Goal: Check status: Check status

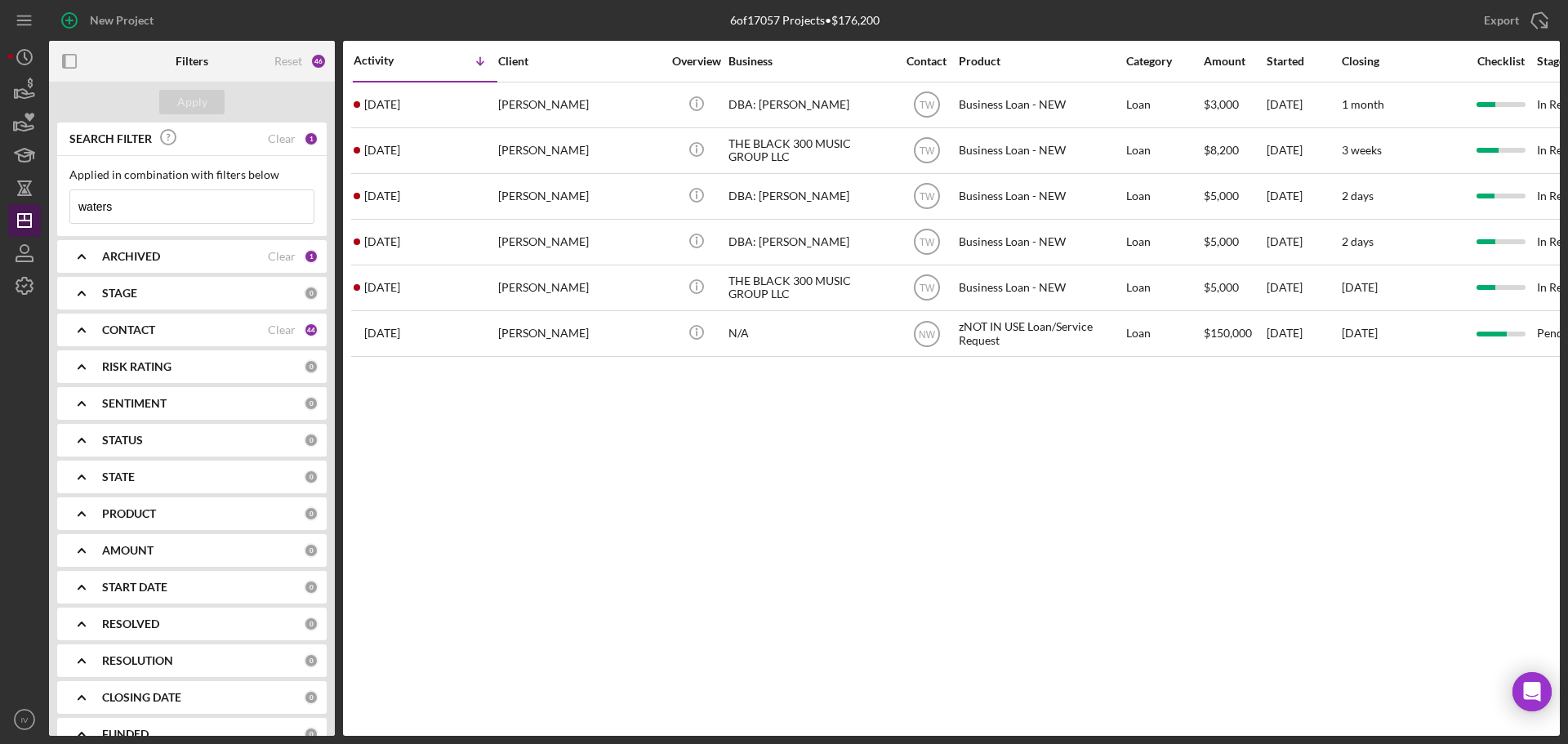
drag, startPoint x: 141, startPoint y: 210, endPoint x: 21, endPoint y: 210, distance: 120.0
click at [21, 210] on div "New Project 6 of 17057 Projects • $176,200 waters Export Icon/Export Filters Re…" at bounding box center [784, 368] width 1552 height 736
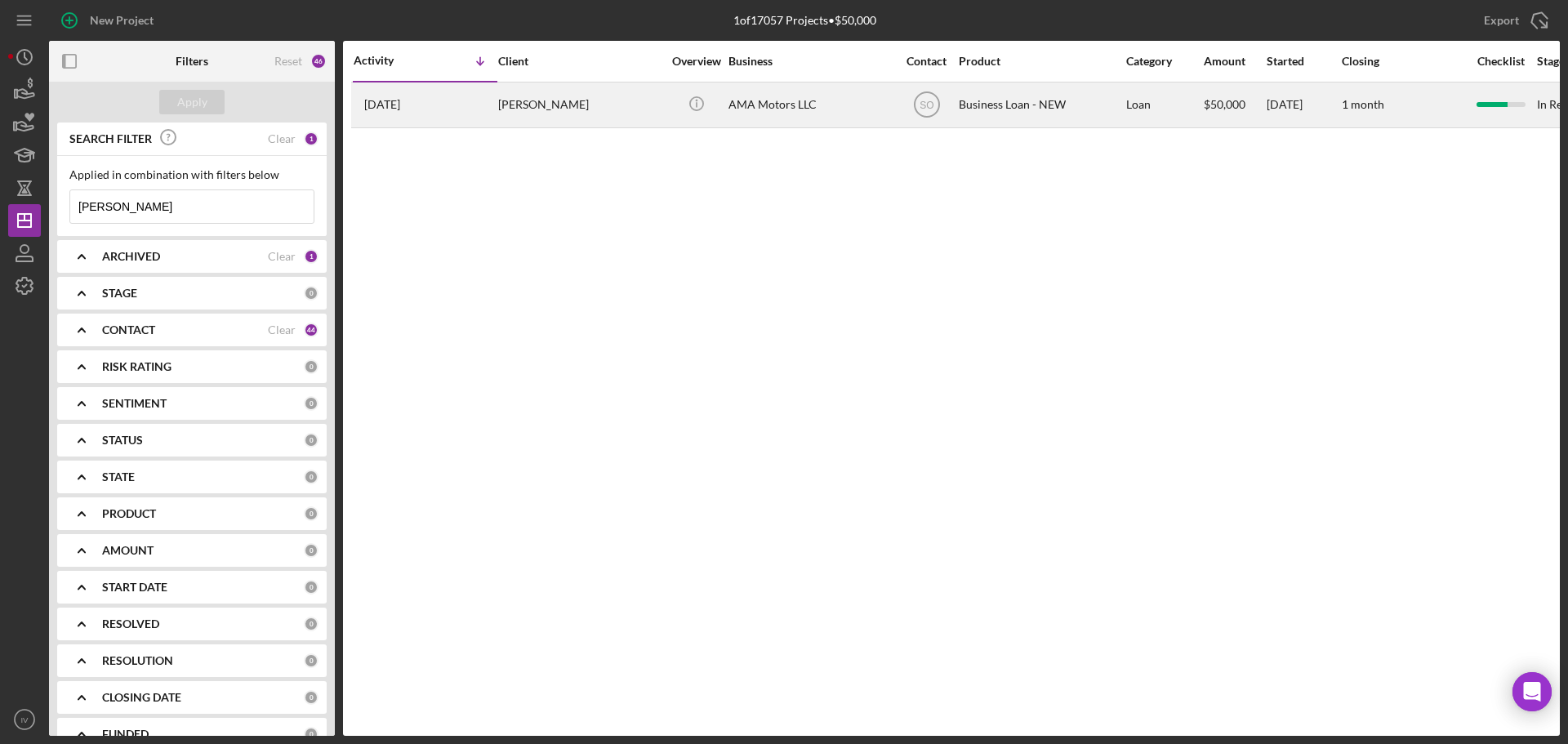
type input "[PERSON_NAME]"
click at [535, 101] on div "[PERSON_NAME]" at bounding box center [579, 105] width 164 height 43
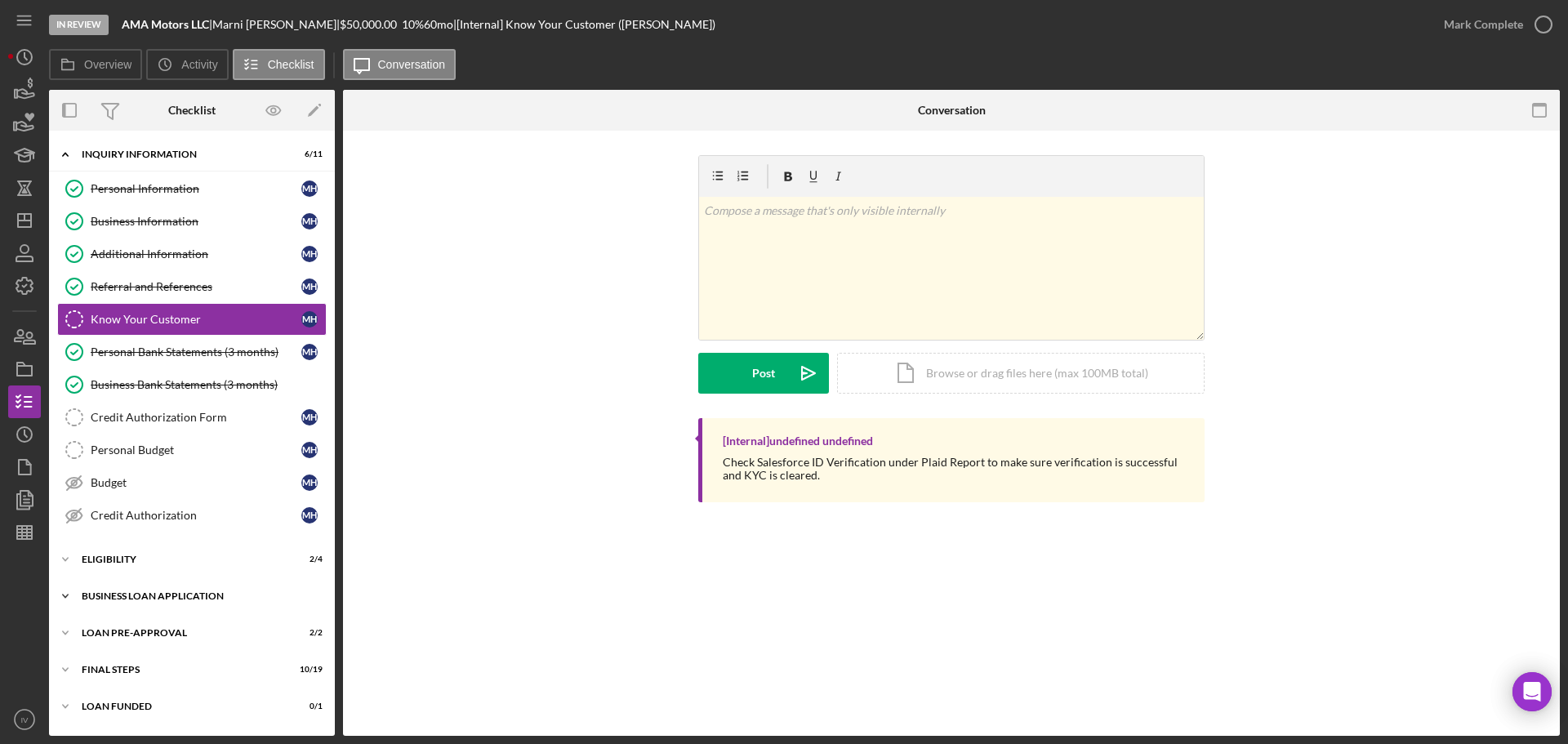
click at [116, 594] on div "BUSINESS LOAN APPLICATION" at bounding box center [198, 597] width 233 height 9
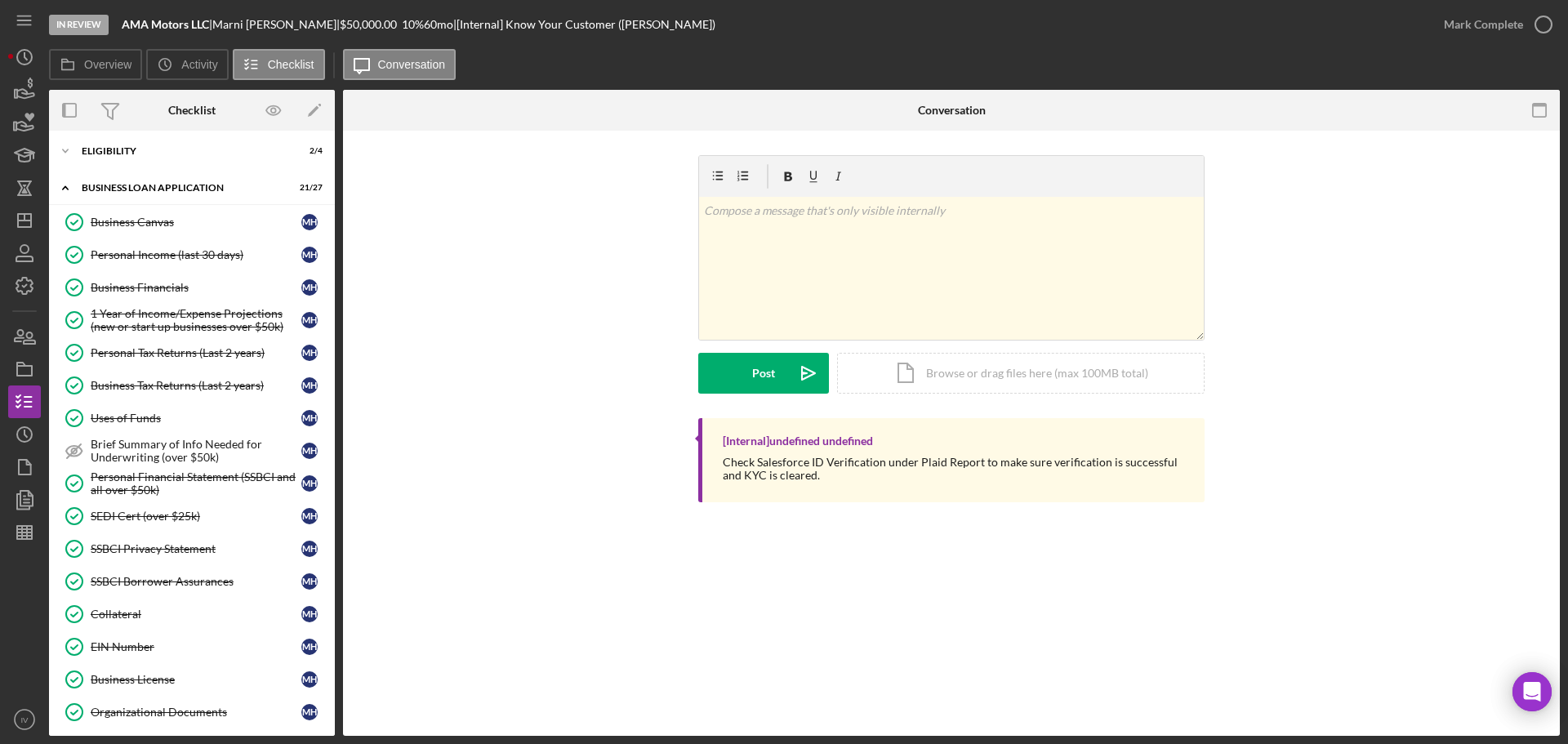
scroll to position [572, 0]
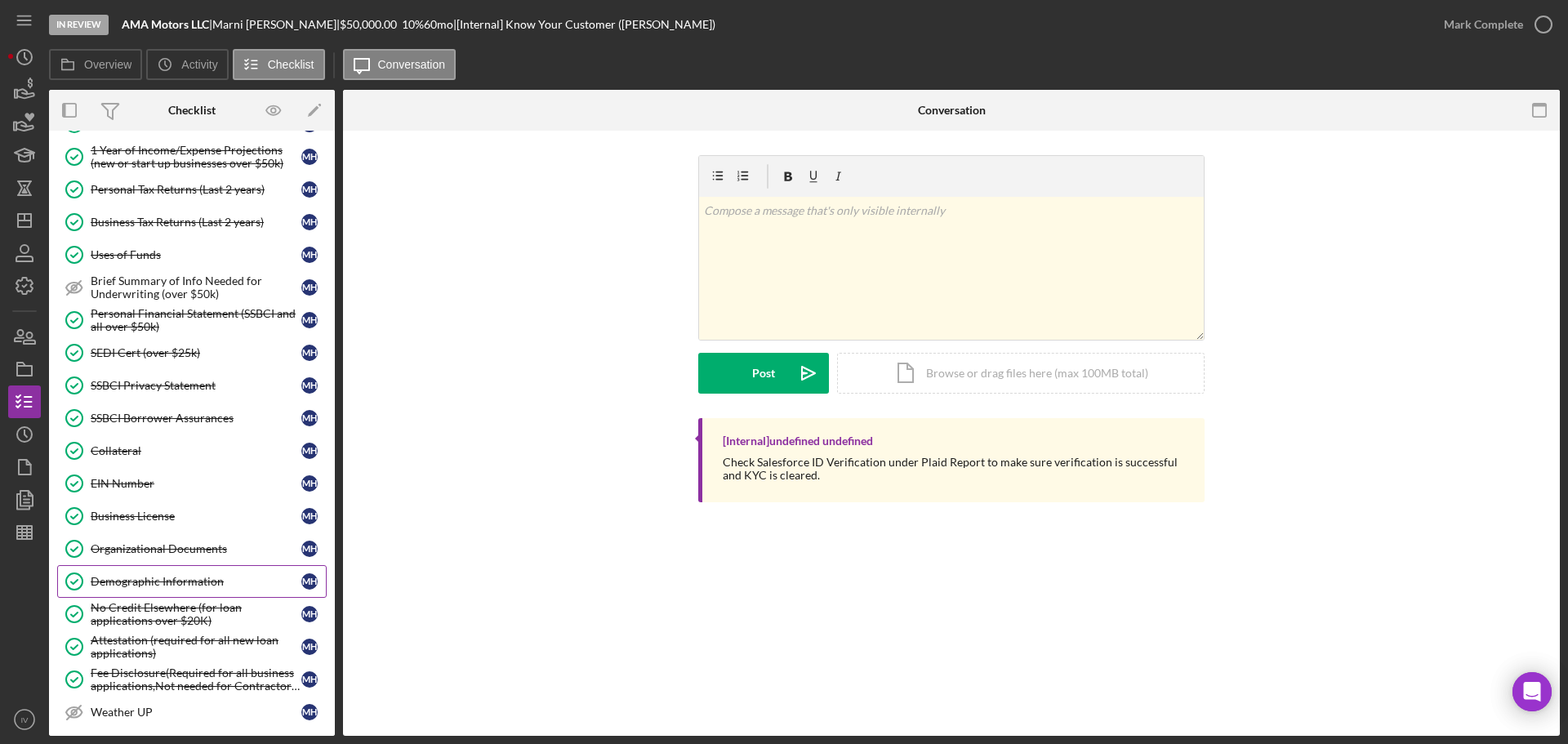
click at [142, 580] on div "Demographic Information" at bounding box center [196, 581] width 211 height 13
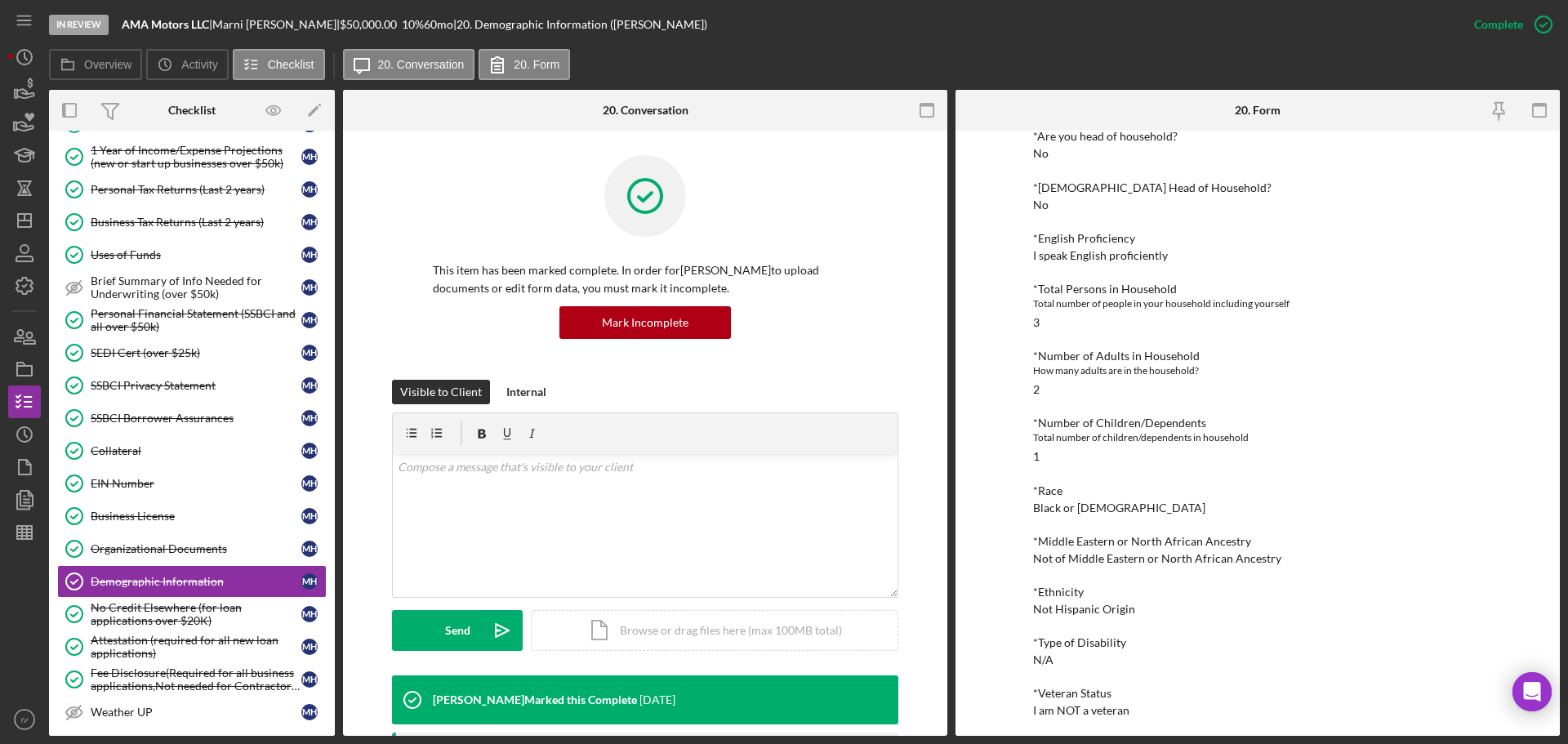
scroll to position [164, 0]
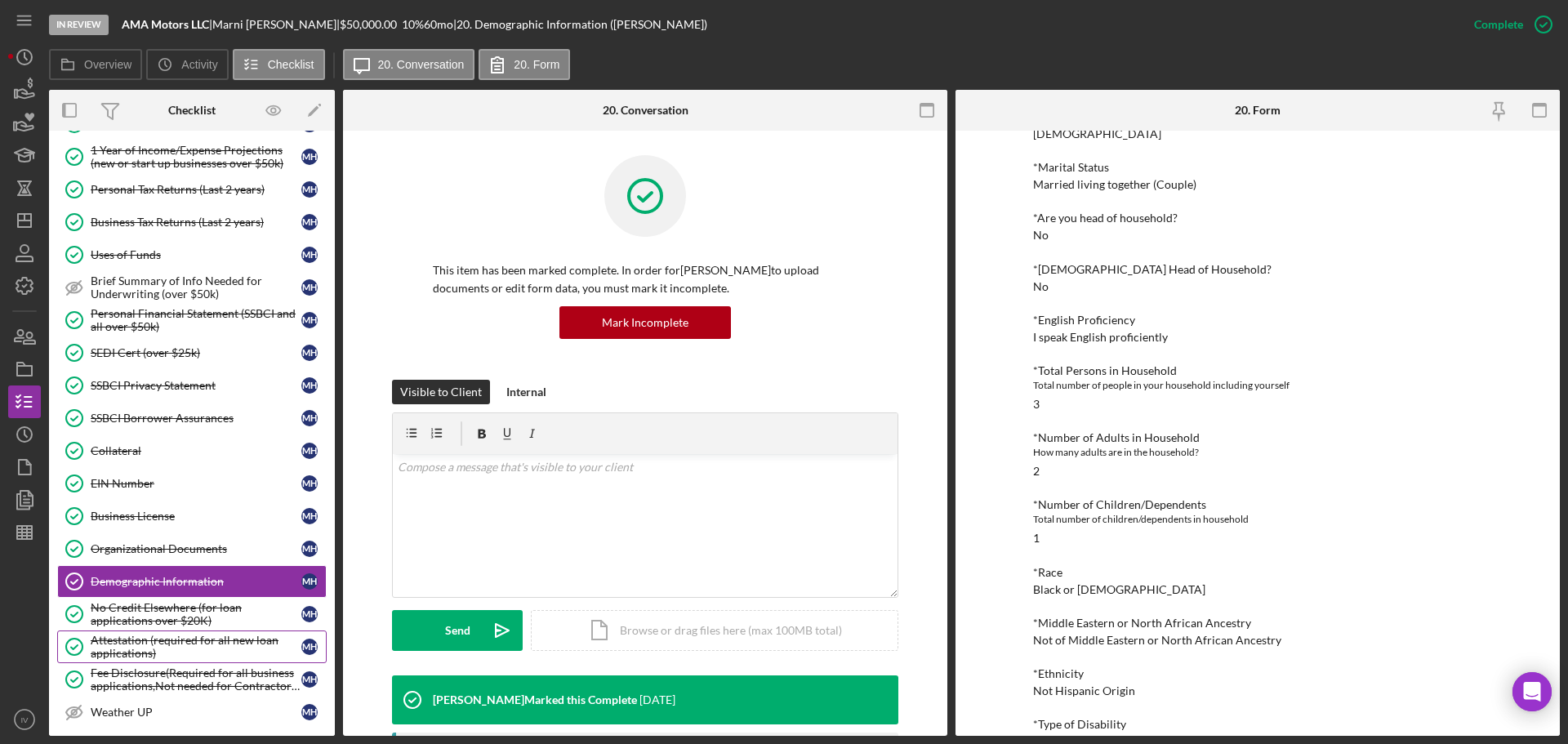
click at [135, 647] on div "Attestation (required for all new loan applications)" at bounding box center [196, 648] width 211 height 26
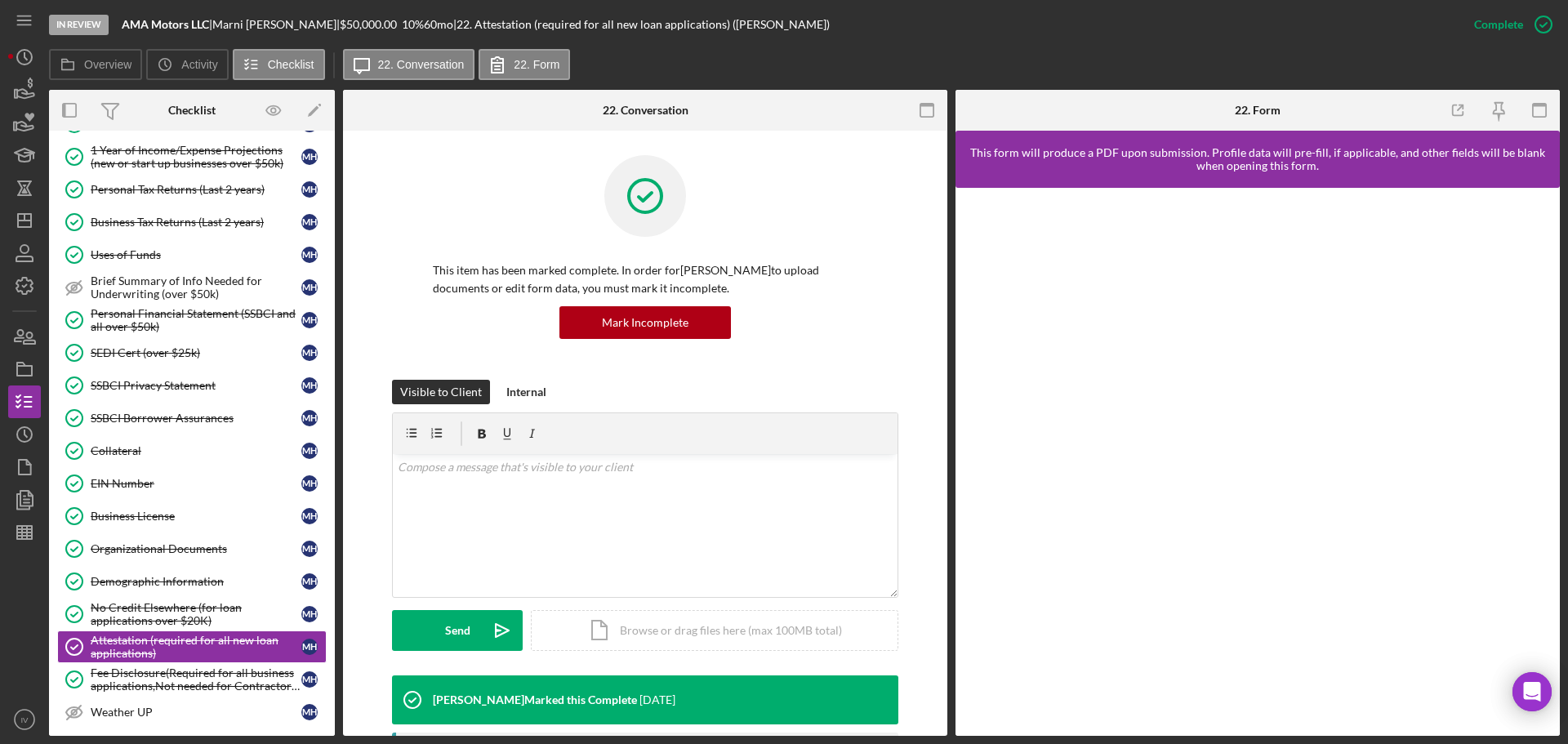
scroll to position [265, 0]
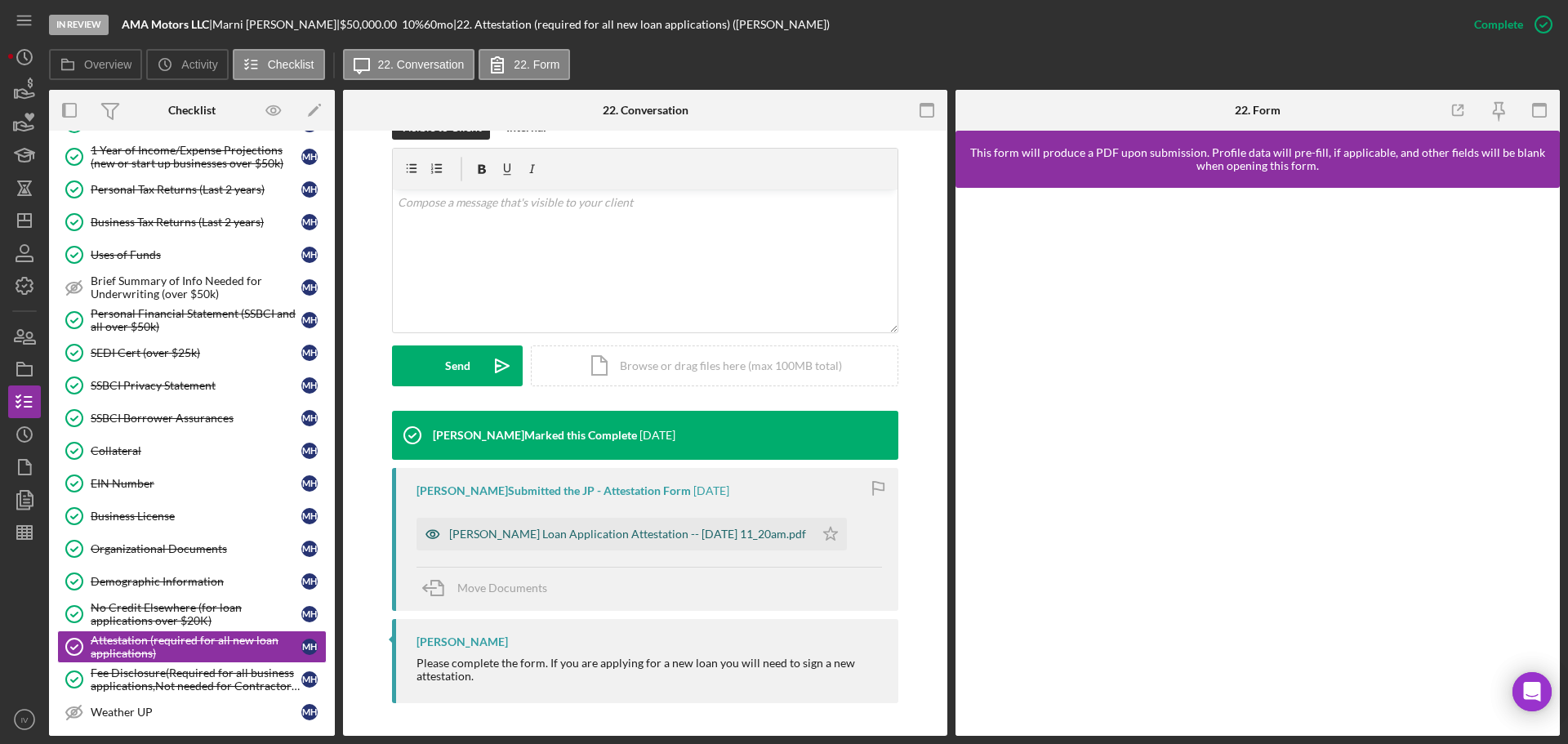
click at [534, 532] on div "[PERSON_NAME] Loan Application Attestation -- [DATE] 11_20am.pdf" at bounding box center [628, 534] width 357 height 13
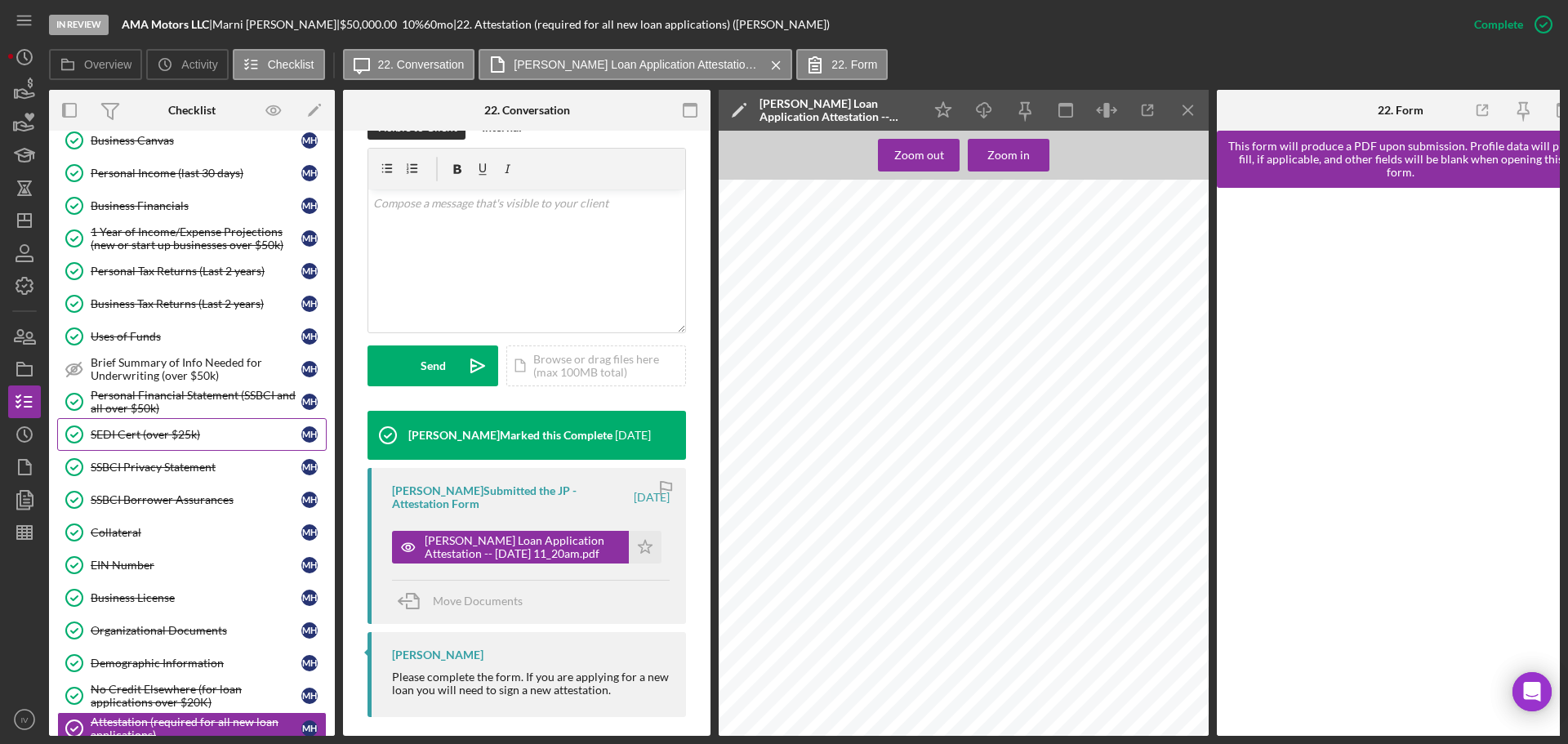
scroll to position [408, 0]
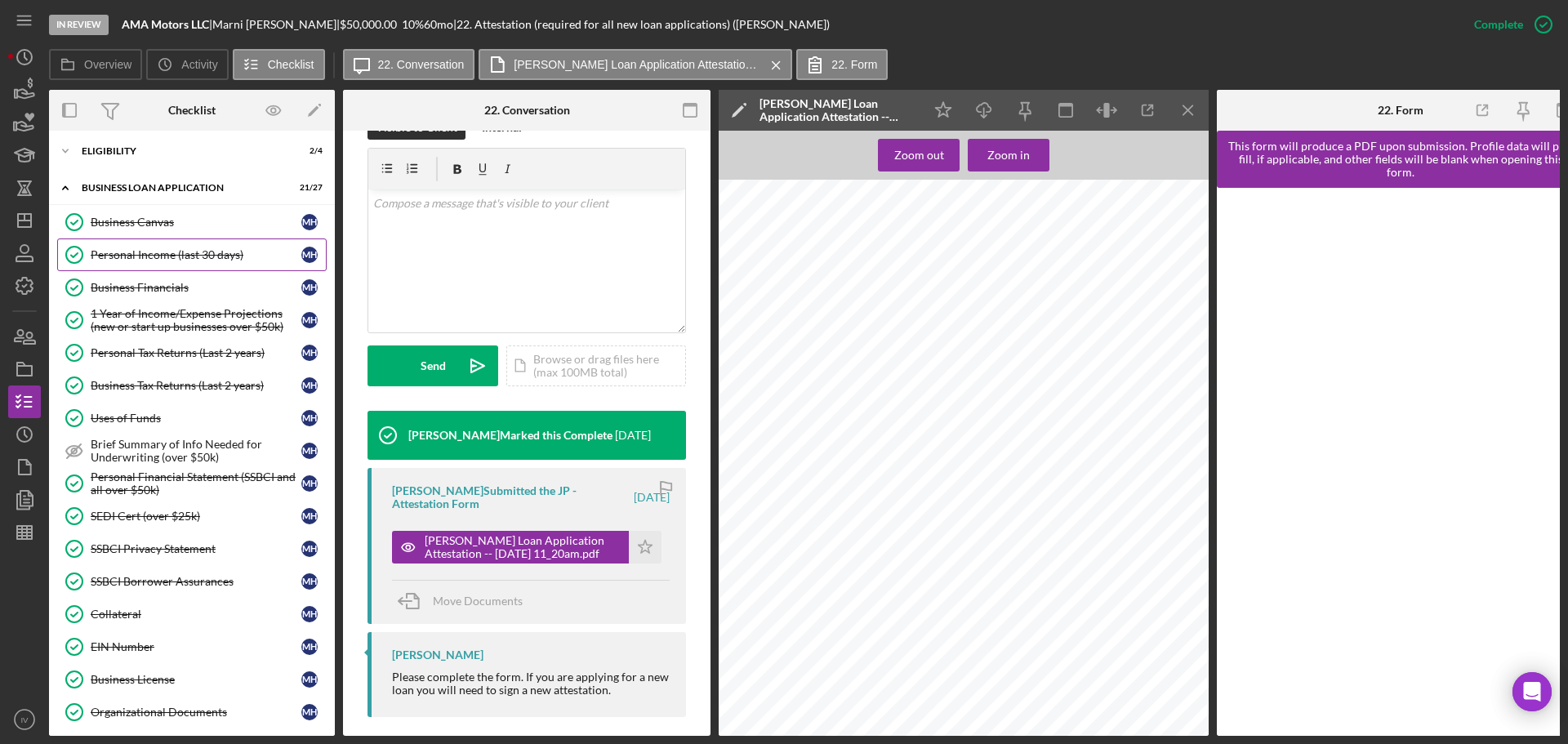
click at [144, 253] on div "Personal Income (last 30 days)" at bounding box center [196, 255] width 211 height 13
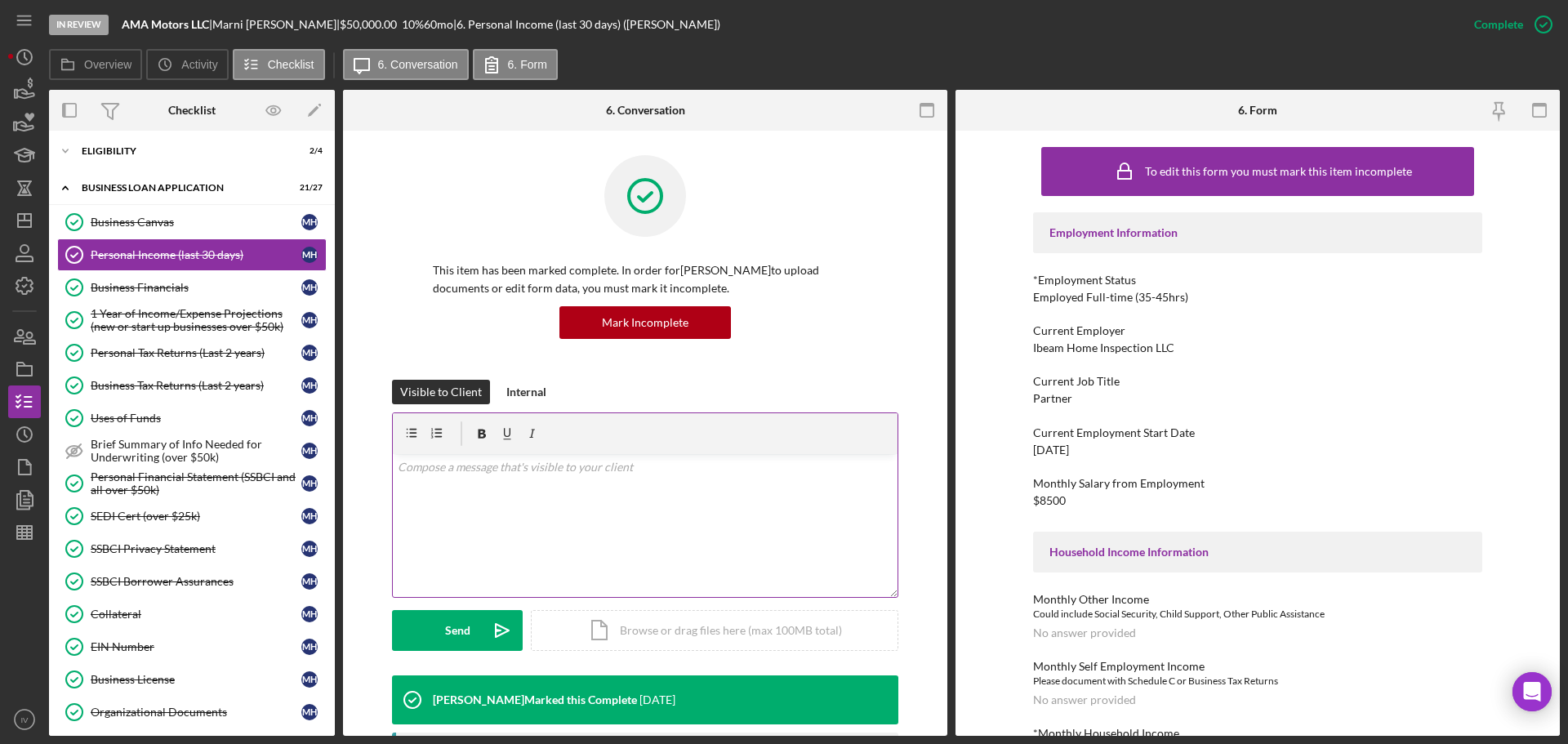
scroll to position [245, 0]
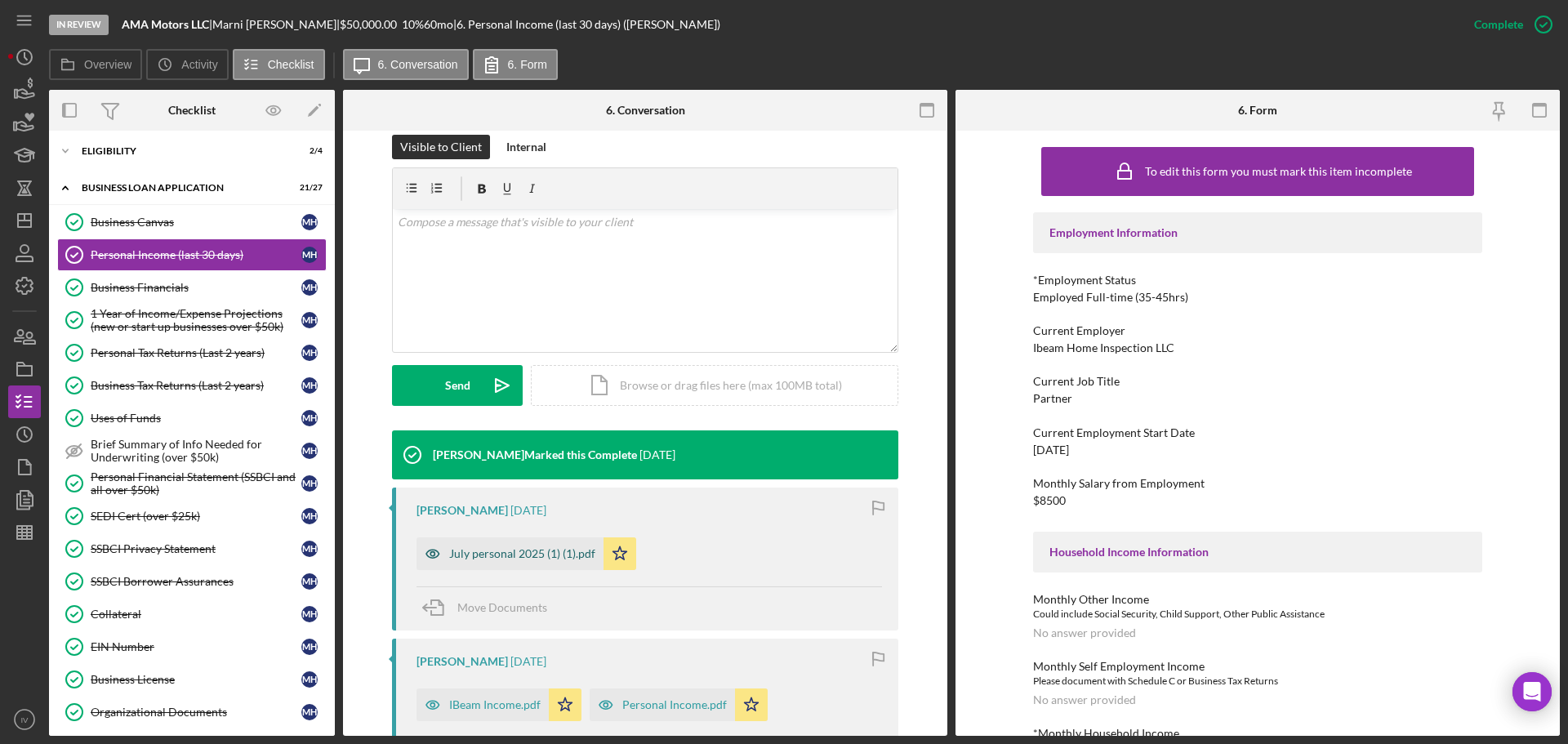
click at [542, 547] on div "July personal 2025 (1) (1).pdf" at bounding box center [522, 554] width 146 height 13
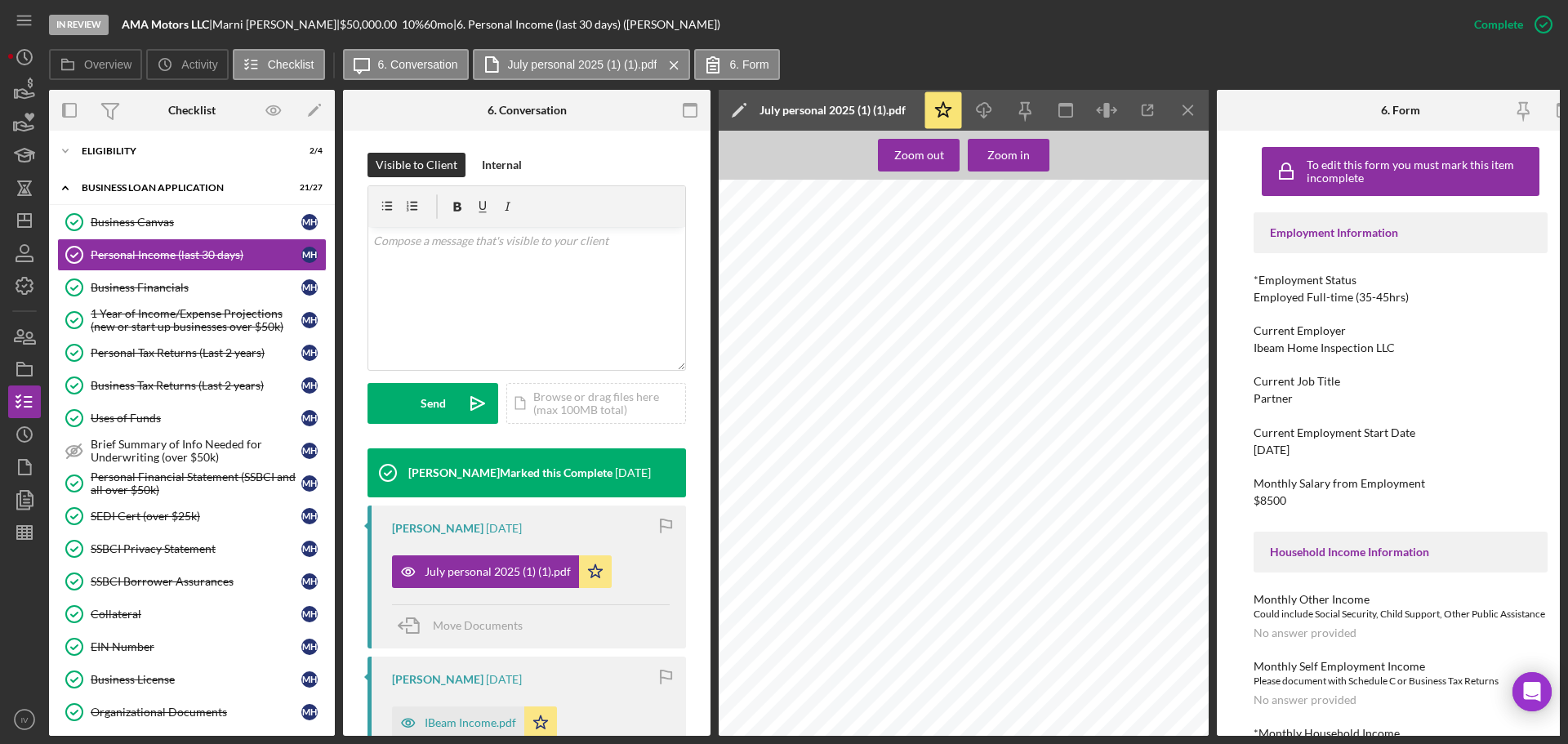
scroll to position [572, 0]
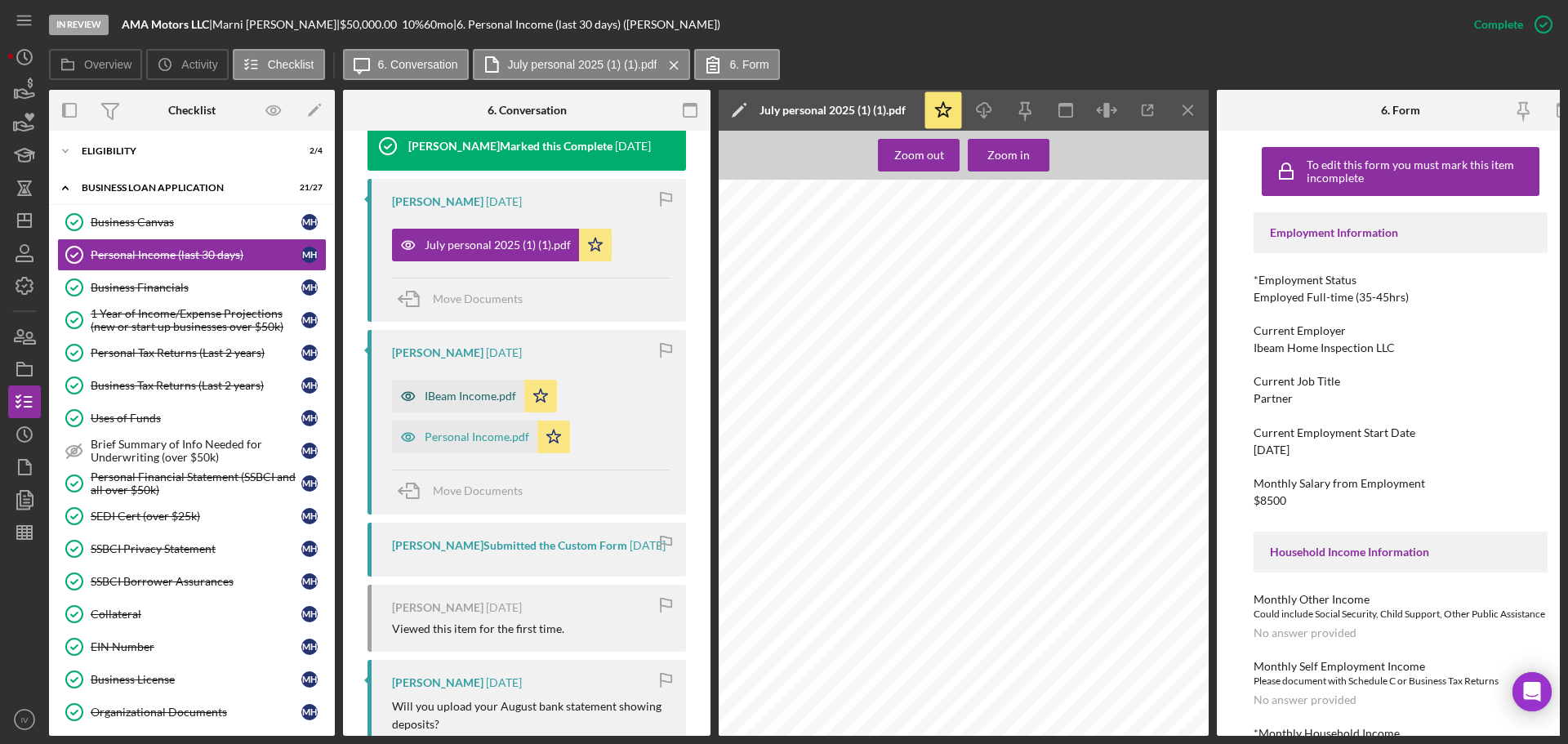
click at [465, 398] on div "IBeam Income.pdf" at bounding box center [470, 396] width 92 height 13
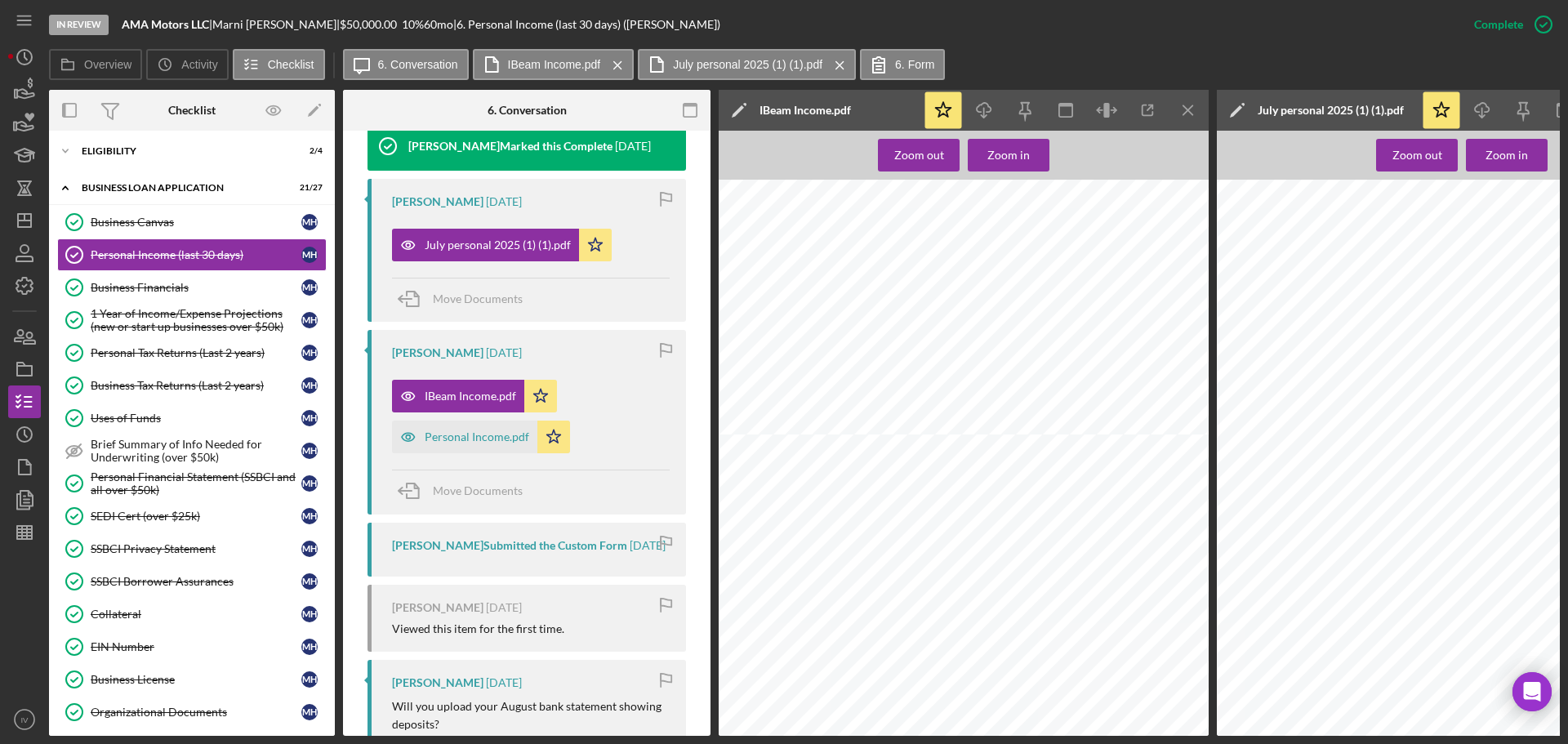
scroll to position [408, 0]
click at [502, 437] on div "Personal Income.pdf" at bounding box center [476, 437] width 105 height 13
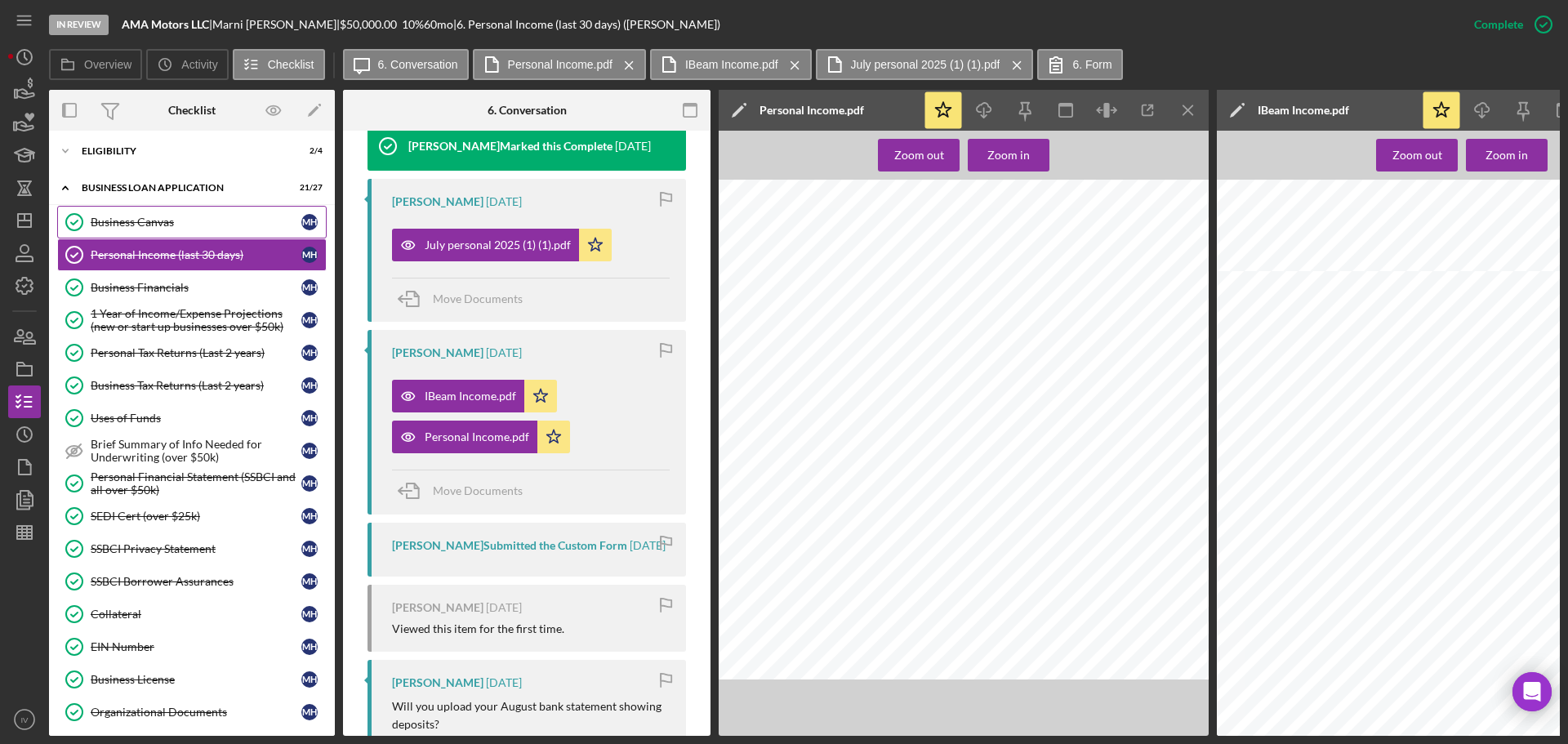
click at [151, 220] on div "Business Canvas" at bounding box center [196, 222] width 211 height 13
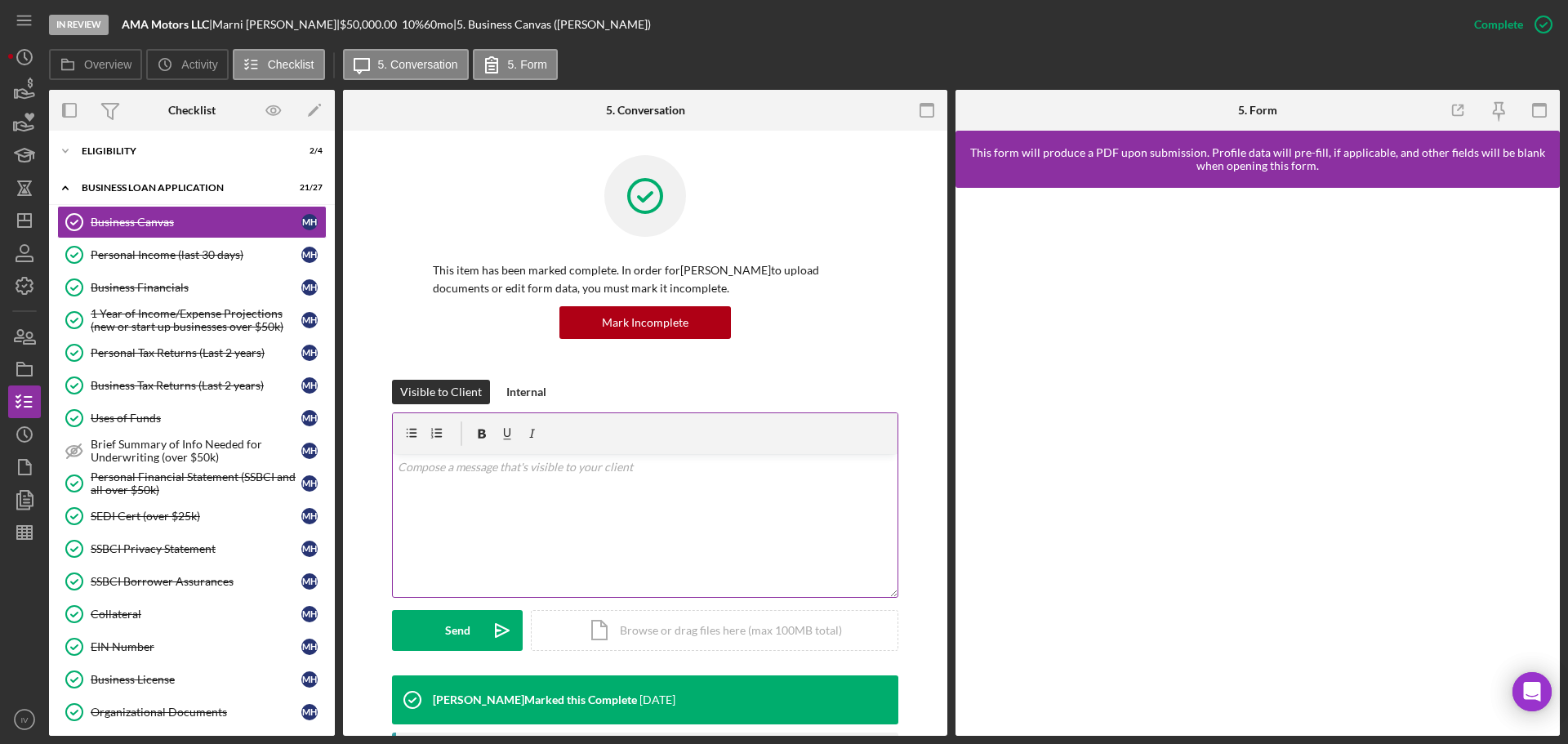
scroll to position [245, 0]
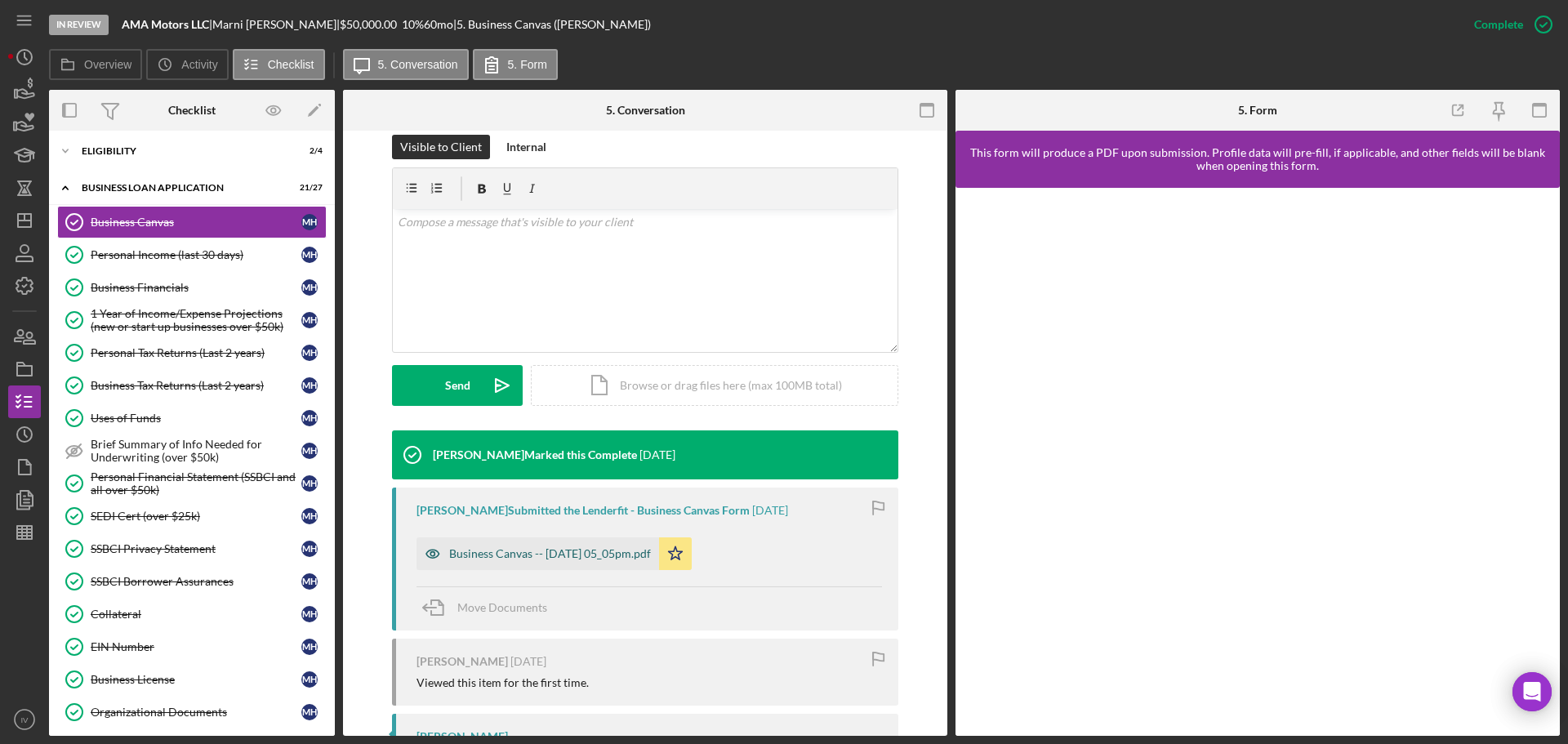
click at [577, 545] on div "Business Canvas -- [DATE] 05_05pm.pdf" at bounding box center [538, 554] width 243 height 33
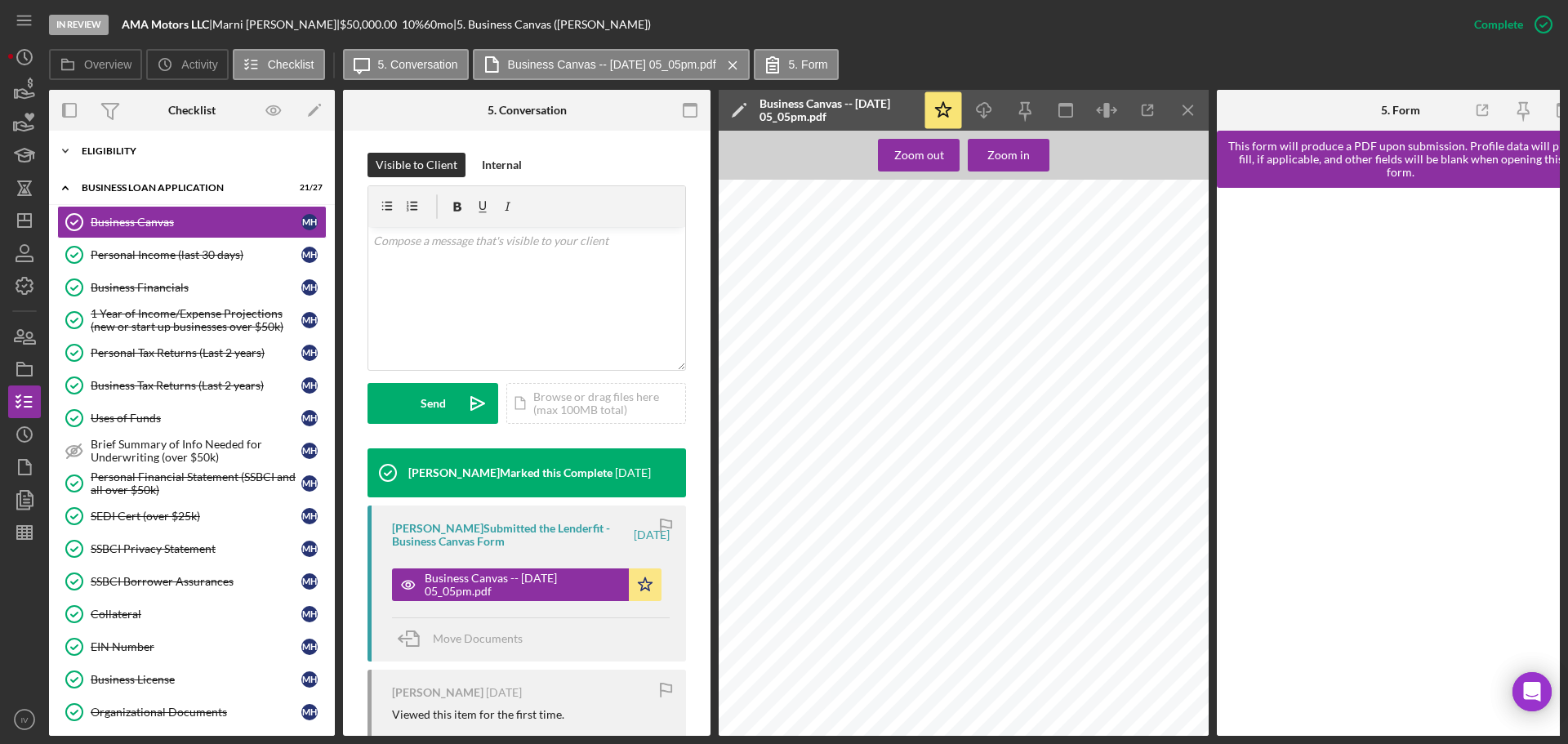
click at [86, 147] on div "ELIGIBILITY" at bounding box center [198, 151] width 233 height 9
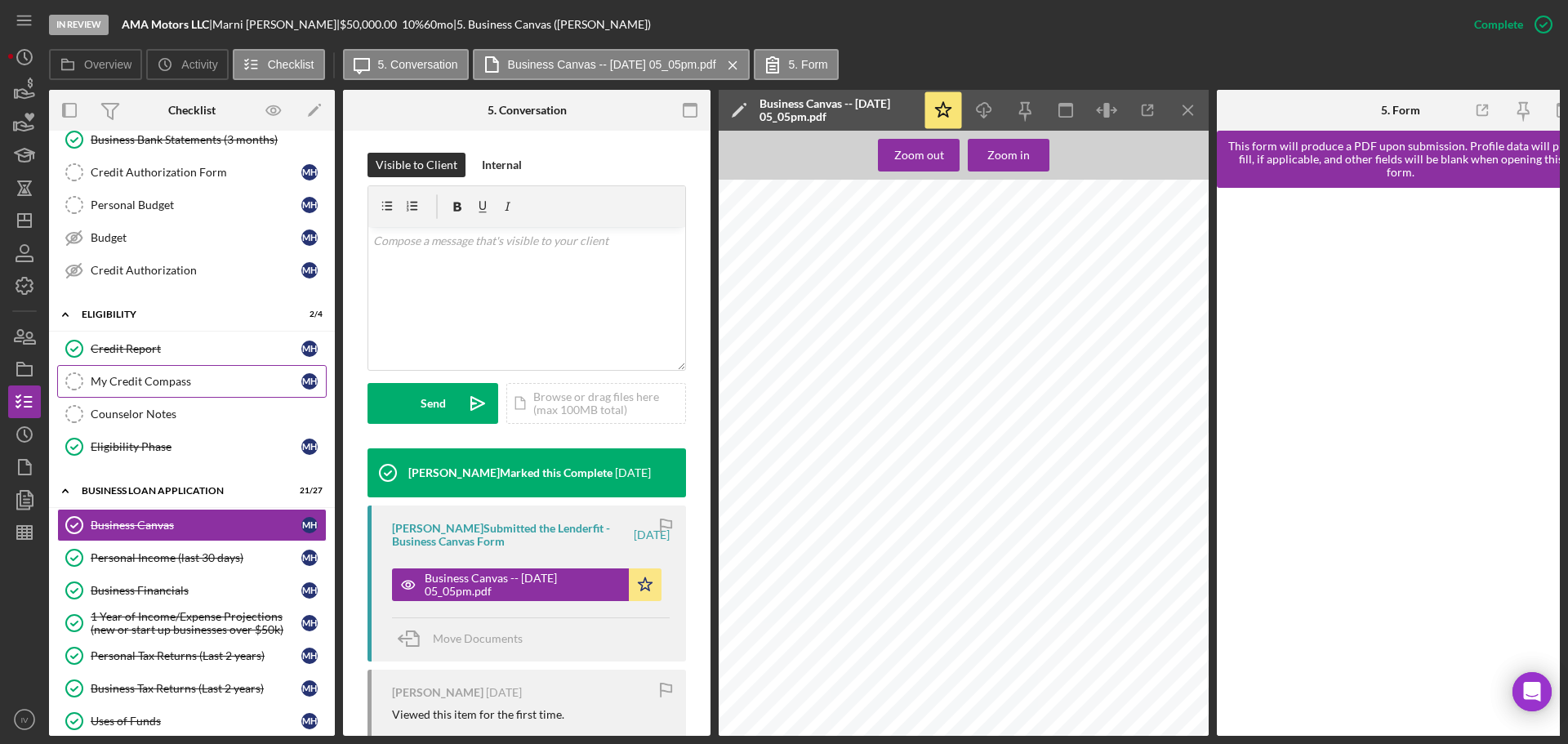
scroll to position [164, 0]
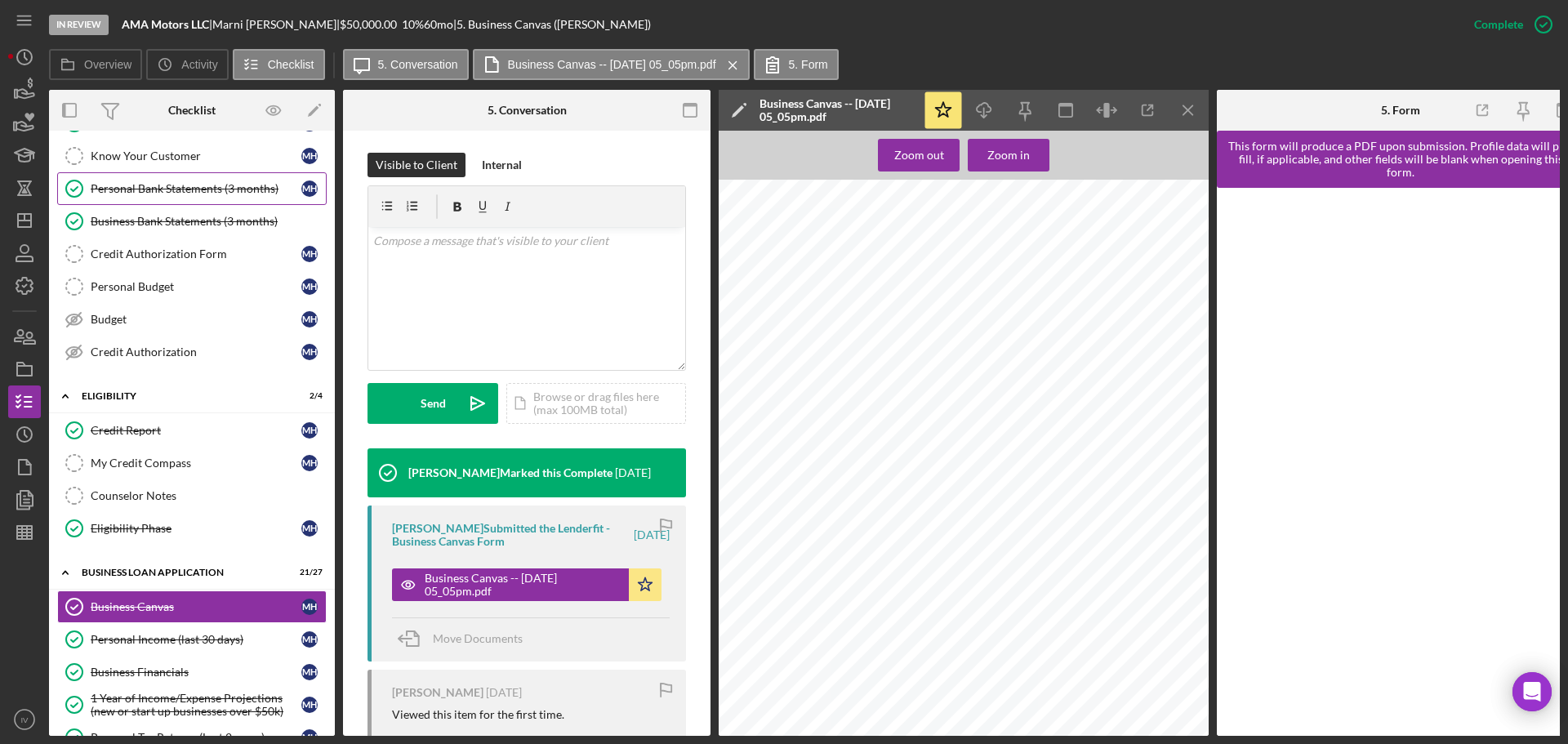
click at [142, 196] on div "Personal Bank Statements (3 months)" at bounding box center [196, 189] width 211 height 13
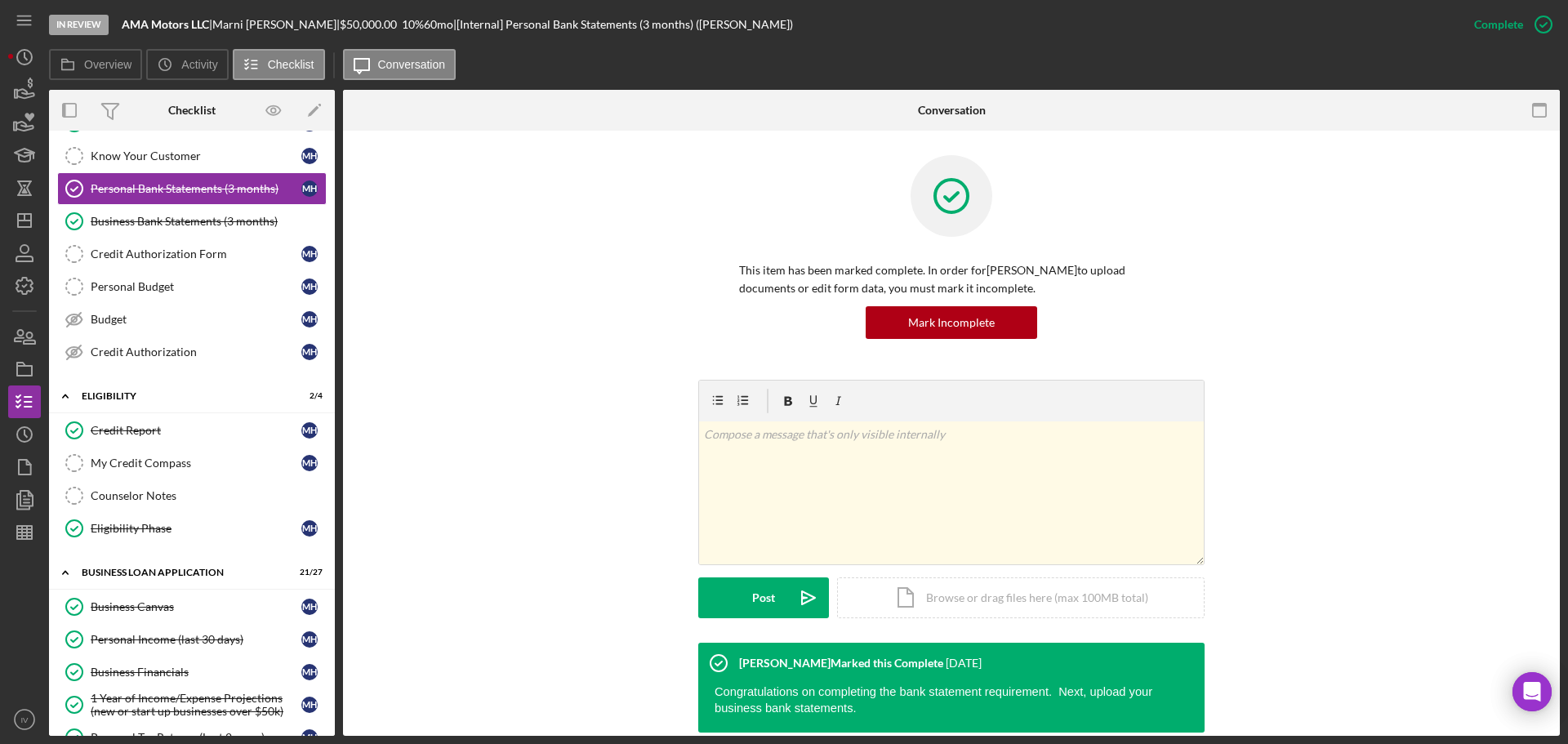
scroll to position [317, 0]
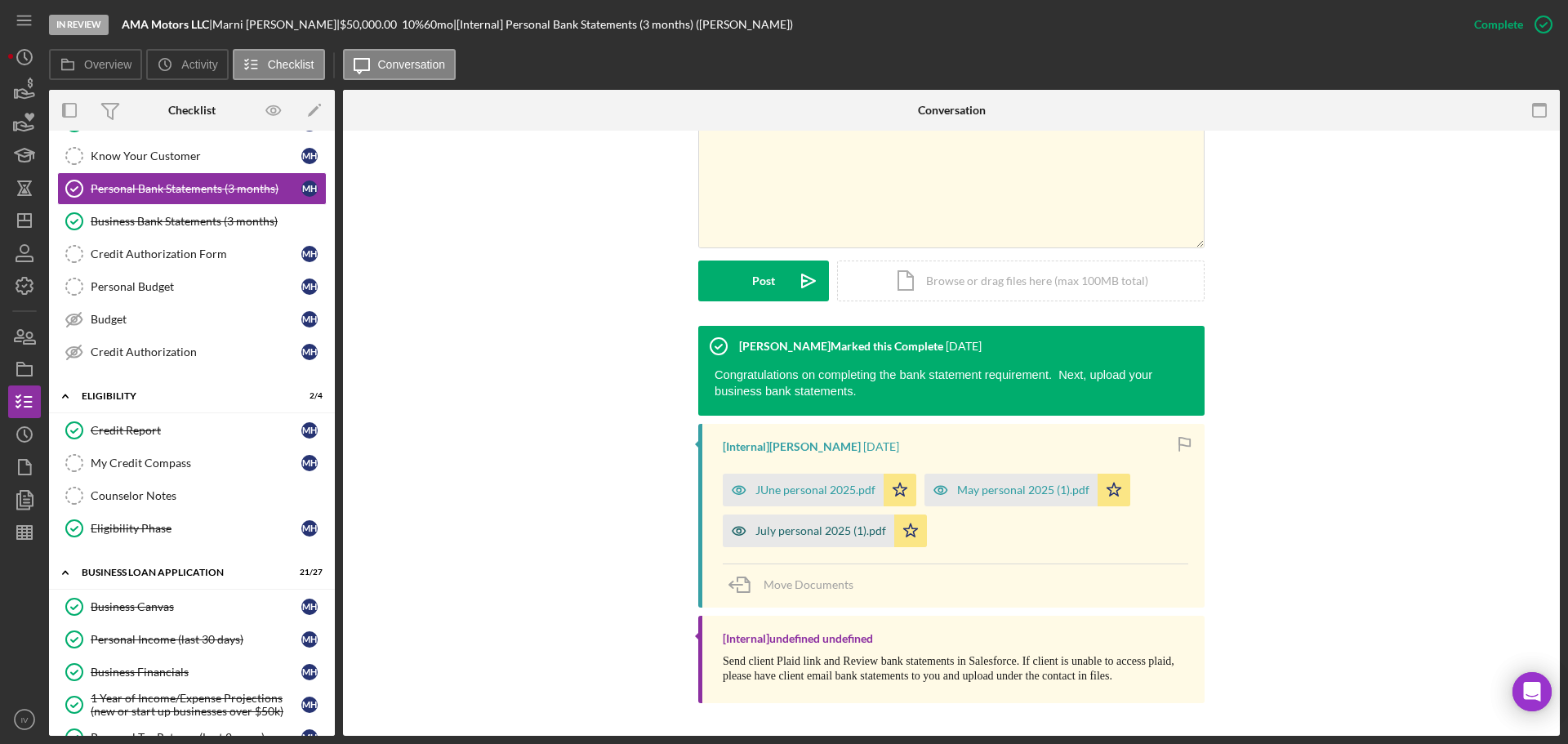
click at [793, 531] on div "July personal 2025 (1).pdf" at bounding box center [820, 531] width 130 height 13
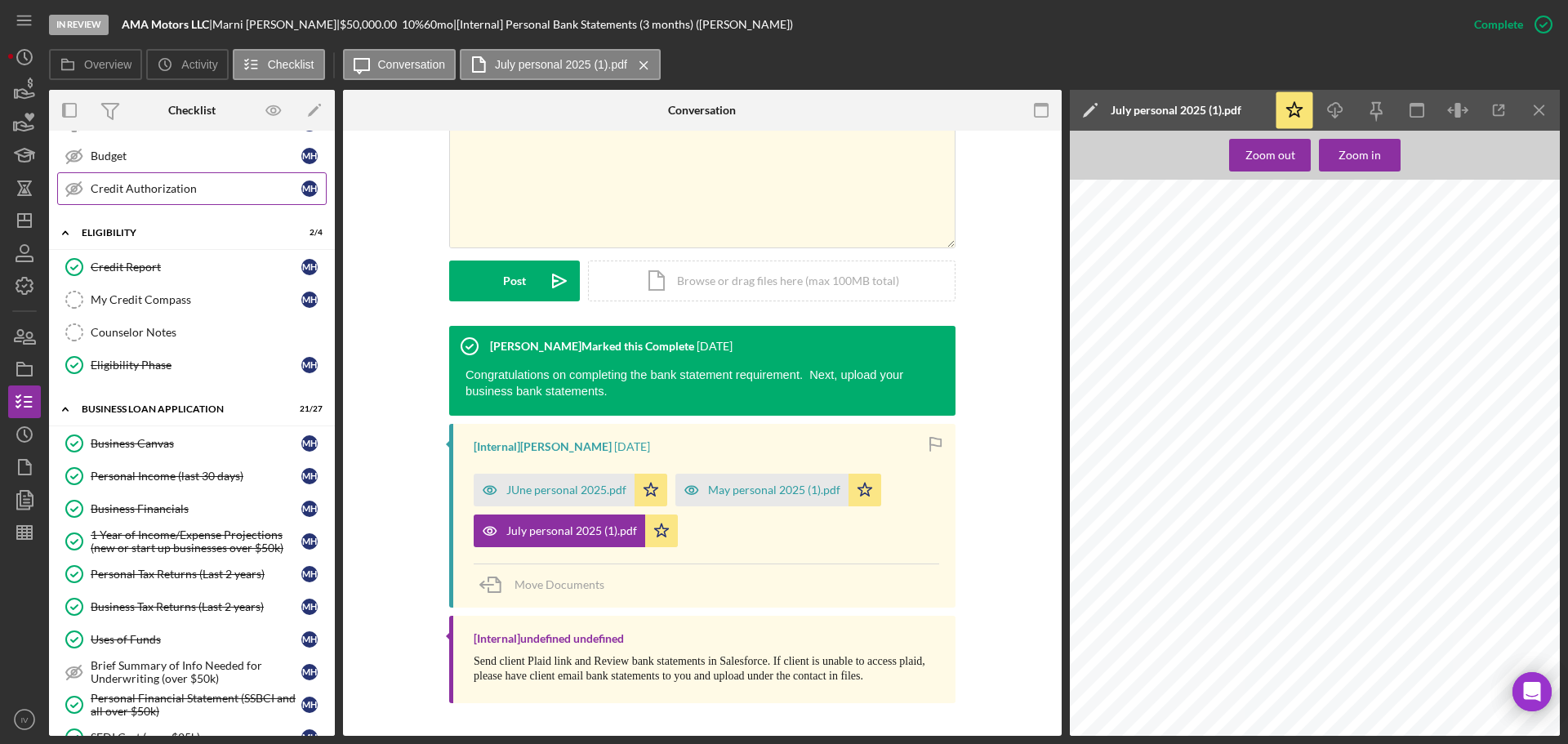
scroll to position [245, 0]
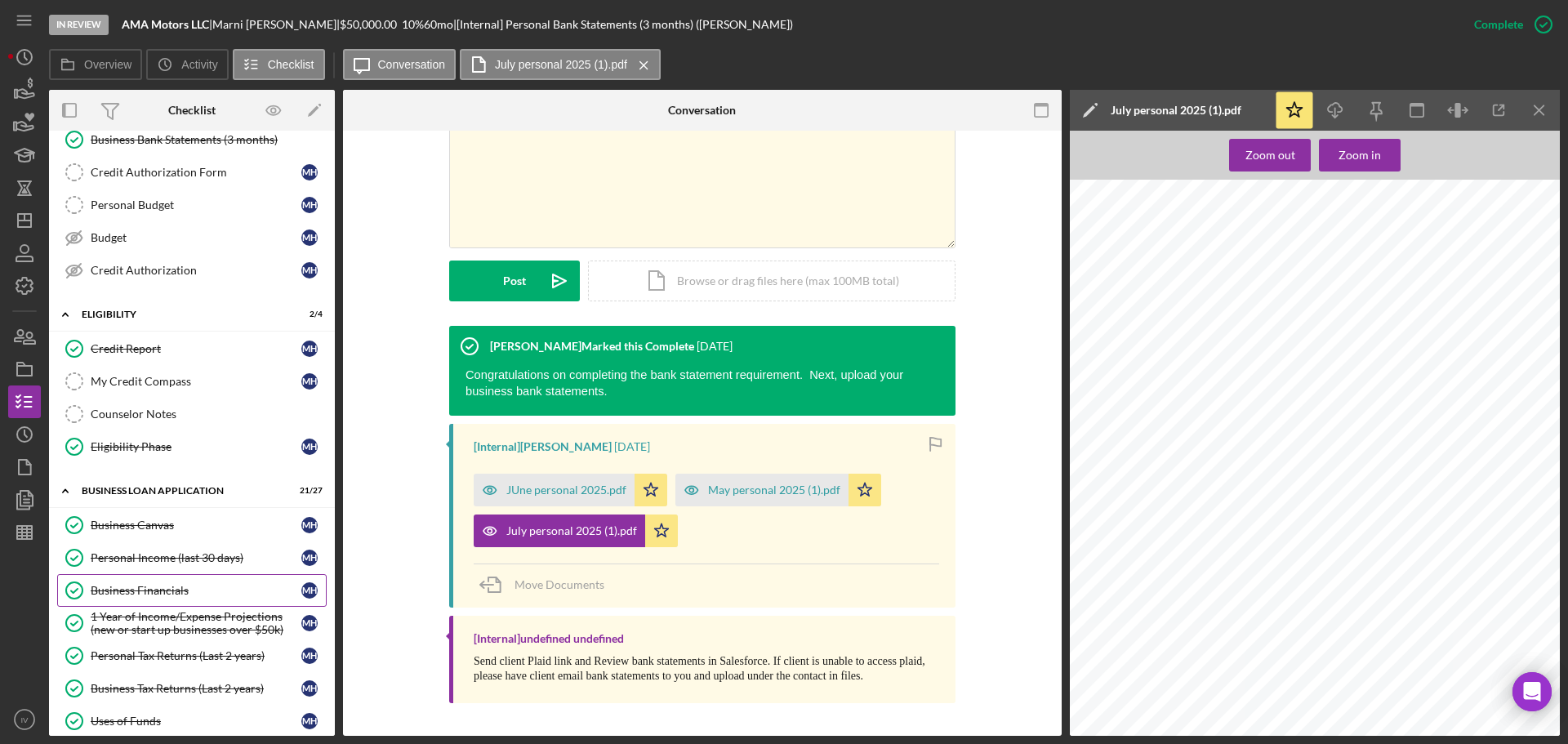
click at [169, 593] on div "Business Financials" at bounding box center [196, 591] width 211 height 13
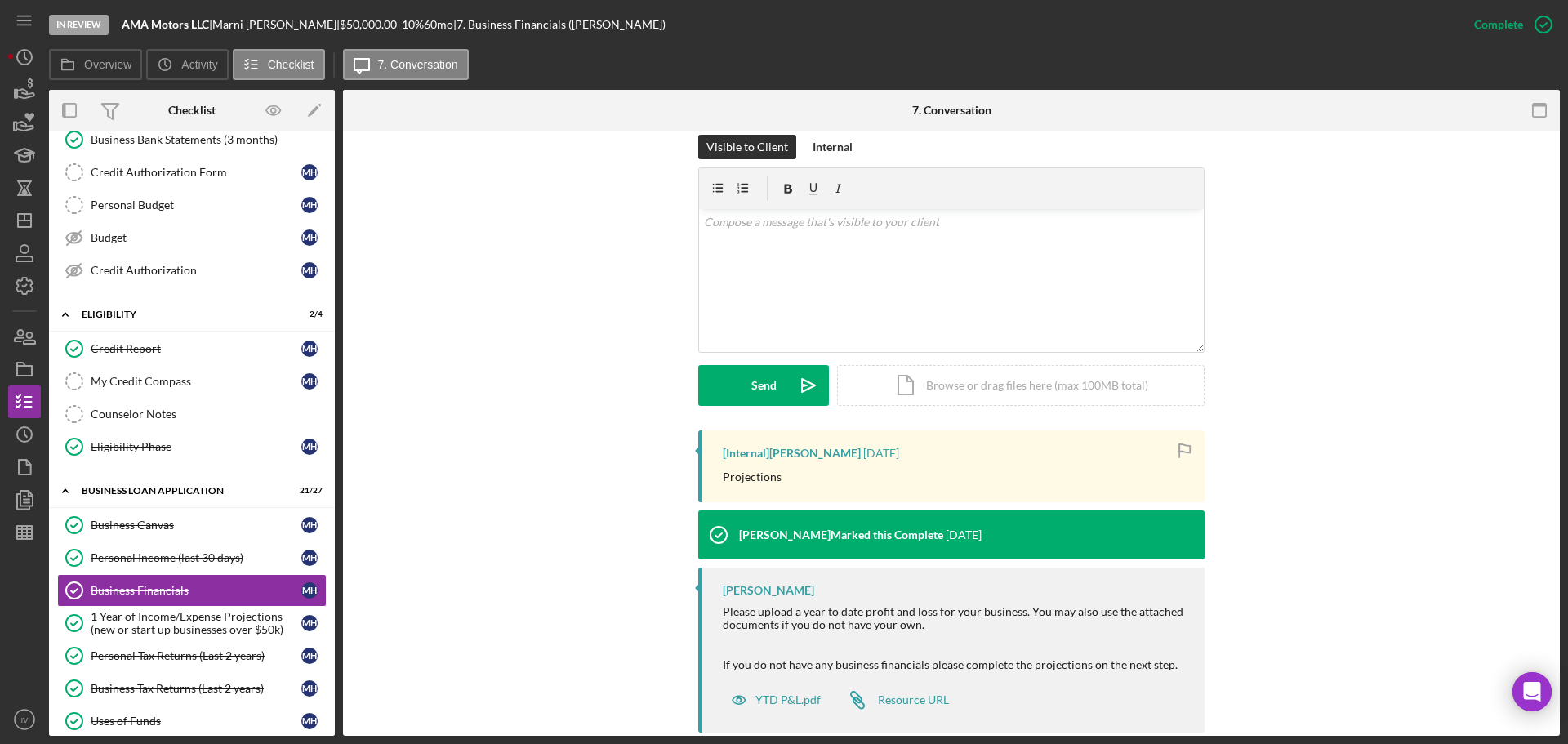
scroll to position [274, 0]
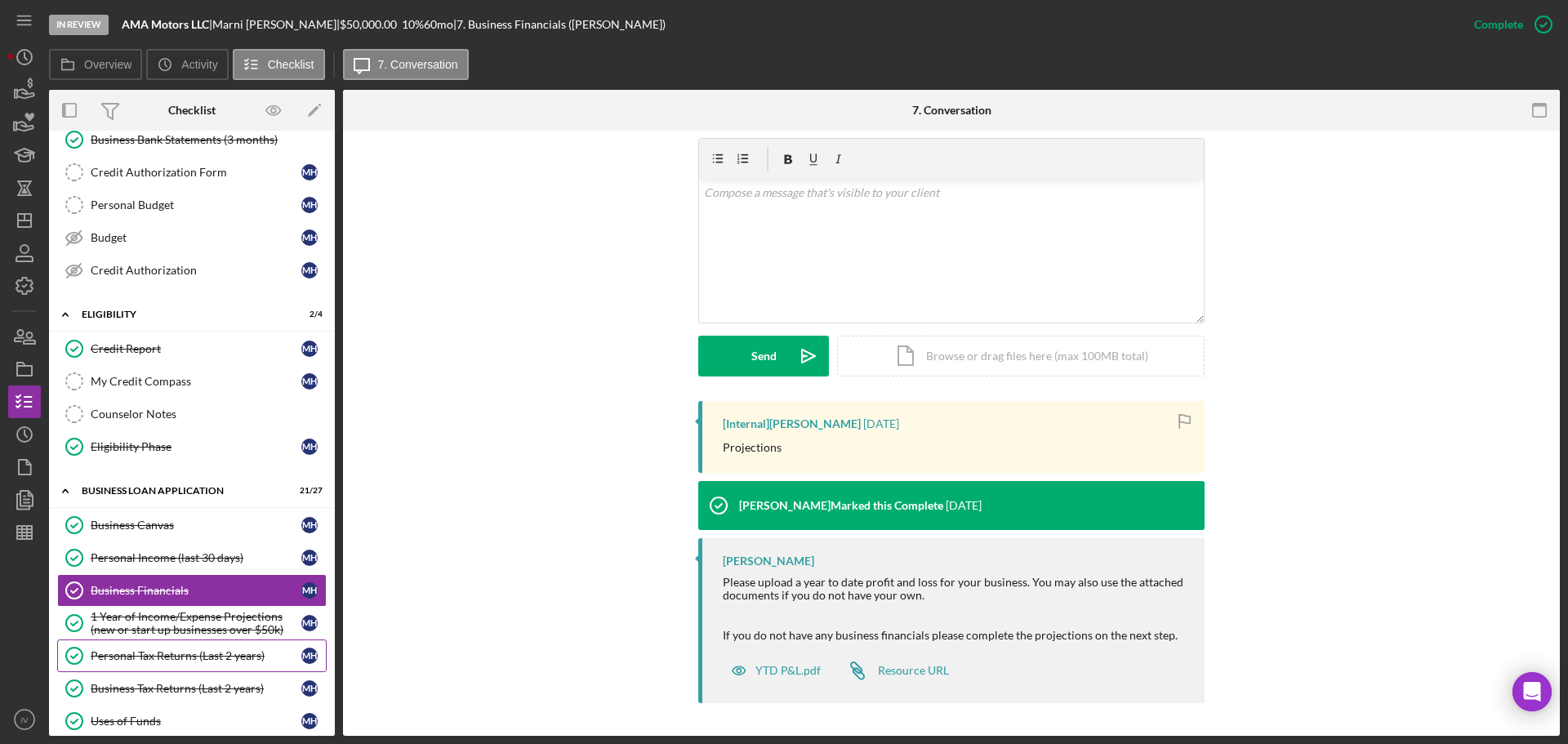
click at [164, 649] on div "Personal Tax Returns (Last 2 years)" at bounding box center [196, 656] width 211 height 13
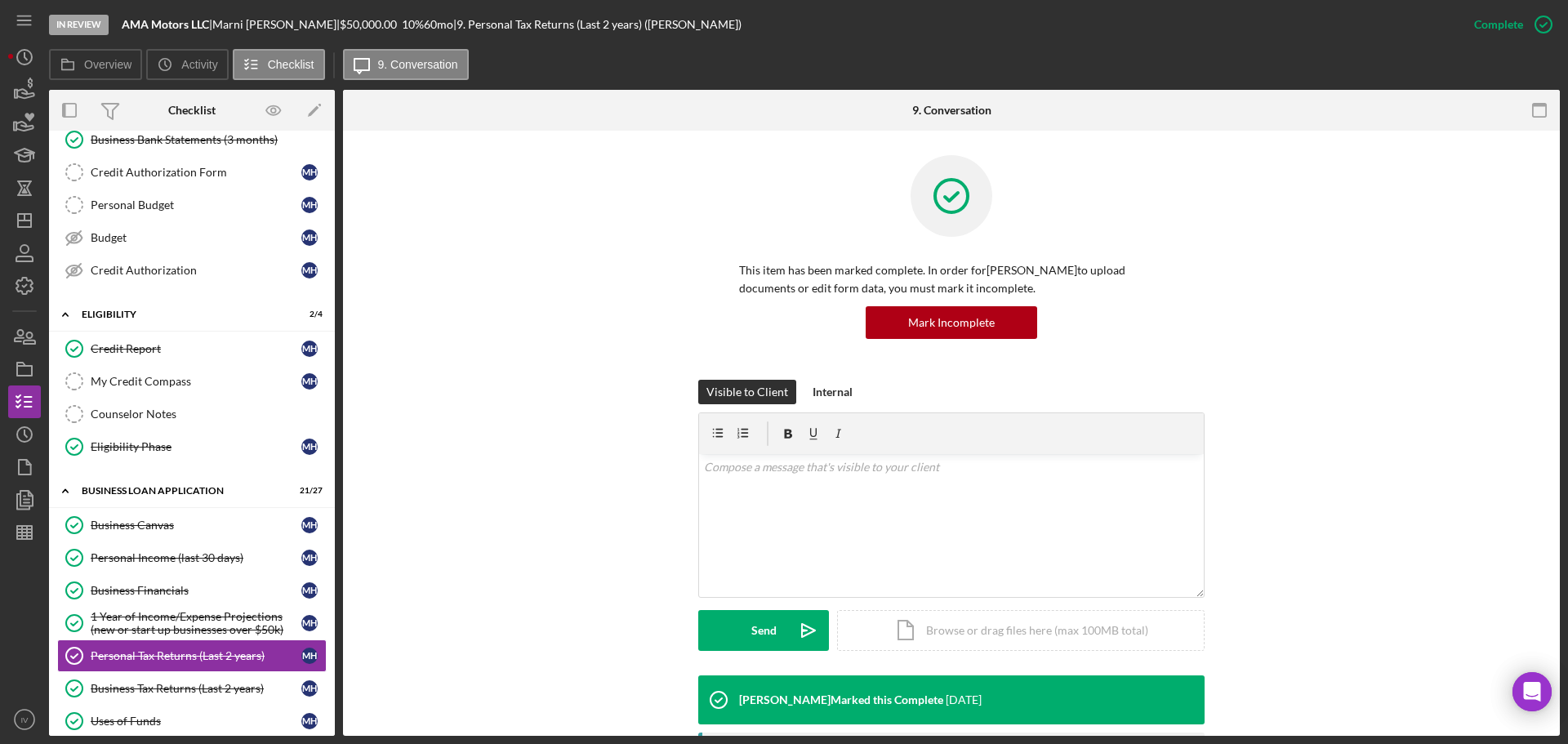
scroll to position [292, 0]
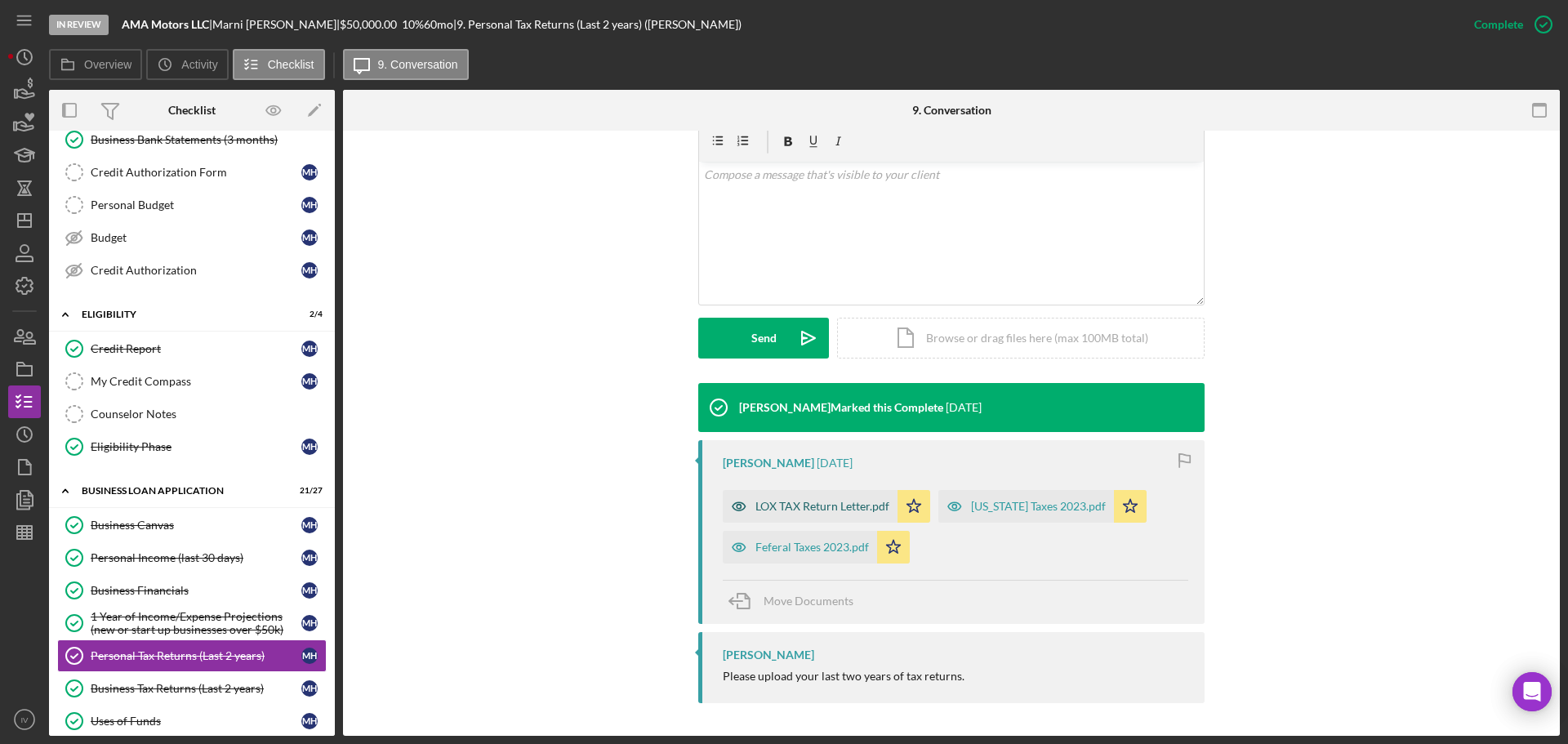
click at [794, 508] on div "LOX TAX Return Letter.pdf" at bounding box center [822, 507] width 134 height 13
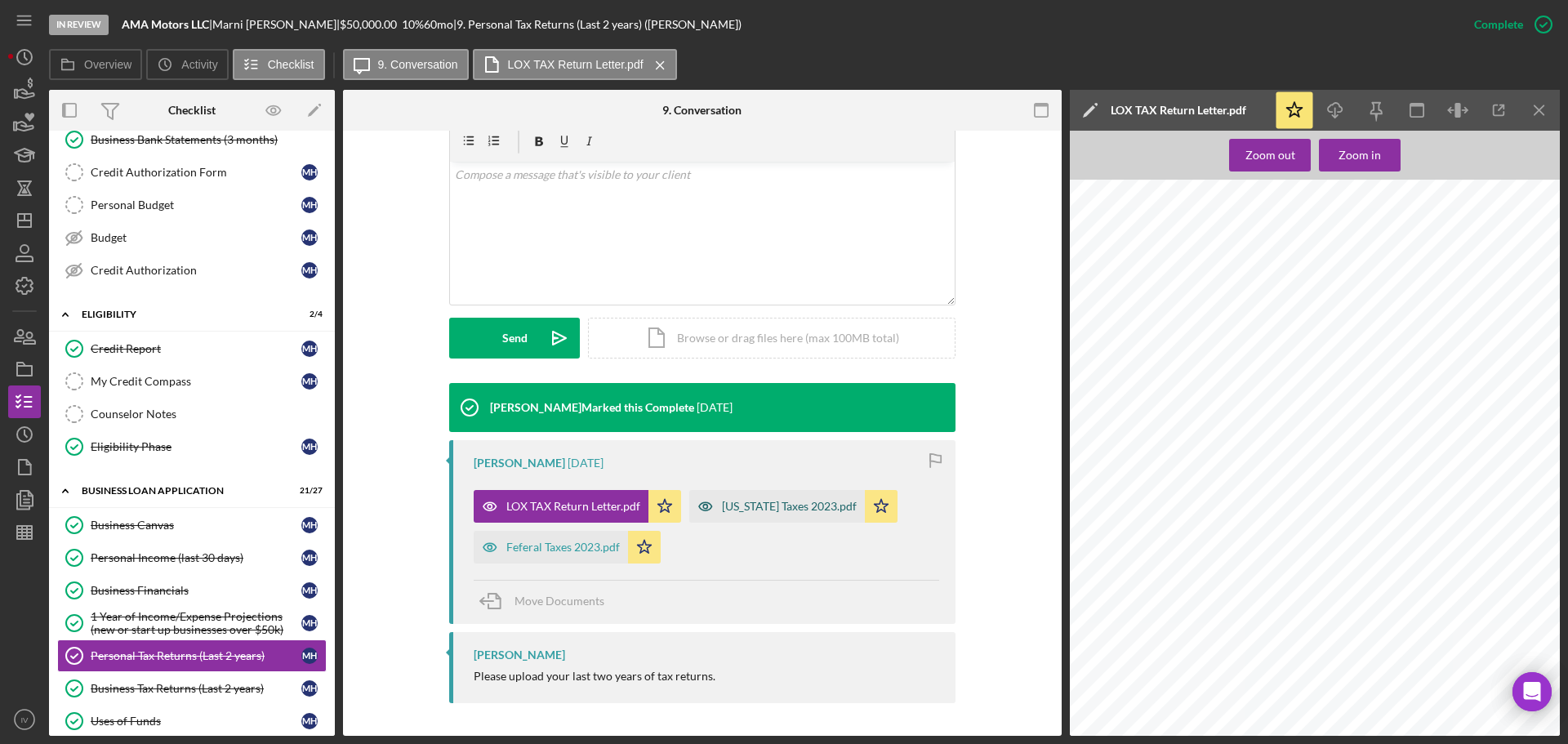
click at [770, 503] on div "[US_STATE] Taxes 2023.pdf" at bounding box center [789, 507] width 135 height 13
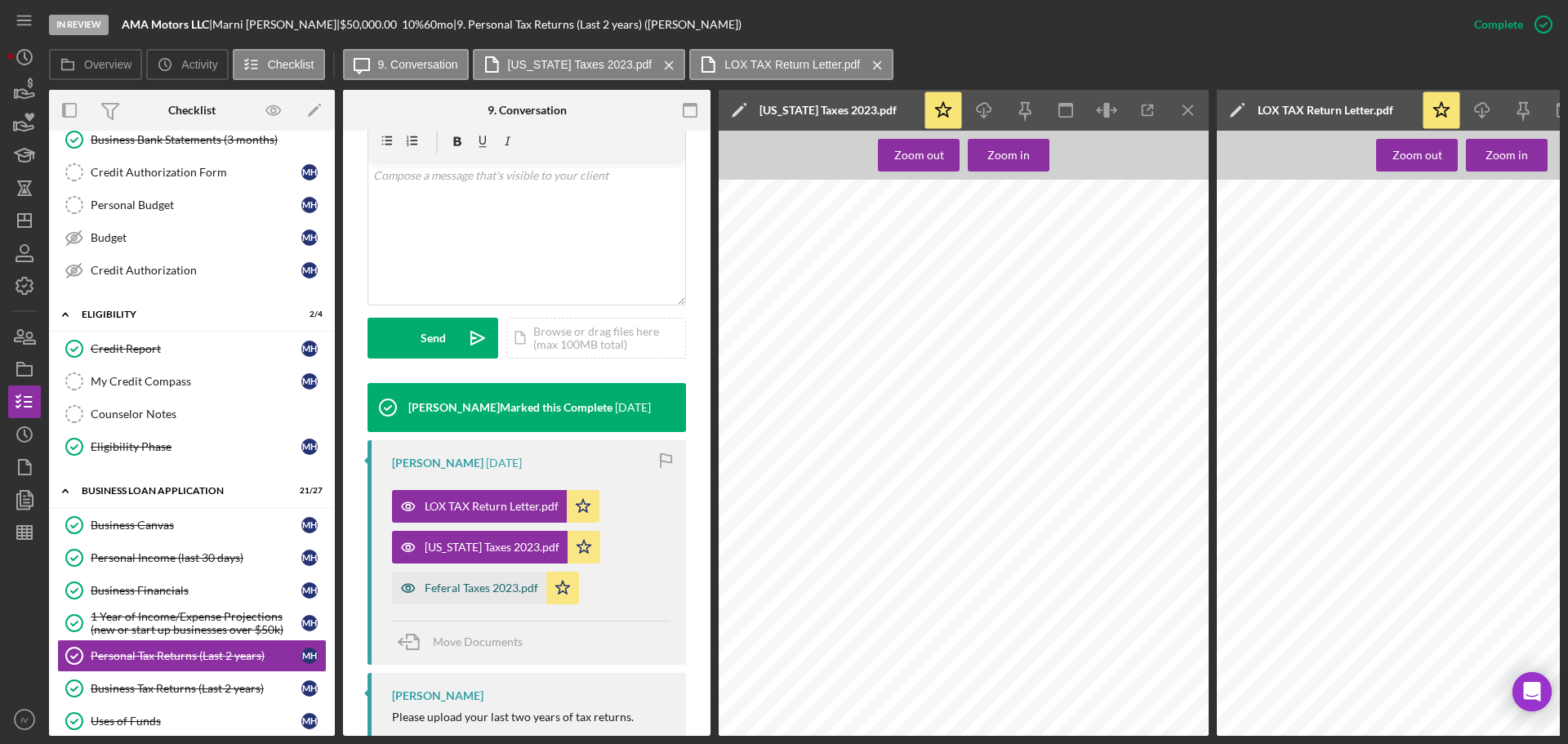
click at [461, 596] on div "Feferal Taxes 2023.pdf" at bounding box center [469, 588] width 154 height 33
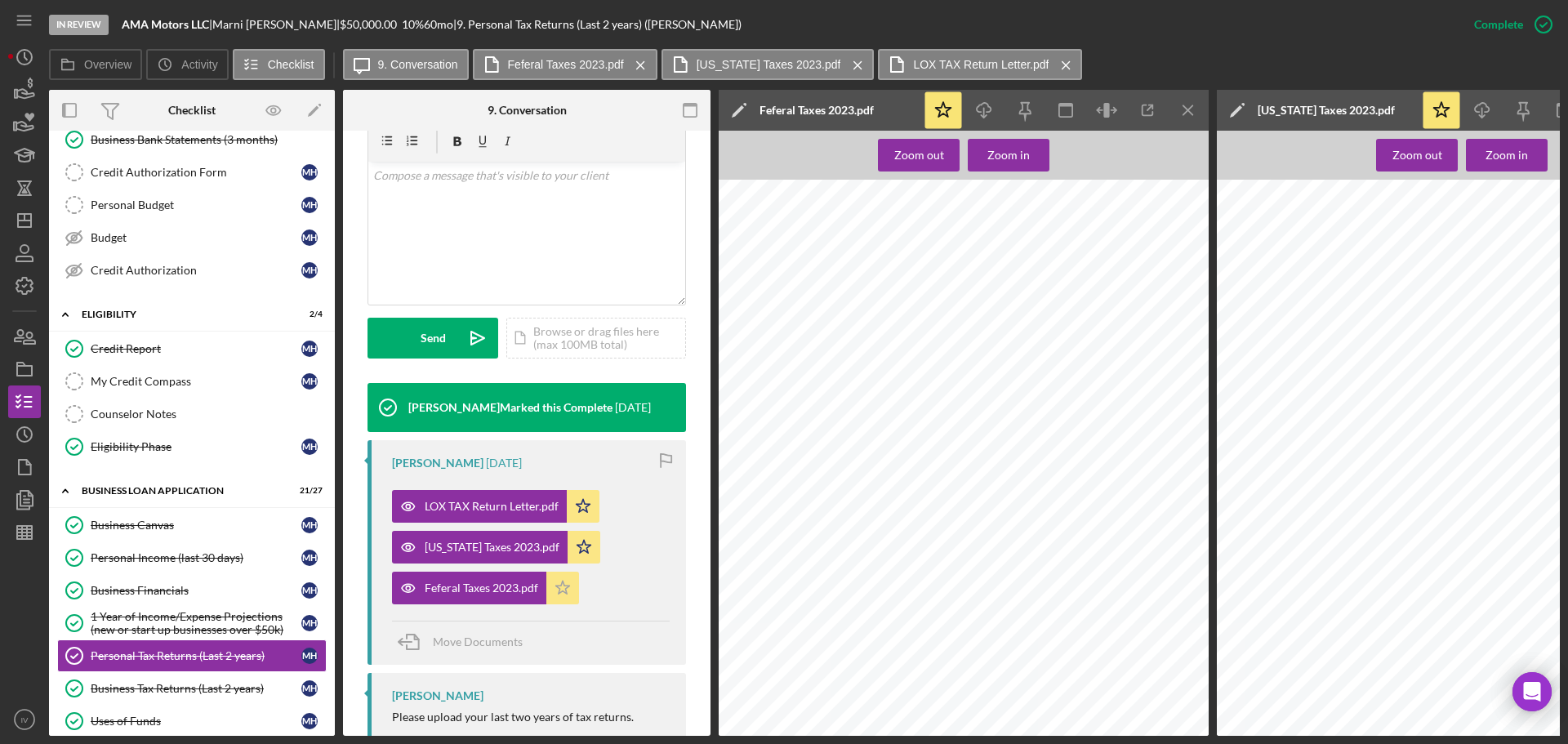
scroll to position [357, 0]
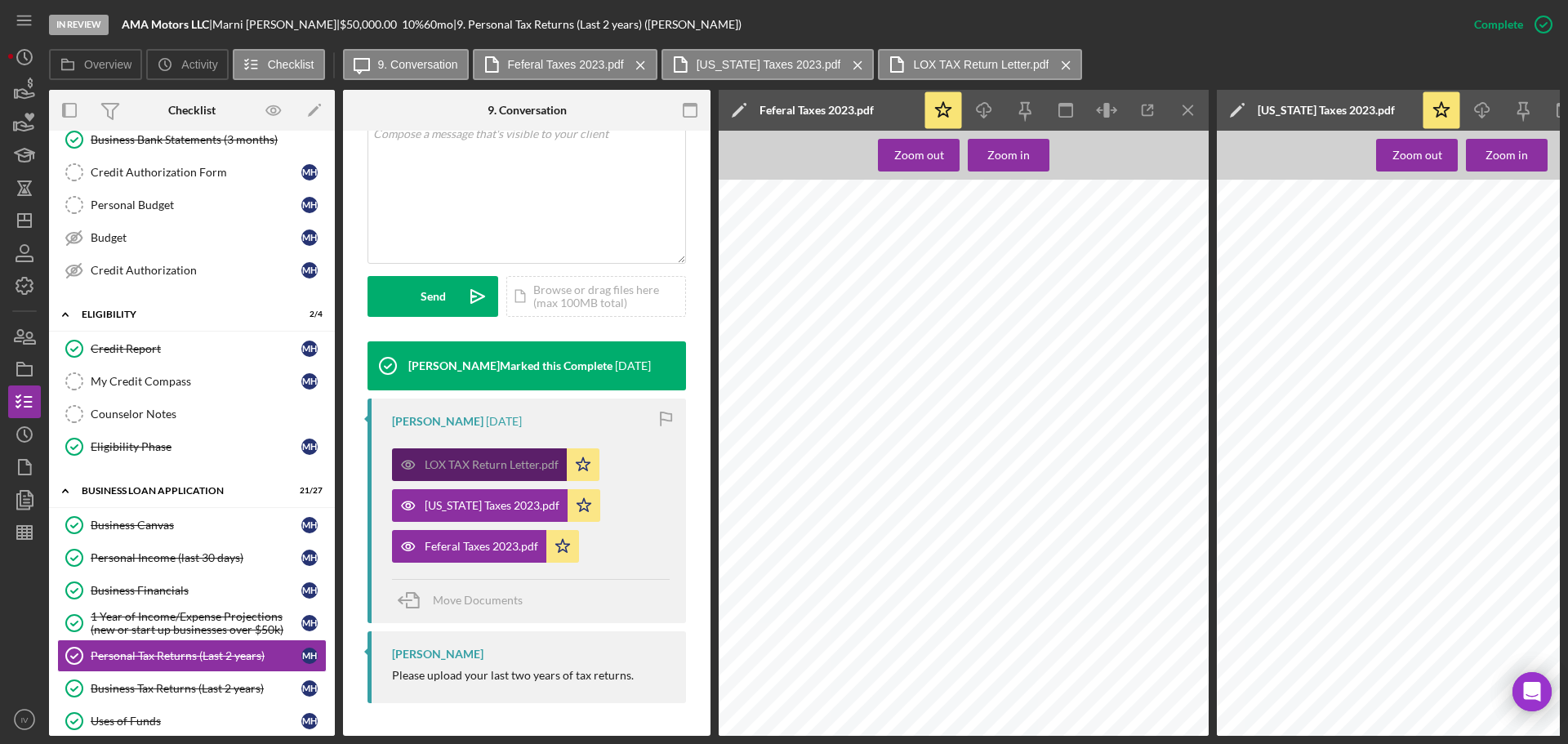
click at [485, 454] on div "LOX TAX Return Letter.pdf" at bounding box center [479, 464] width 175 height 33
click at [507, 459] on div "LOX TAX Return Letter.pdf" at bounding box center [491, 465] width 134 height 13
click at [1185, 110] on icon "Icon/Menu Close" at bounding box center [1188, 111] width 37 height 37
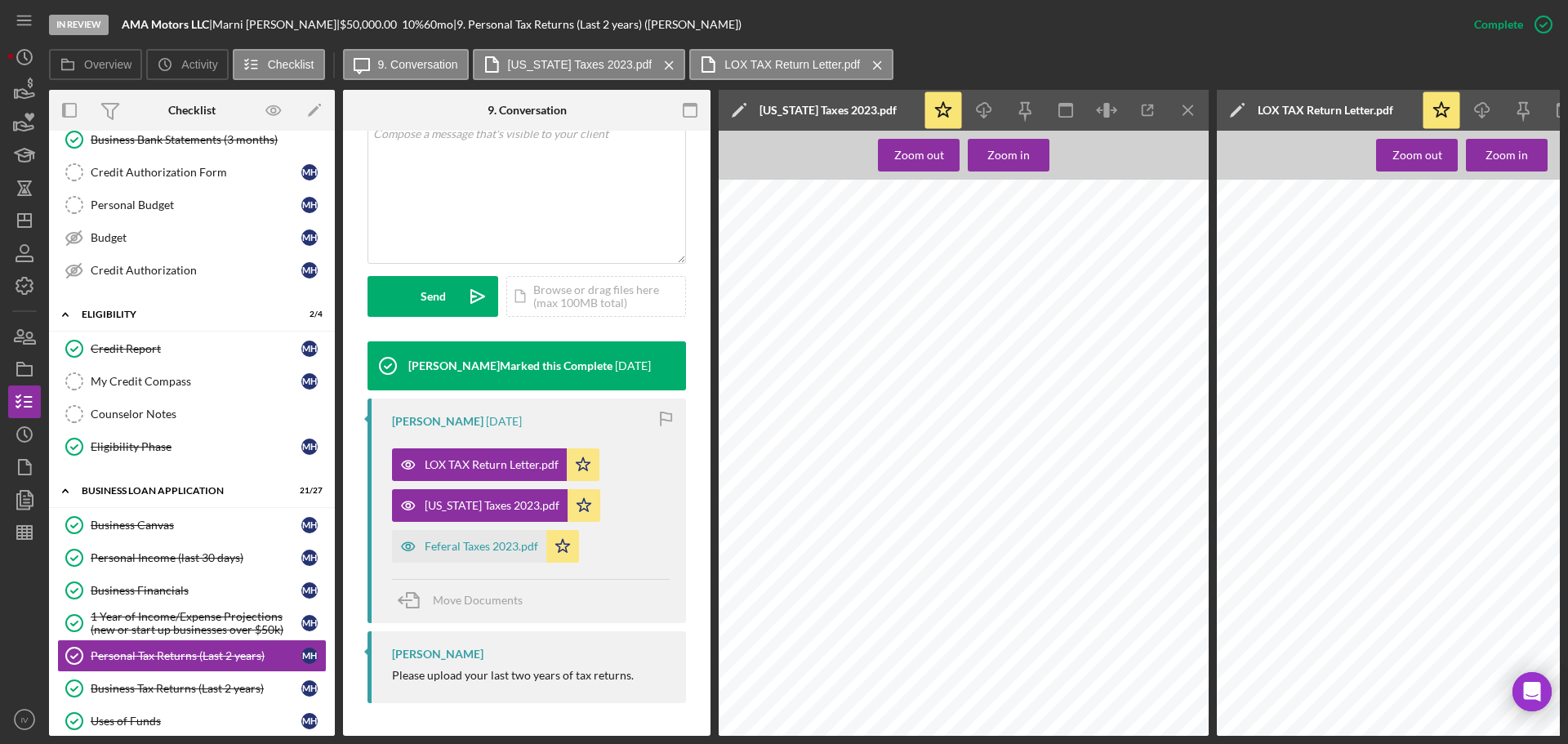
click at [1183, 112] on icon "Icon/Menu Close" at bounding box center [1188, 111] width 37 height 37
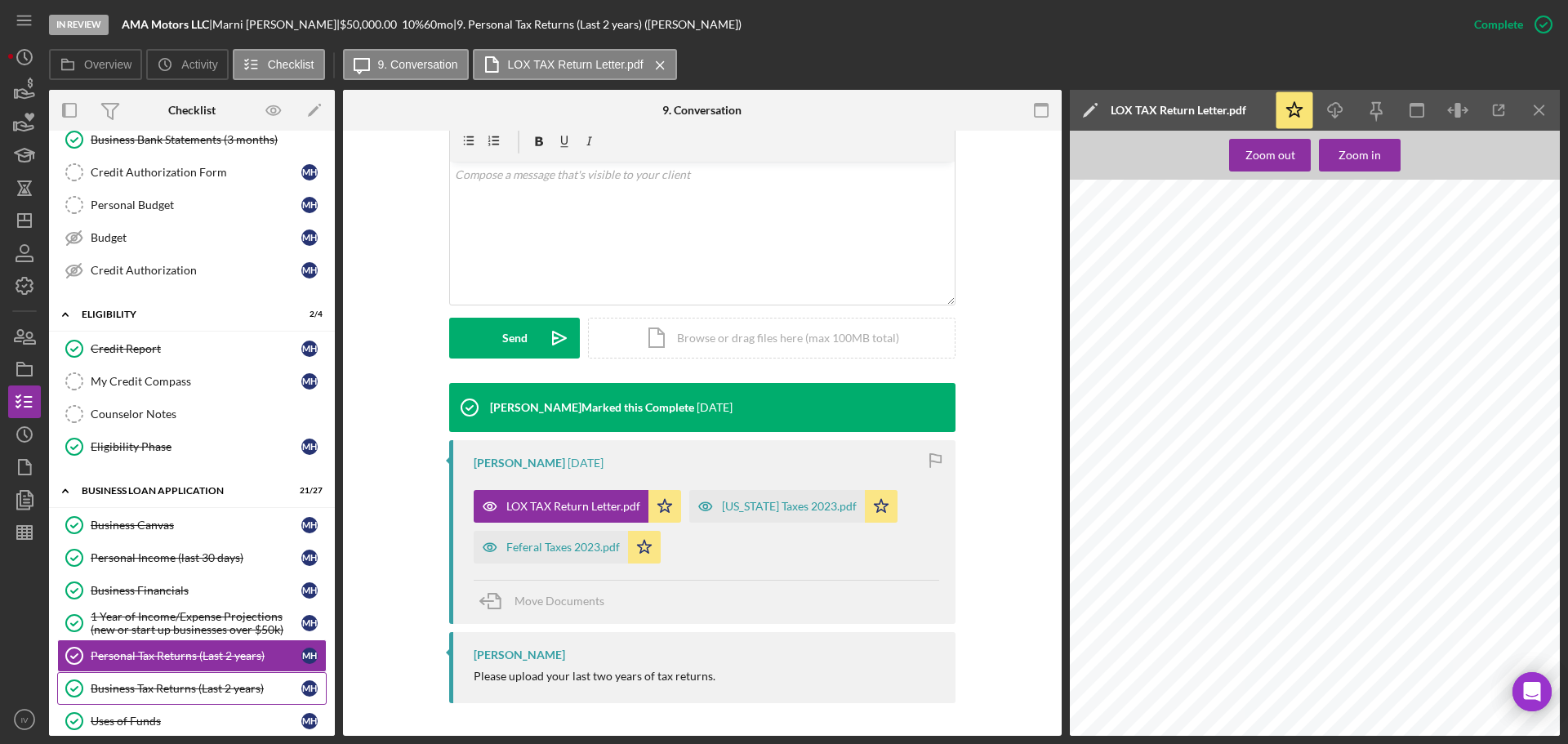
click at [173, 693] on div "Business Tax Returns (Last 2 years)" at bounding box center [196, 689] width 211 height 13
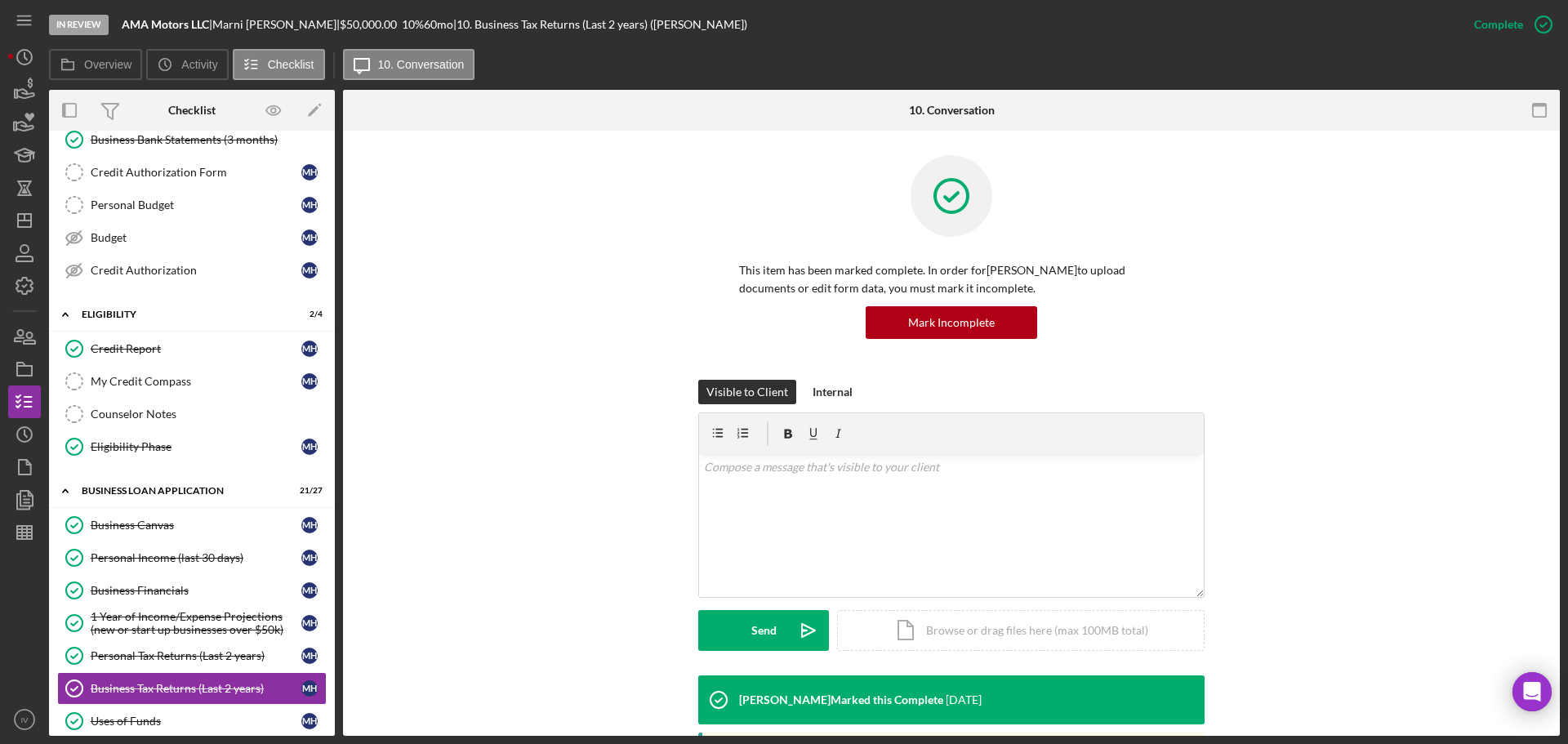
scroll to position [408, 0]
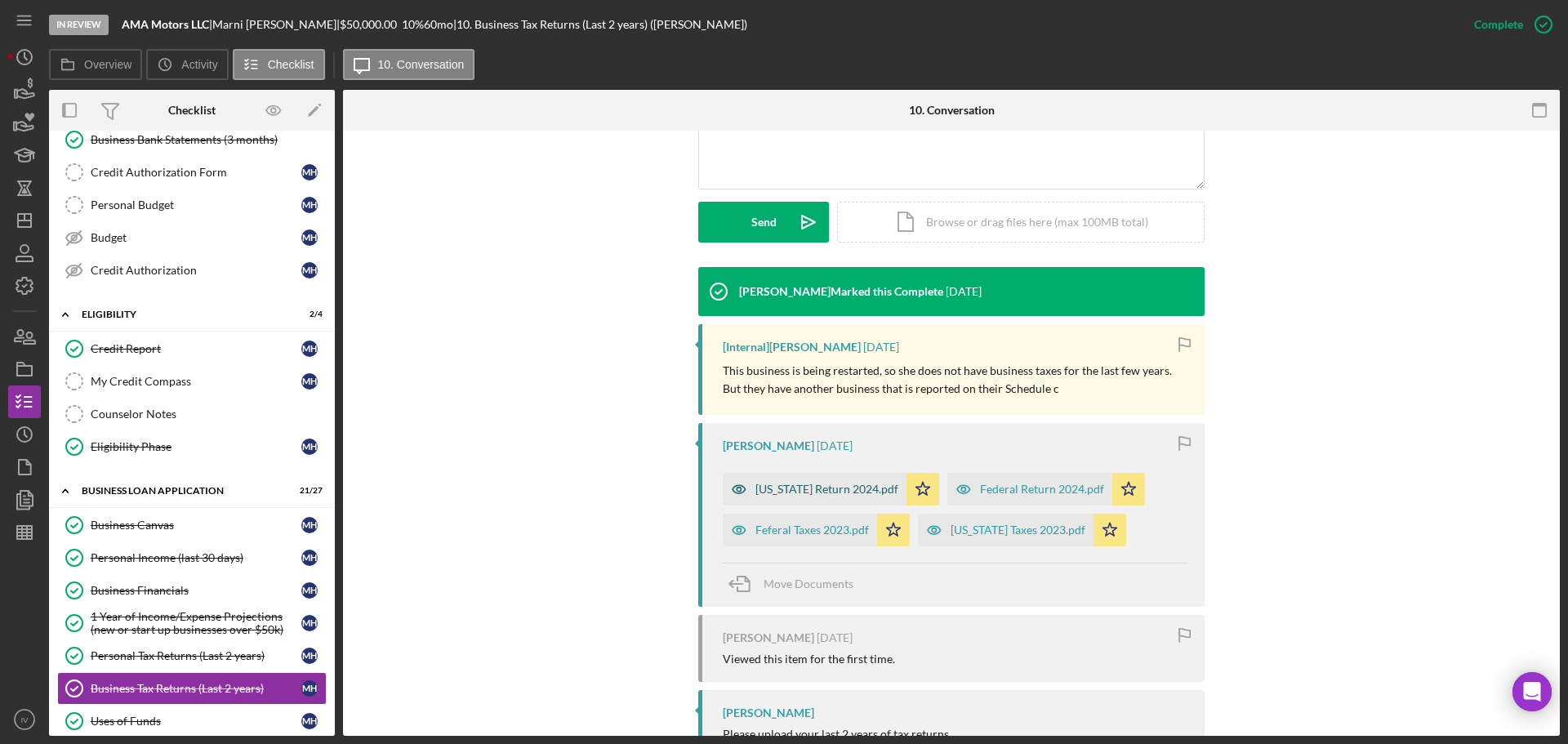
click at [799, 487] on div "[US_STATE] Return 2024.pdf" at bounding box center [826, 490] width 143 height 13
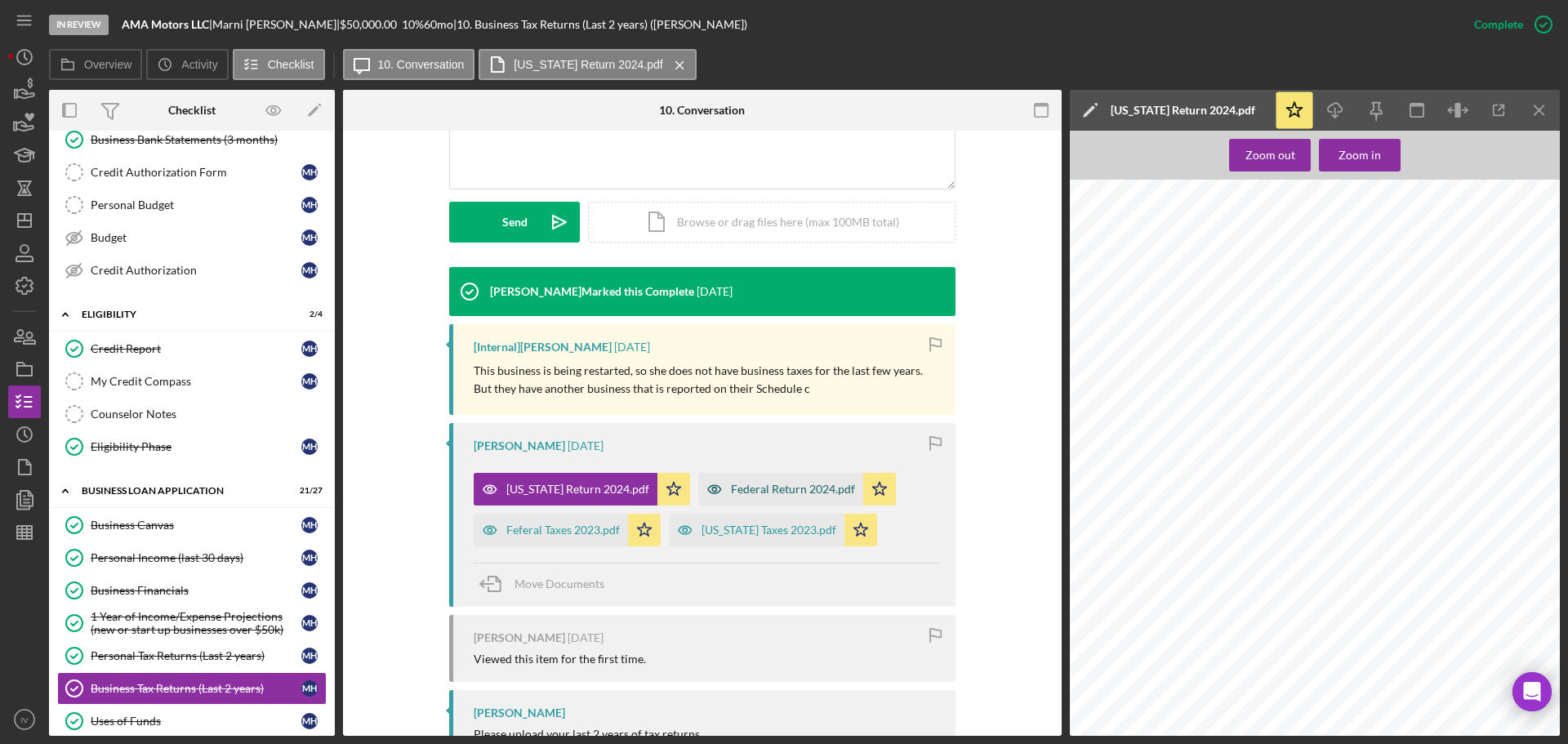
click at [799, 494] on div "Federal Return 2024.pdf" at bounding box center [792, 490] width 124 height 13
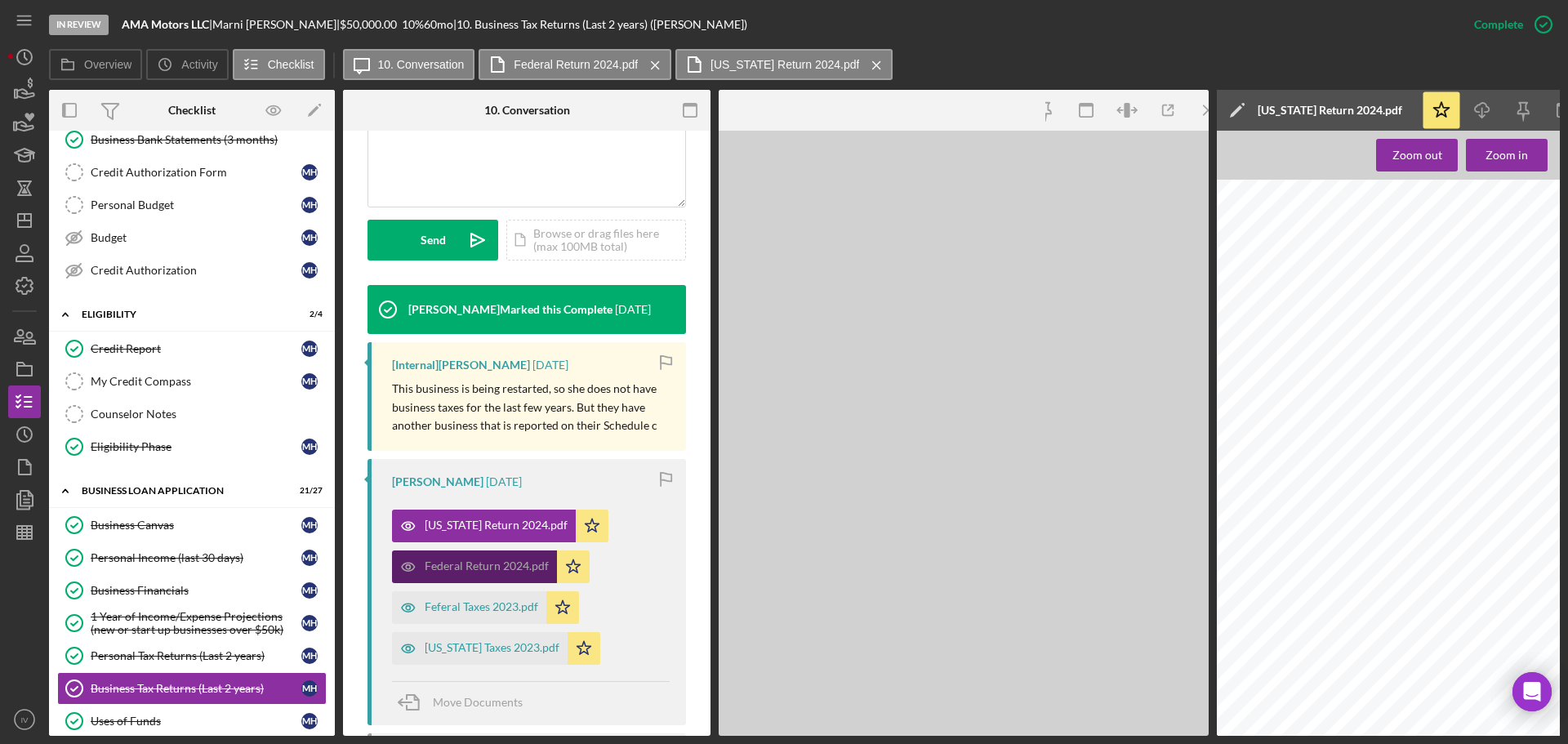
scroll to position [426, 0]
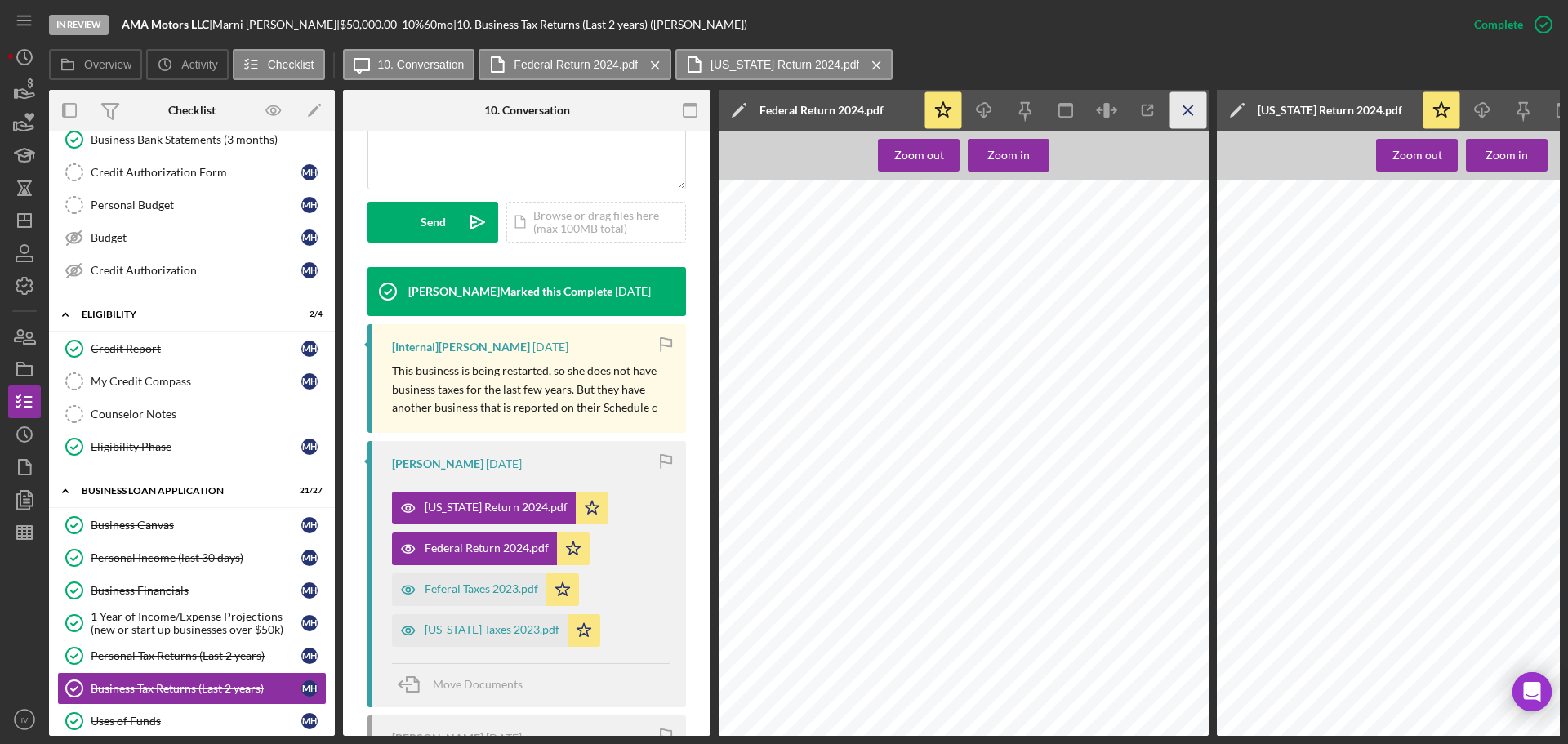
click at [1185, 105] on icon "Icon/Menu Close" at bounding box center [1188, 111] width 37 height 37
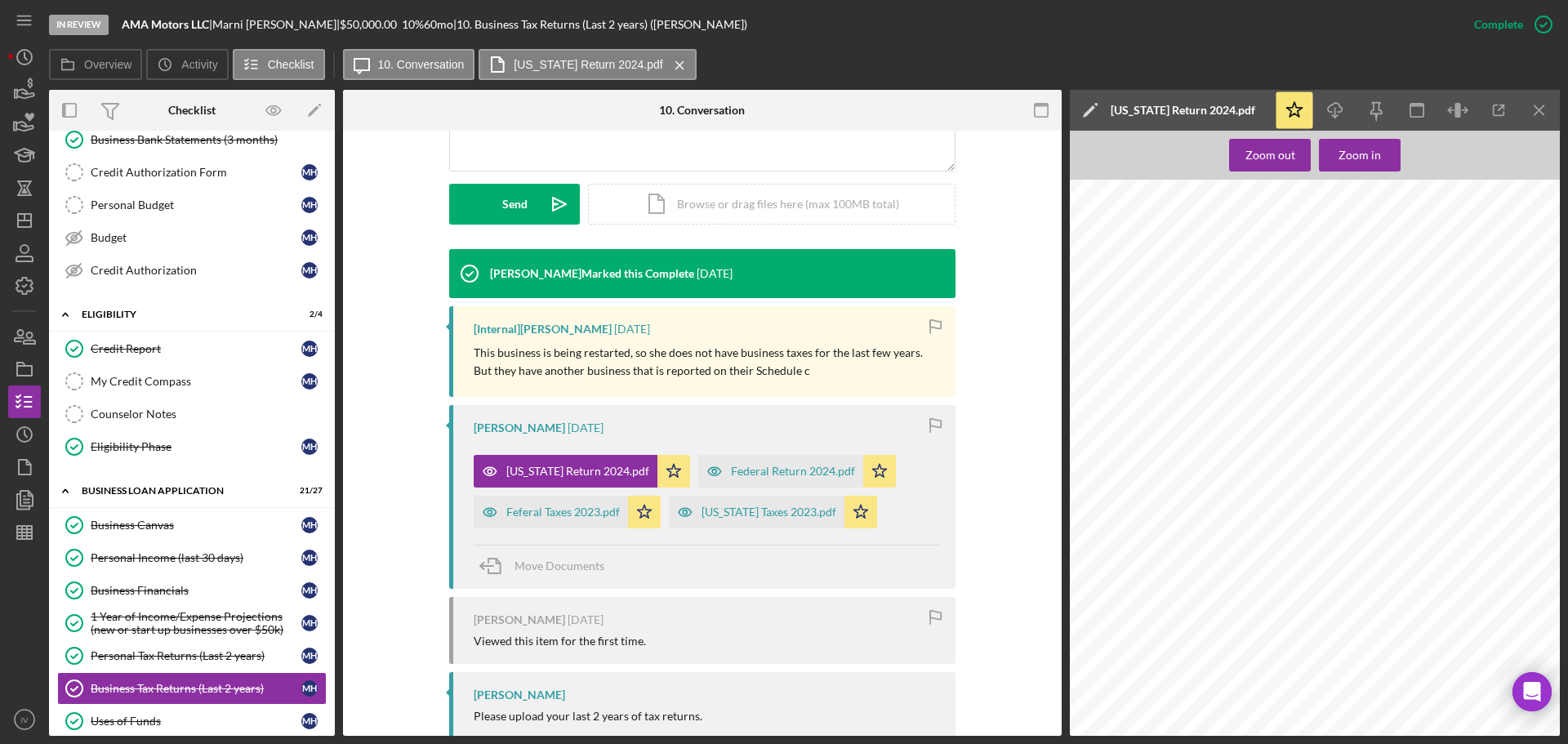
scroll to position [408, 0]
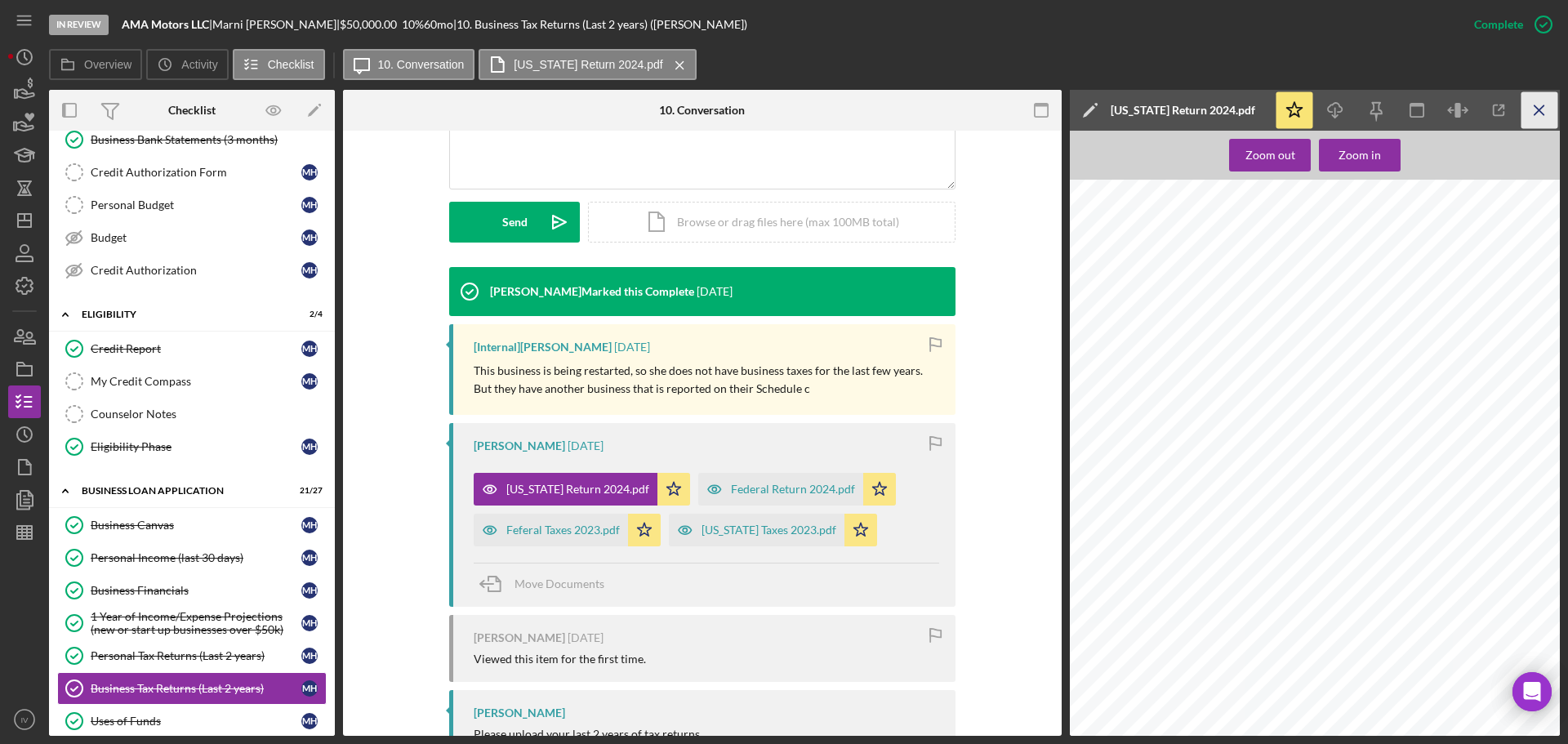
click at [1538, 99] on icon "Icon/Menu Close" at bounding box center [1540, 111] width 37 height 37
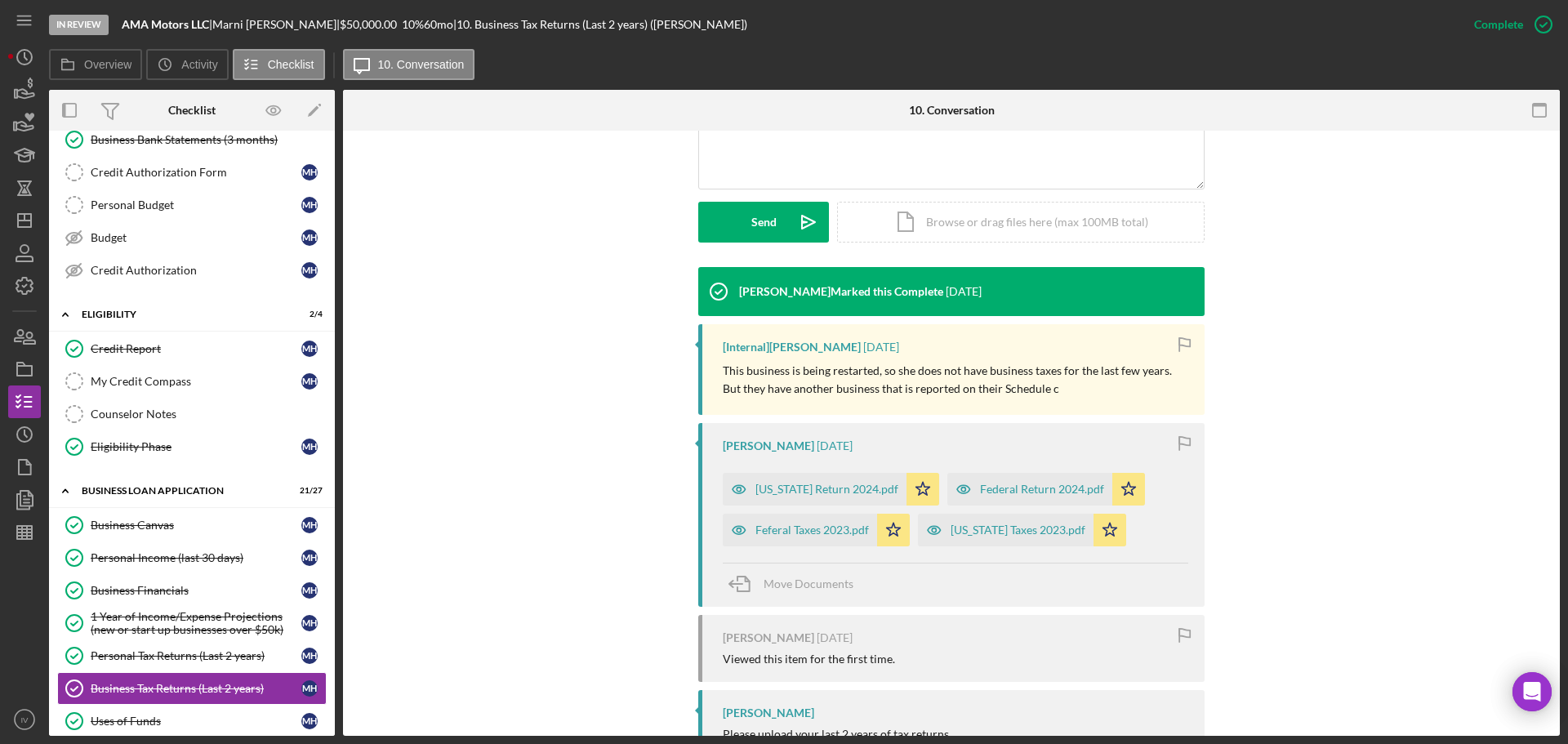
scroll to position [491, 0]
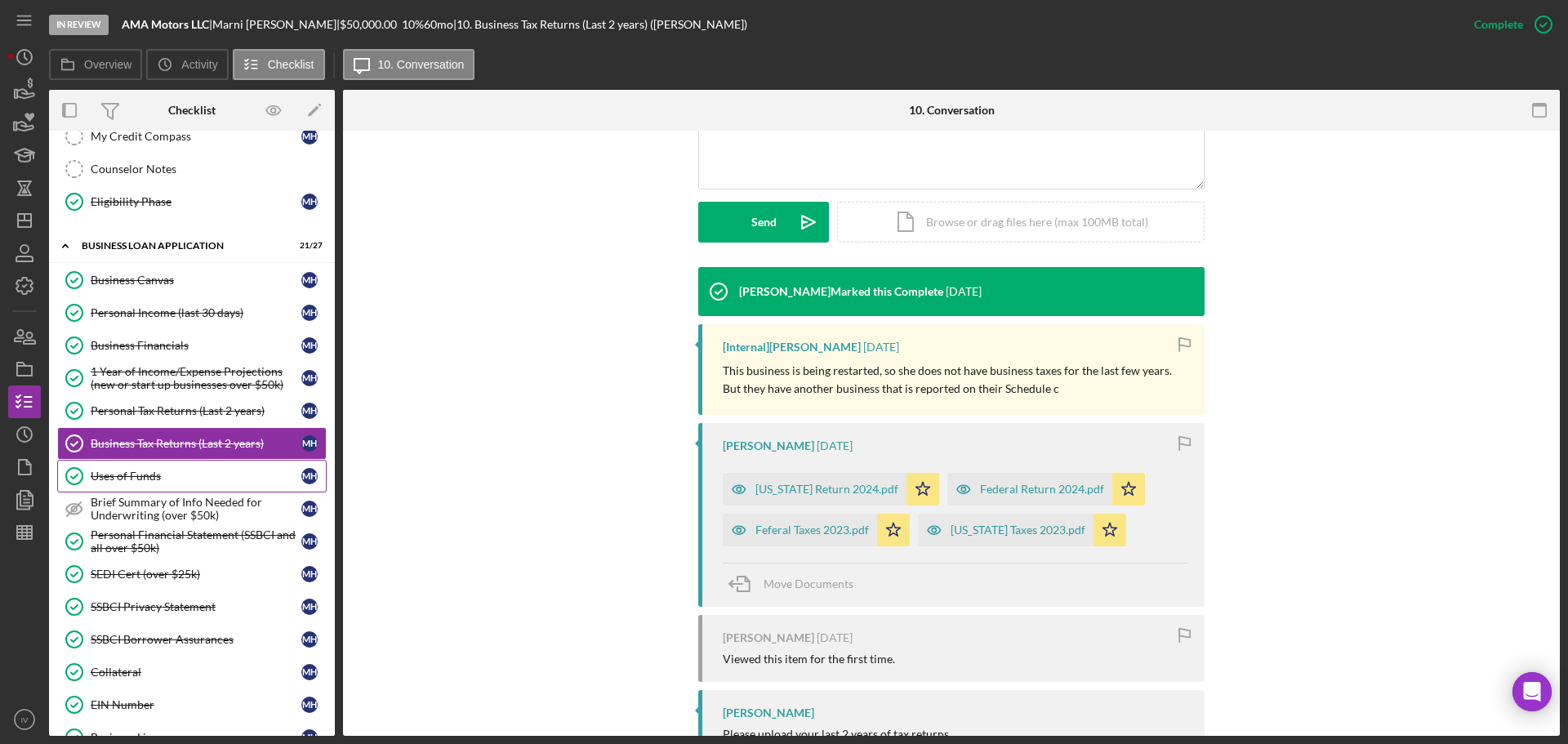
click at [115, 474] on div "Uses of Funds" at bounding box center [196, 476] width 211 height 13
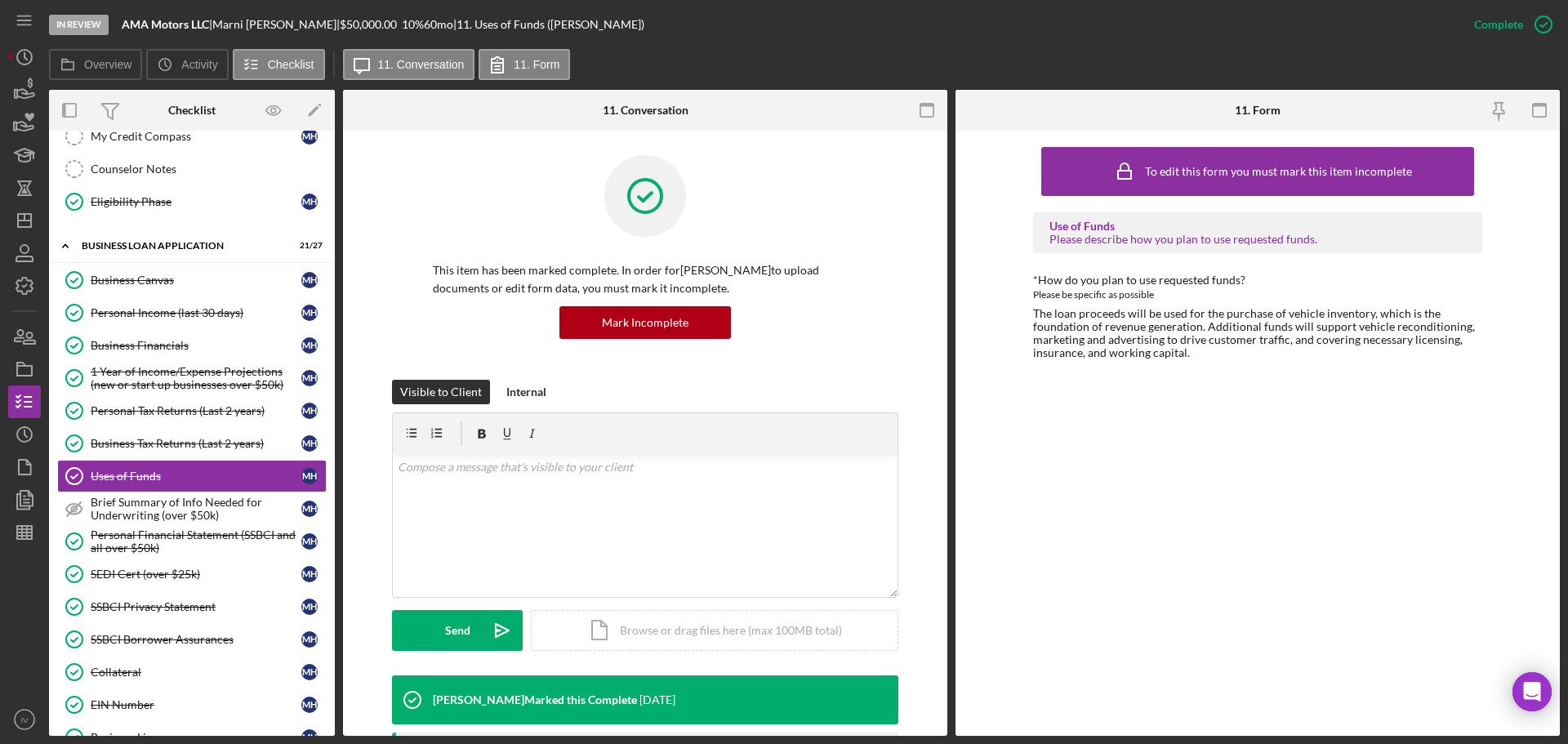
scroll to position [164, 0]
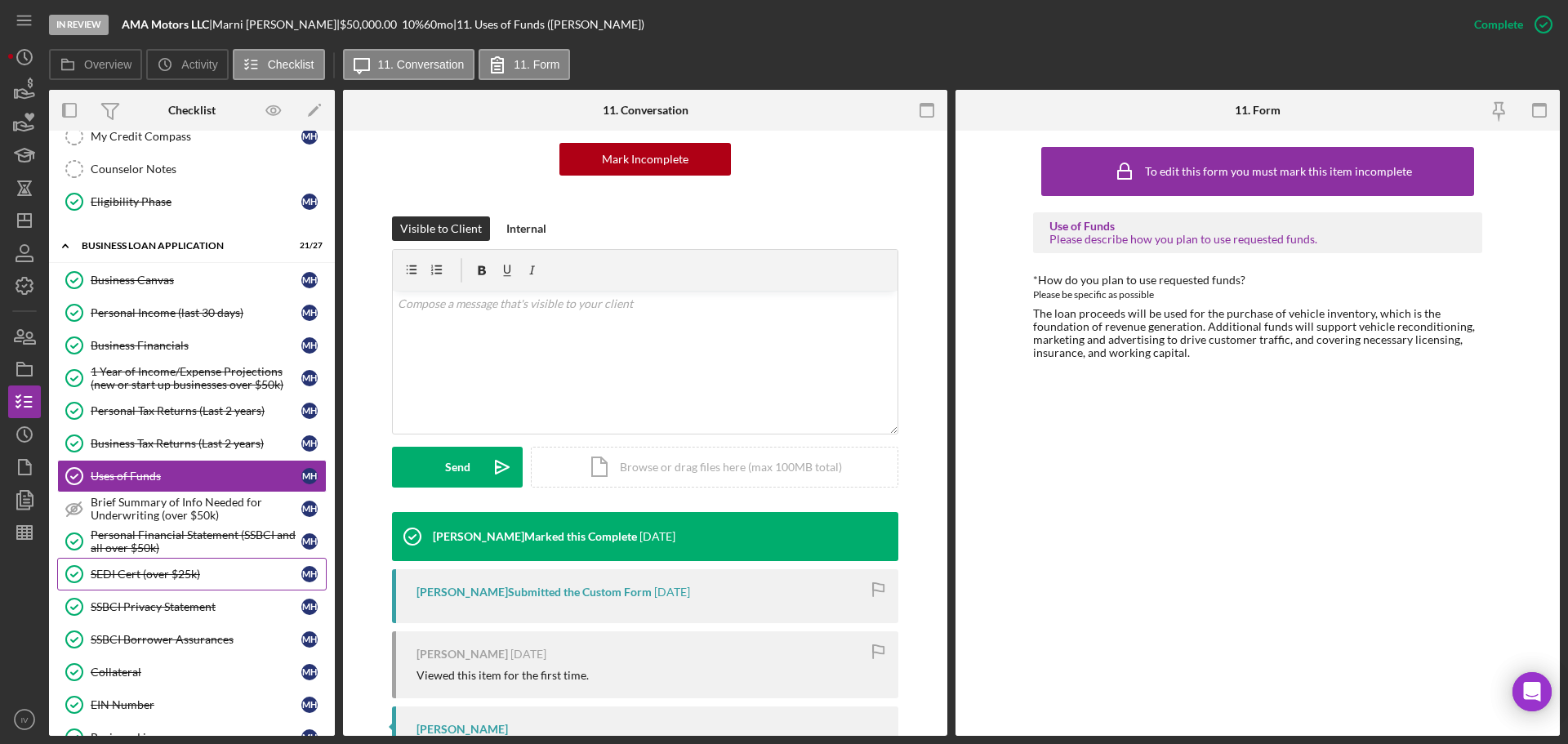
click at [129, 573] on div "SEDI Cert (over $25k)" at bounding box center [196, 575] width 211 height 13
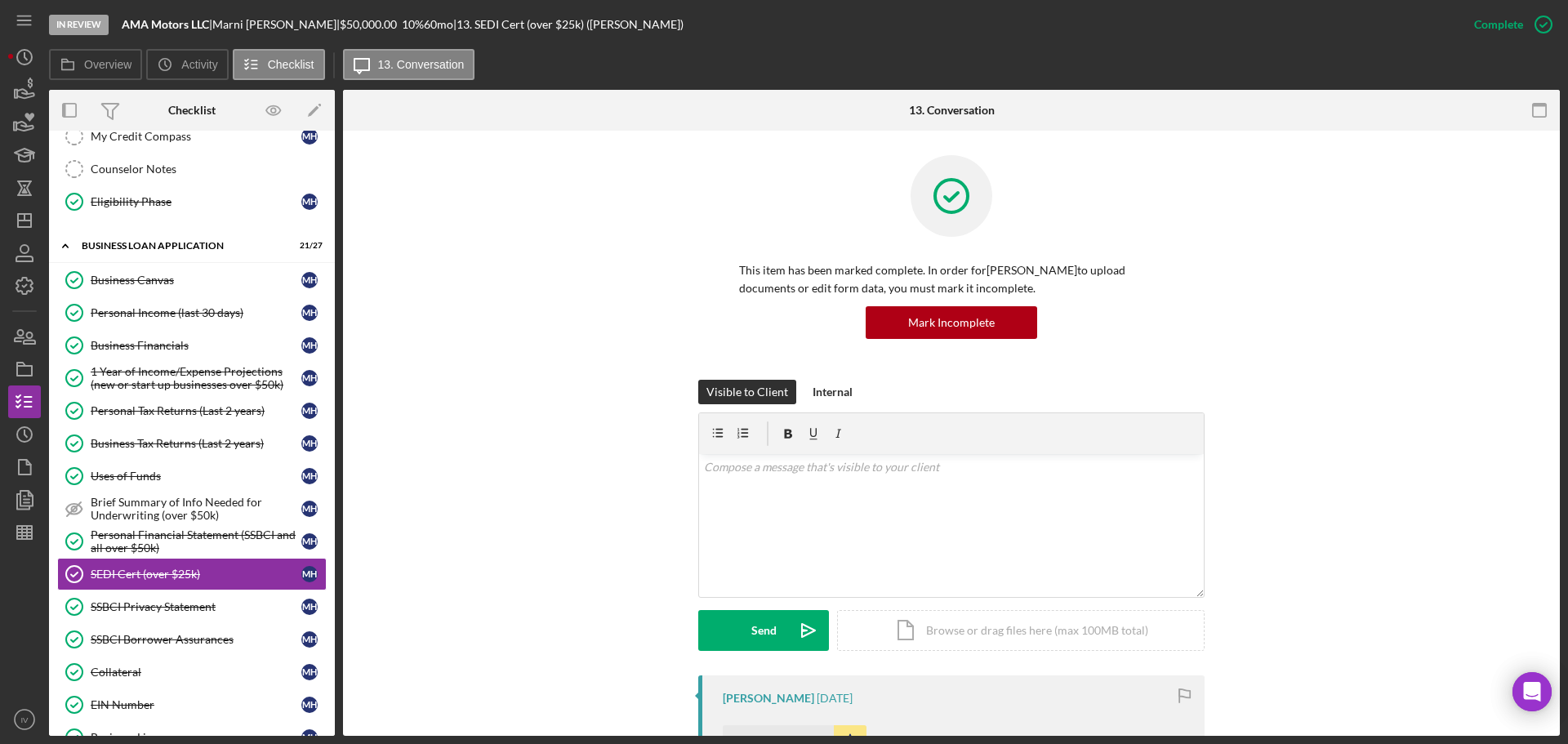
scroll to position [327, 0]
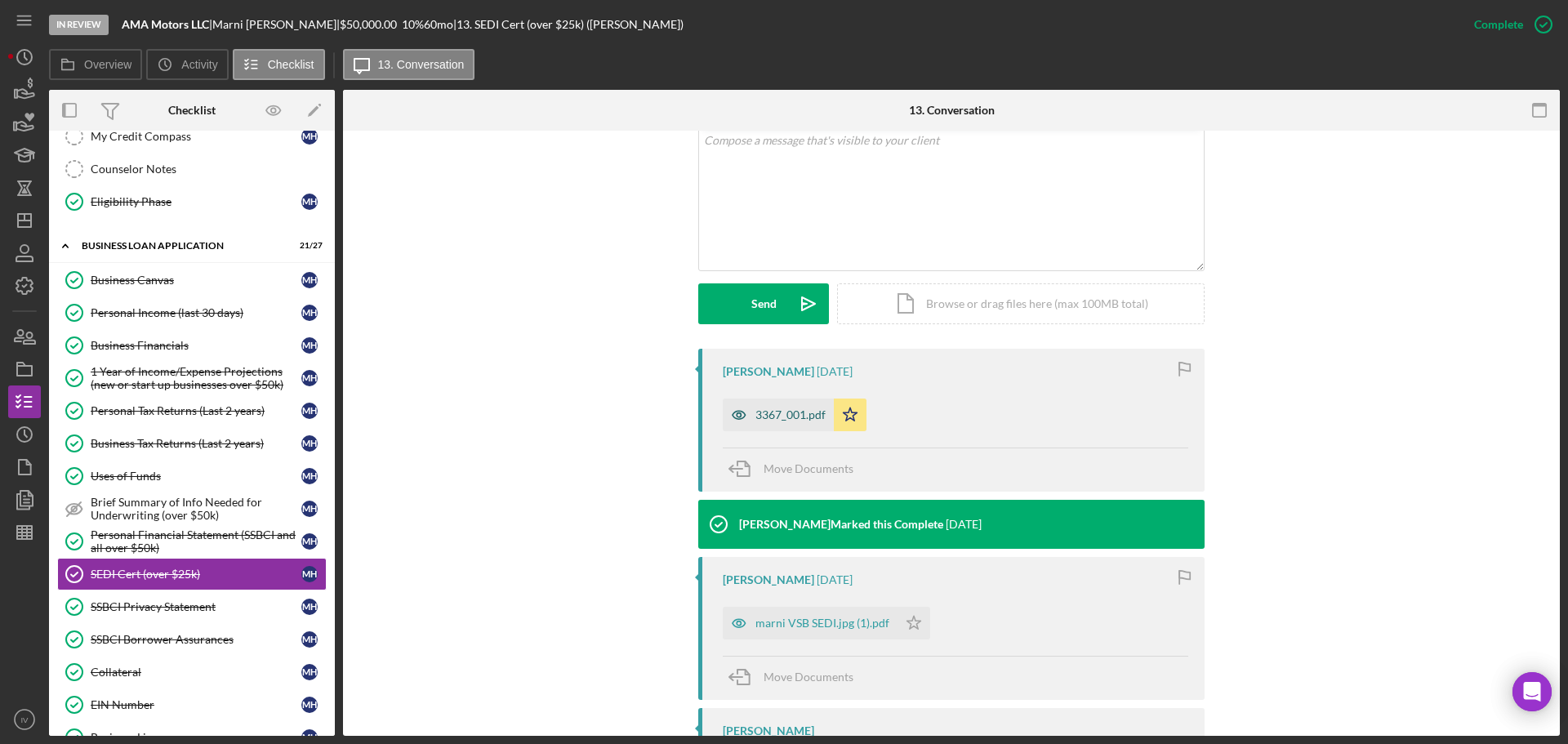
click at [778, 415] on div "3367_001.pdf" at bounding box center [790, 415] width 70 height 13
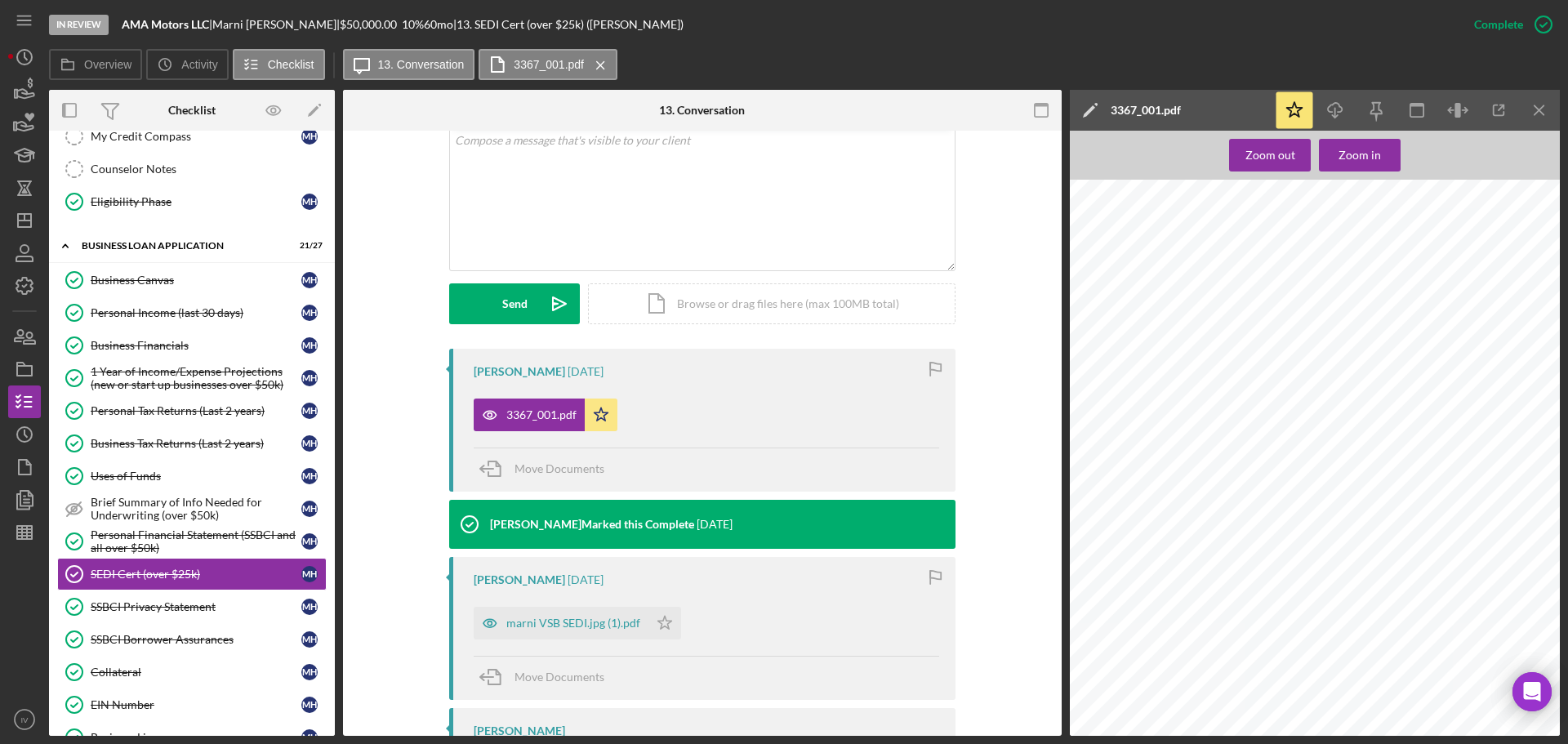
scroll to position [750, 0]
click at [586, 628] on div "marni VSB SEDI.jpg (1).pdf" at bounding box center [574, 623] width 134 height 13
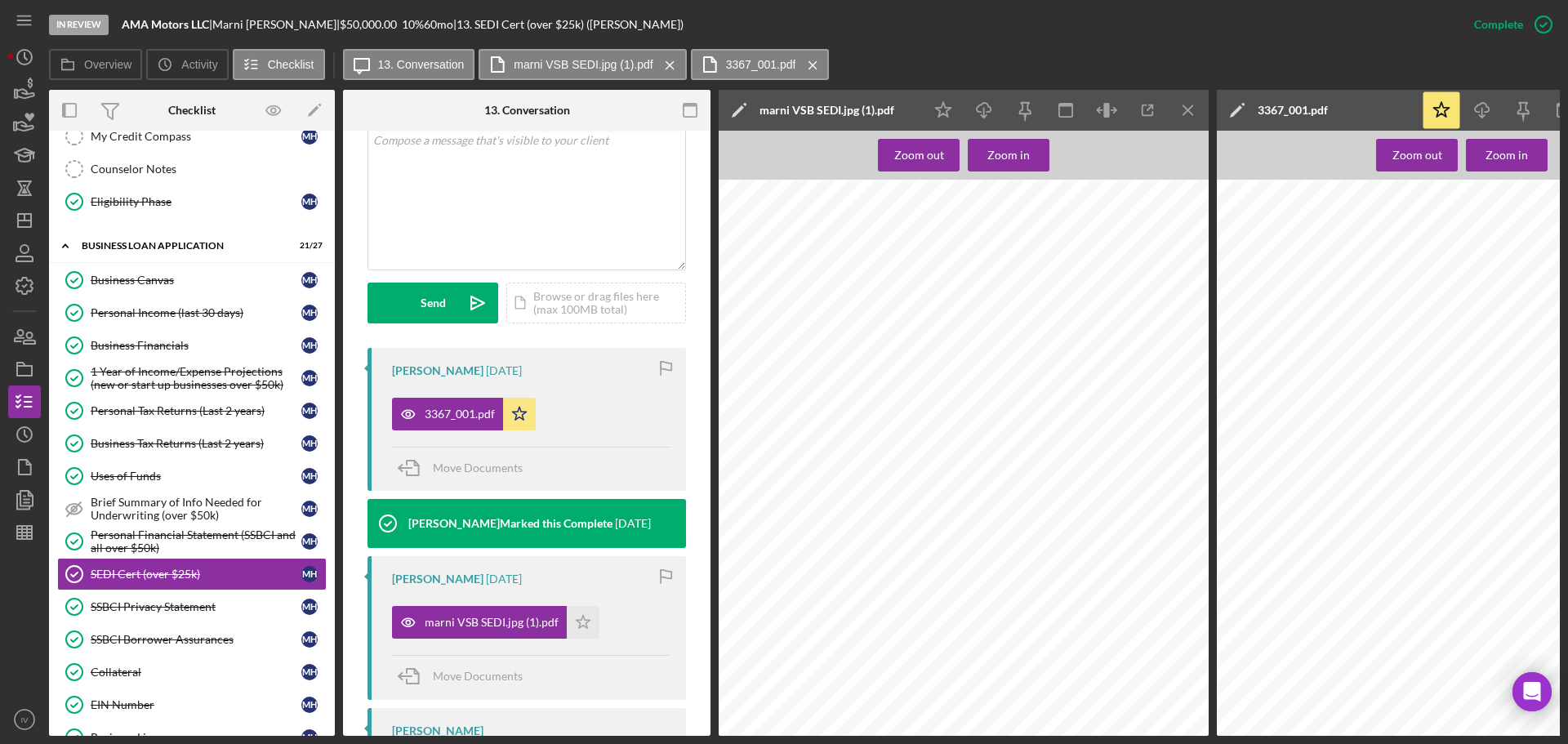
scroll to position [755, 0]
click at [132, 611] on div "SSBCI Privacy Statement" at bounding box center [196, 607] width 211 height 13
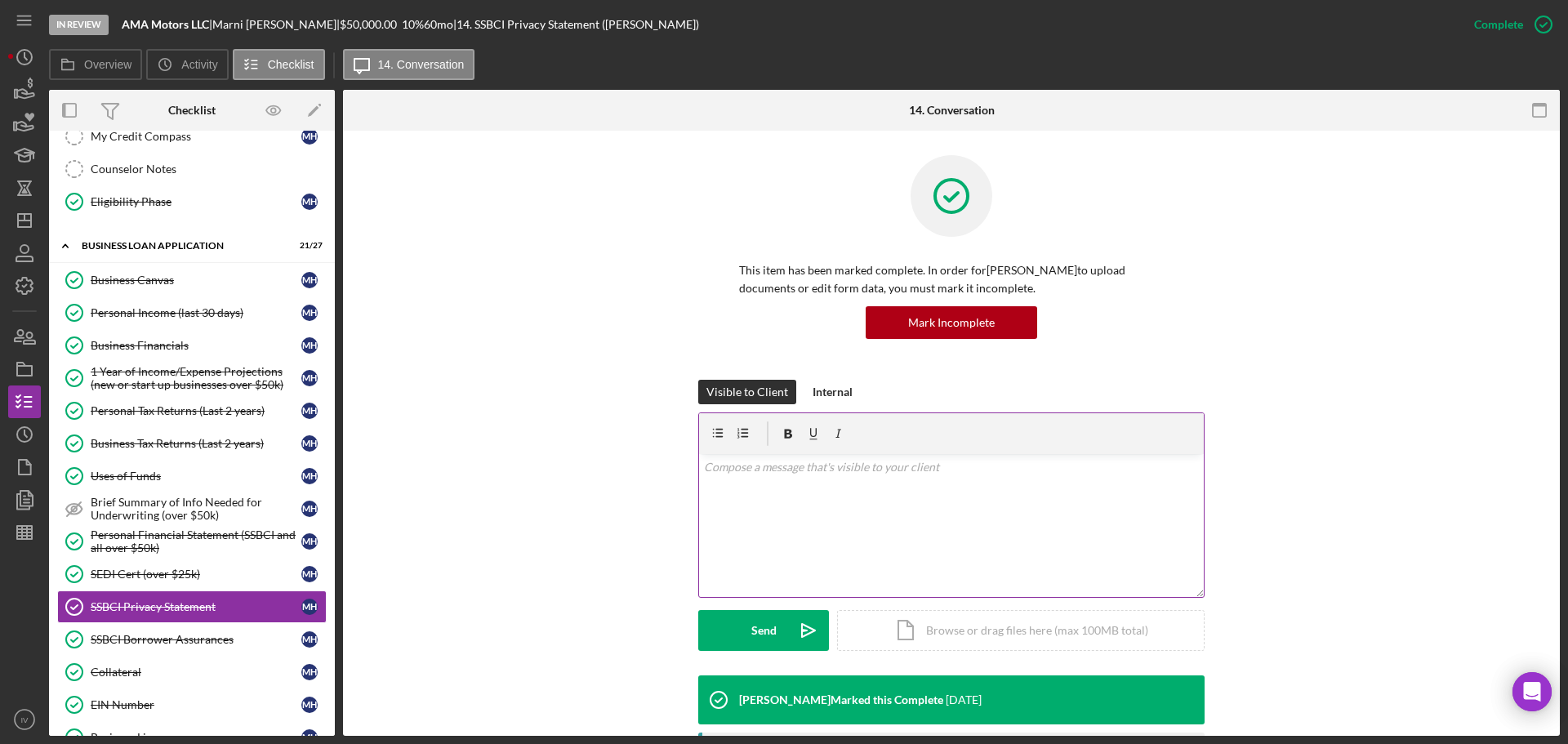
scroll to position [292, 0]
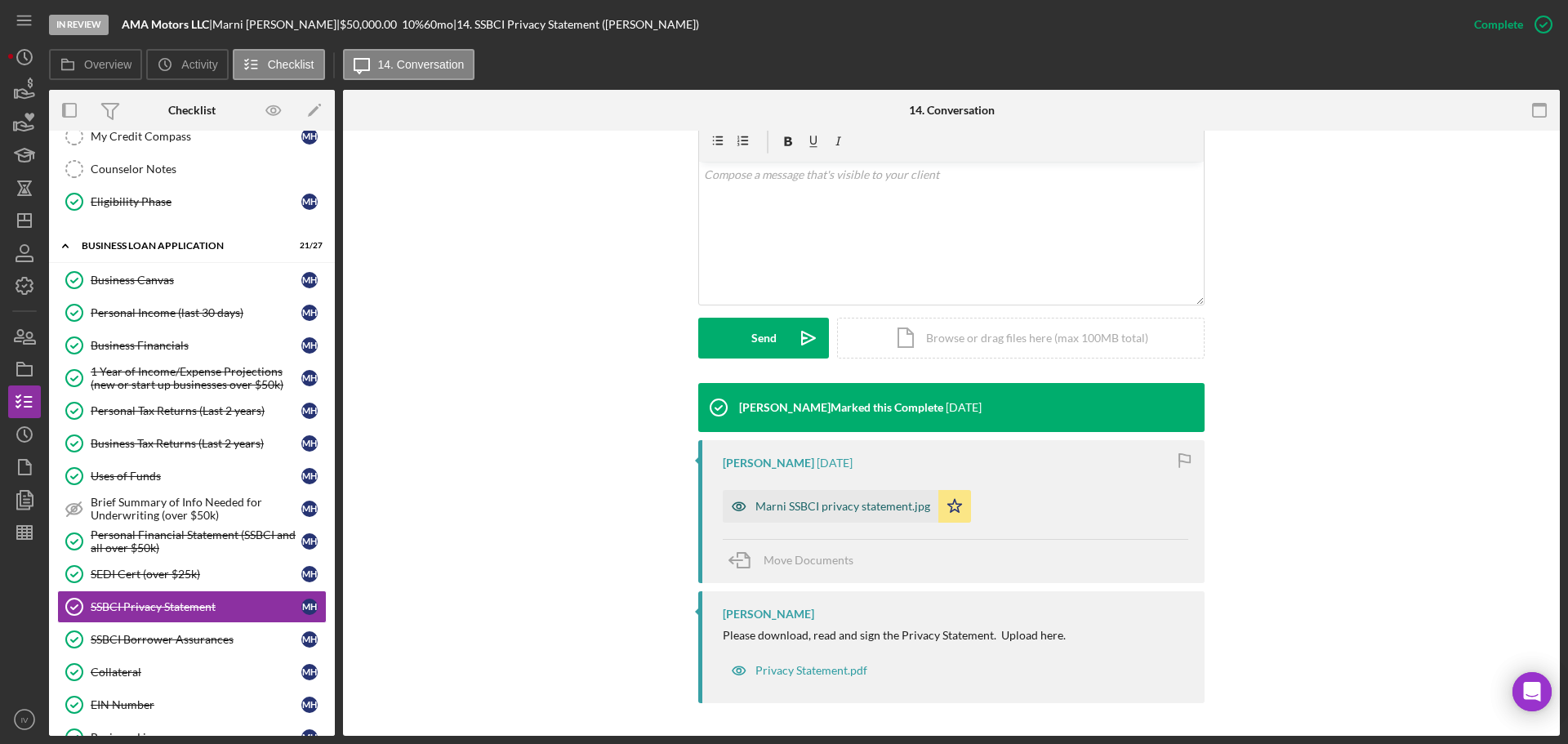
click at [789, 505] on div "Marni SSBCI privacy statement.jpg" at bounding box center [842, 507] width 175 height 13
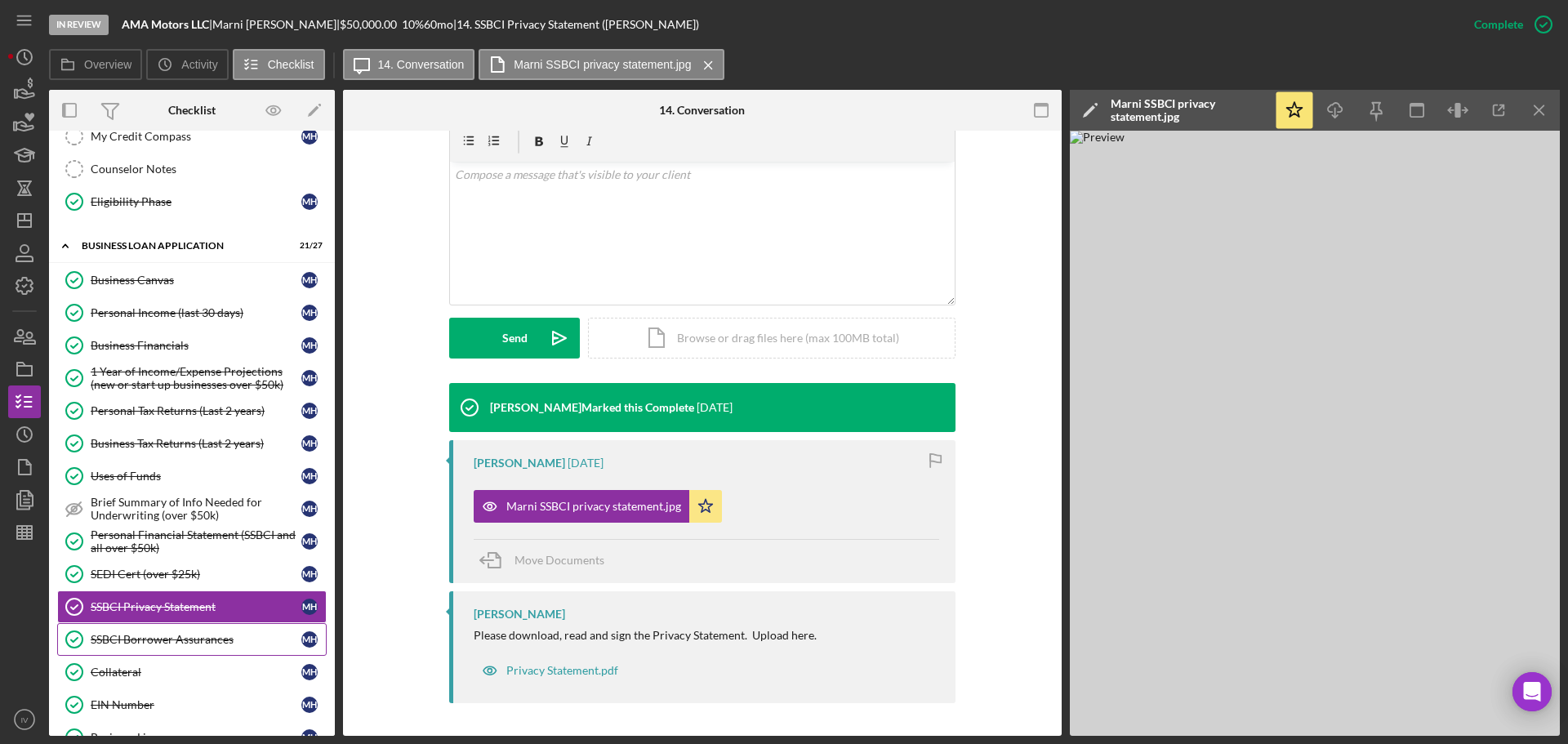
click at [160, 638] on div "SSBCI Borrower Assurances" at bounding box center [196, 640] width 211 height 13
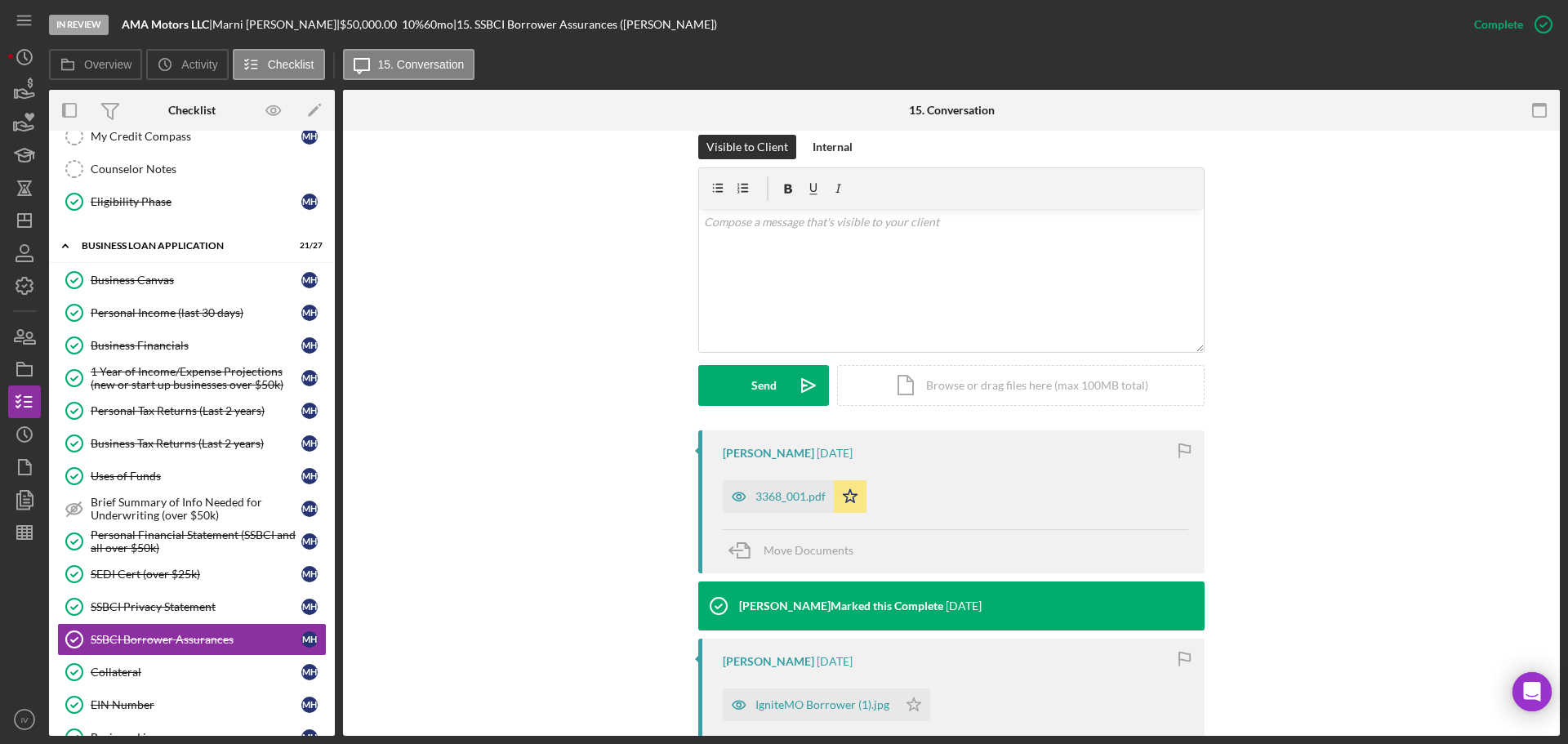
scroll to position [327, 0]
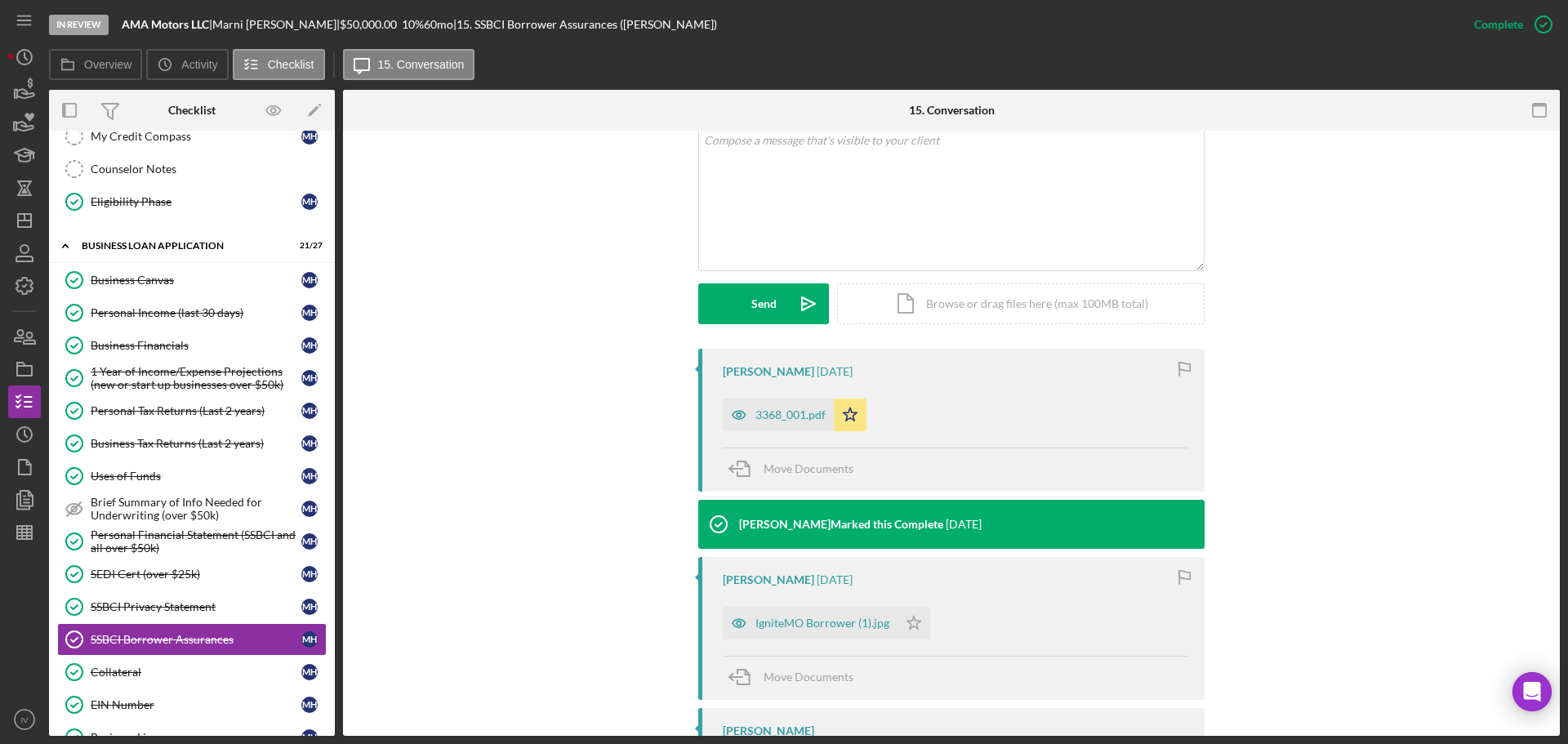
click at [767, 412] on div "3368_001.pdf" at bounding box center [790, 415] width 70 height 13
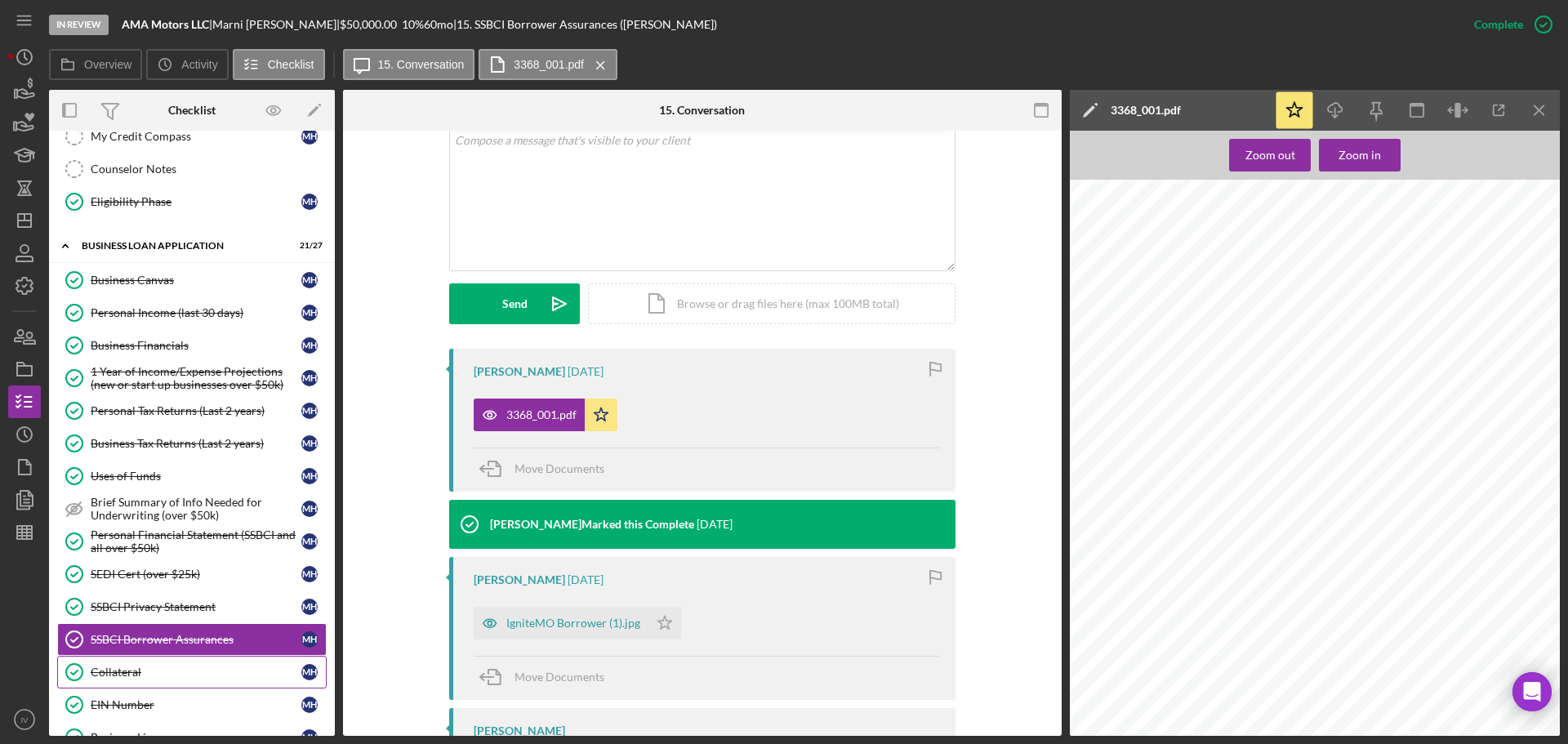
click at [129, 667] on div "Collateral" at bounding box center [196, 672] width 211 height 13
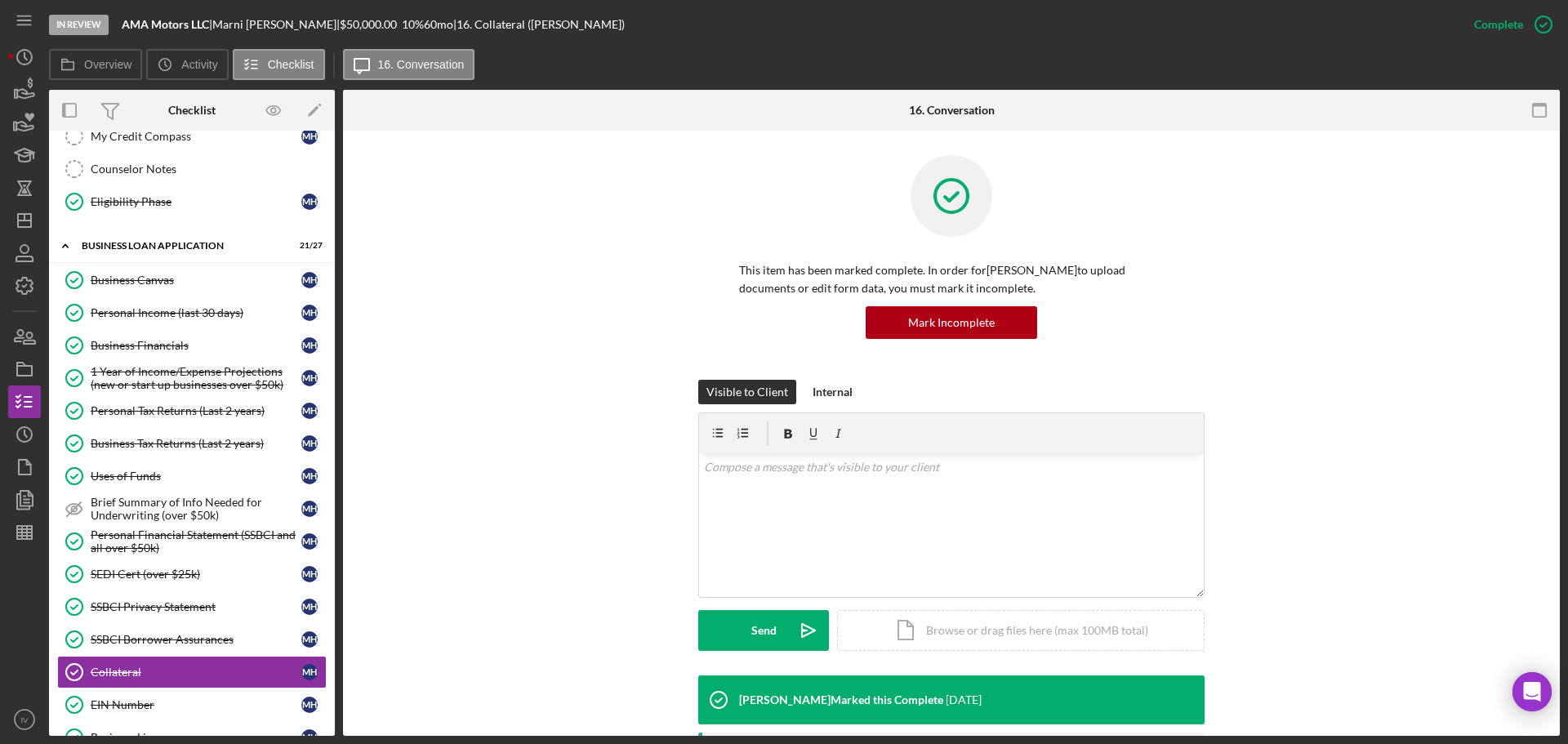
scroll to position [318, 0]
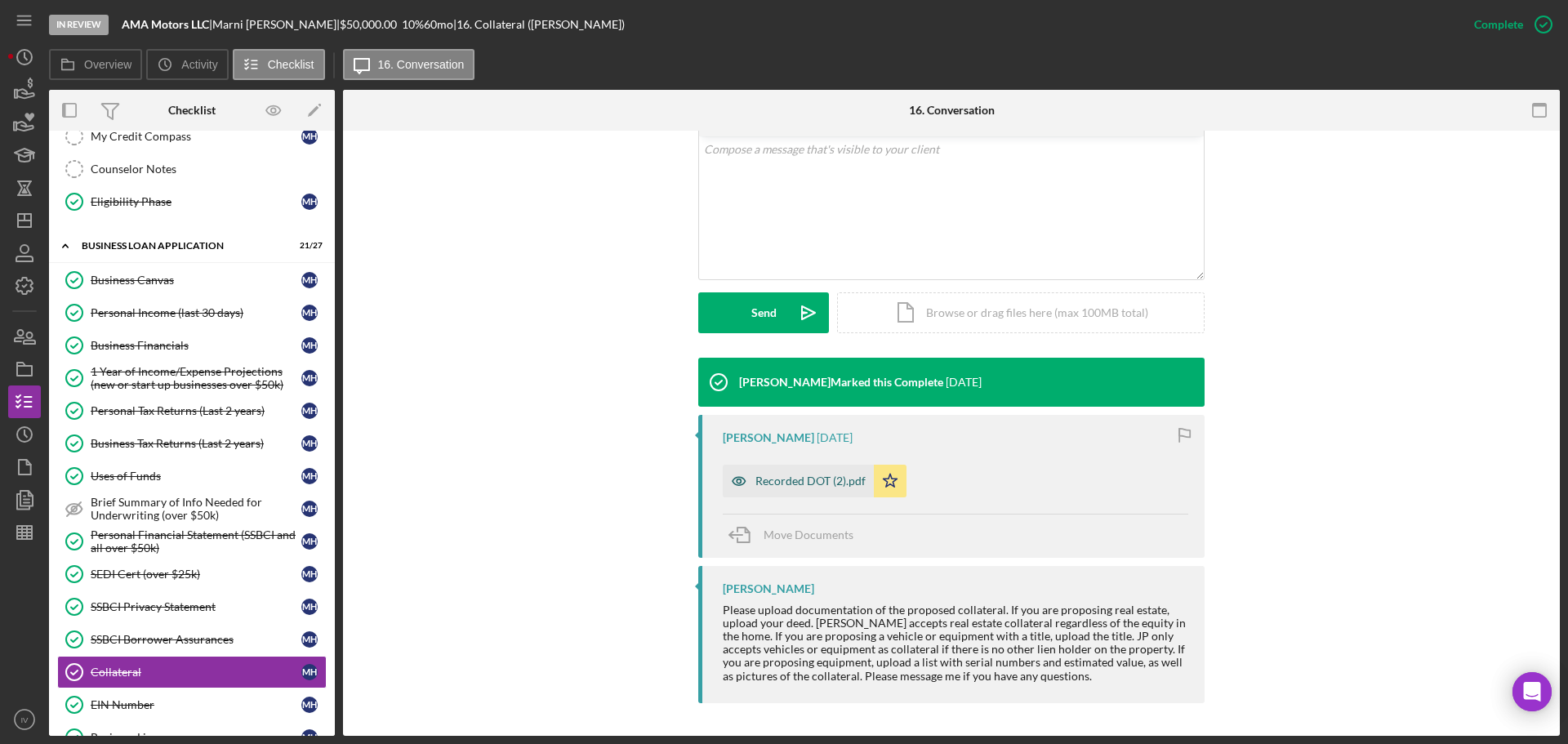
click at [808, 480] on div "Recorded DOT (2).pdf" at bounding box center [810, 481] width 111 height 13
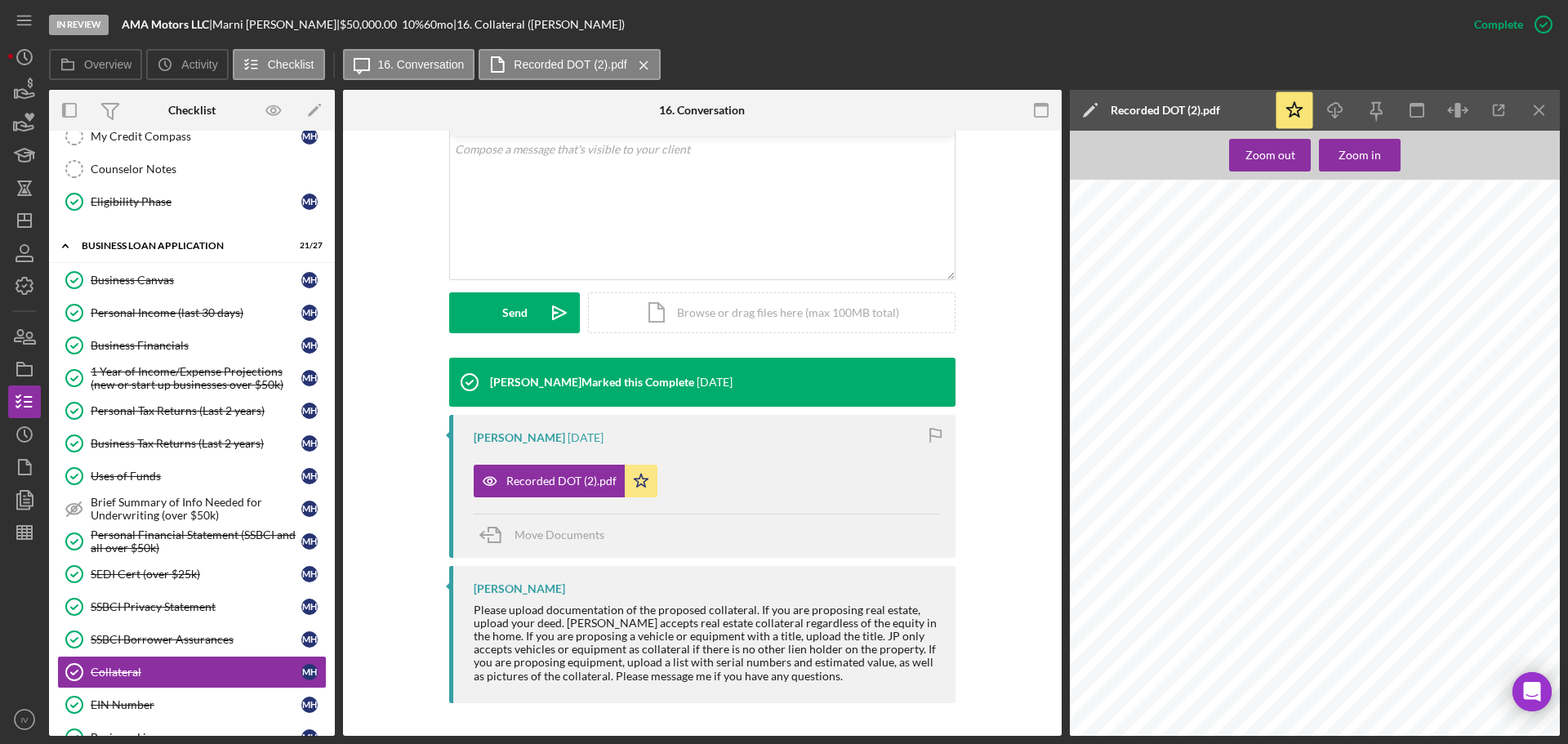
scroll to position [327, 0]
click at [123, 693] on link "EIN Number EIN Number M H" at bounding box center [191, 705] width 269 height 33
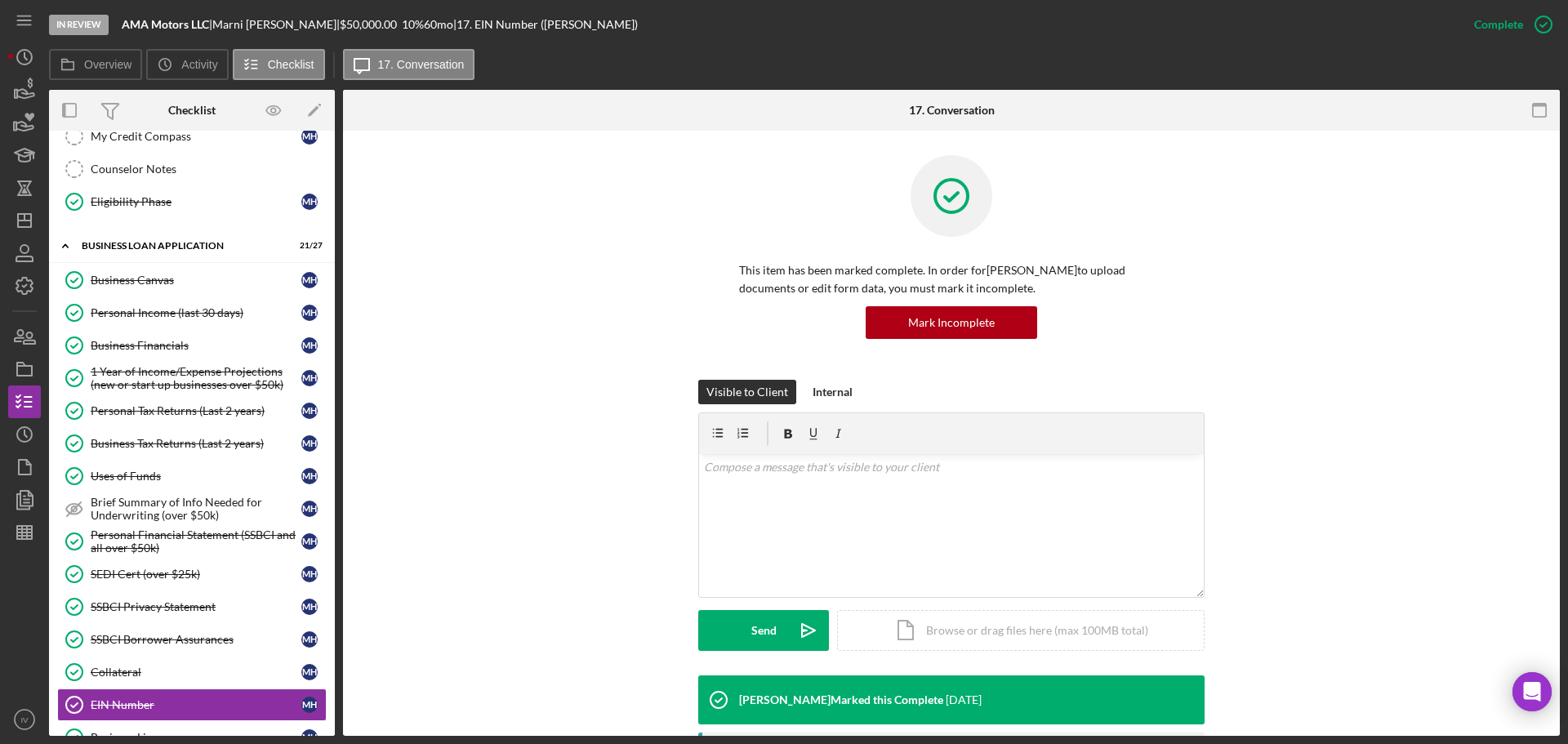
scroll to position [340, 0]
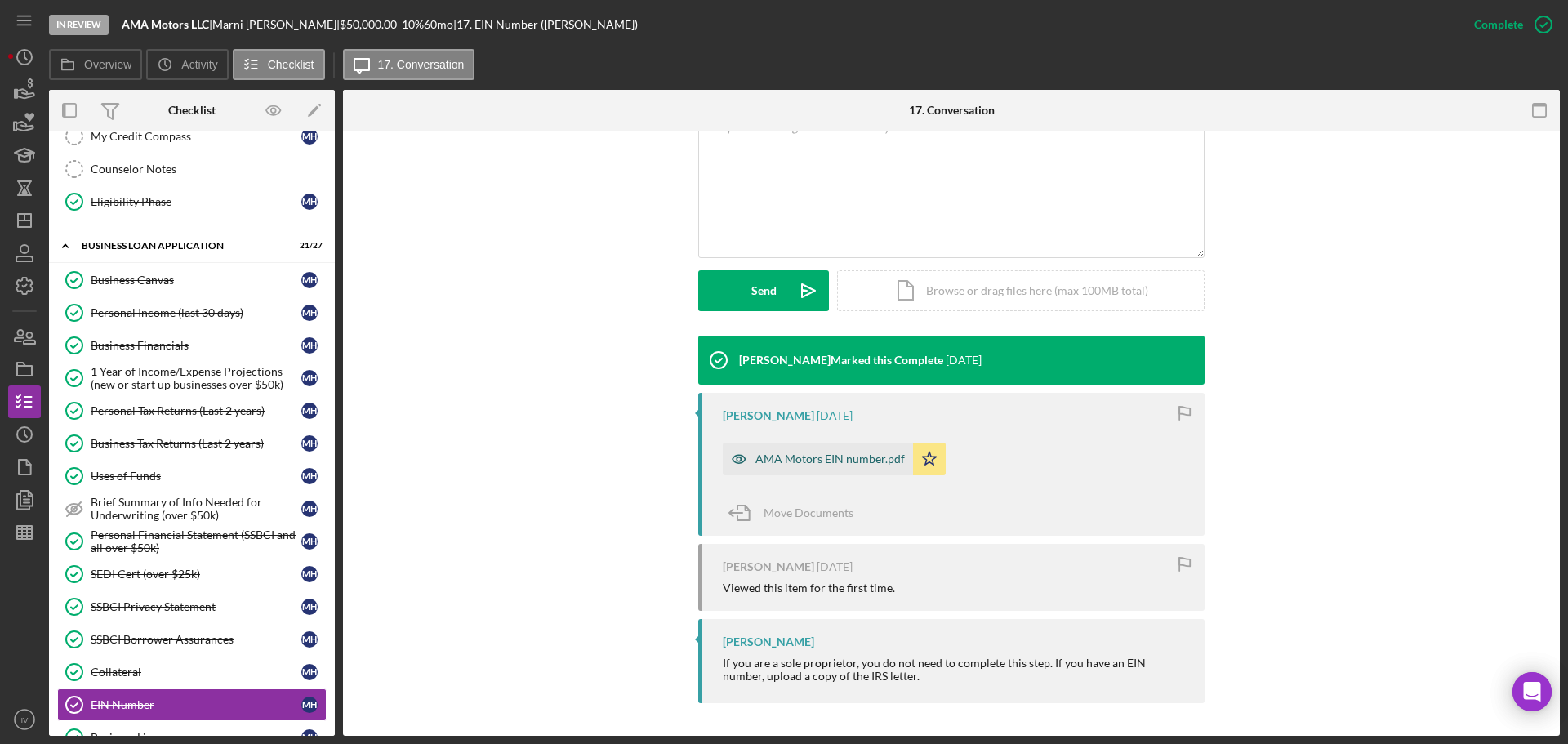
click at [811, 457] on div "AMA Motors EIN number.pdf" at bounding box center [830, 459] width 149 height 13
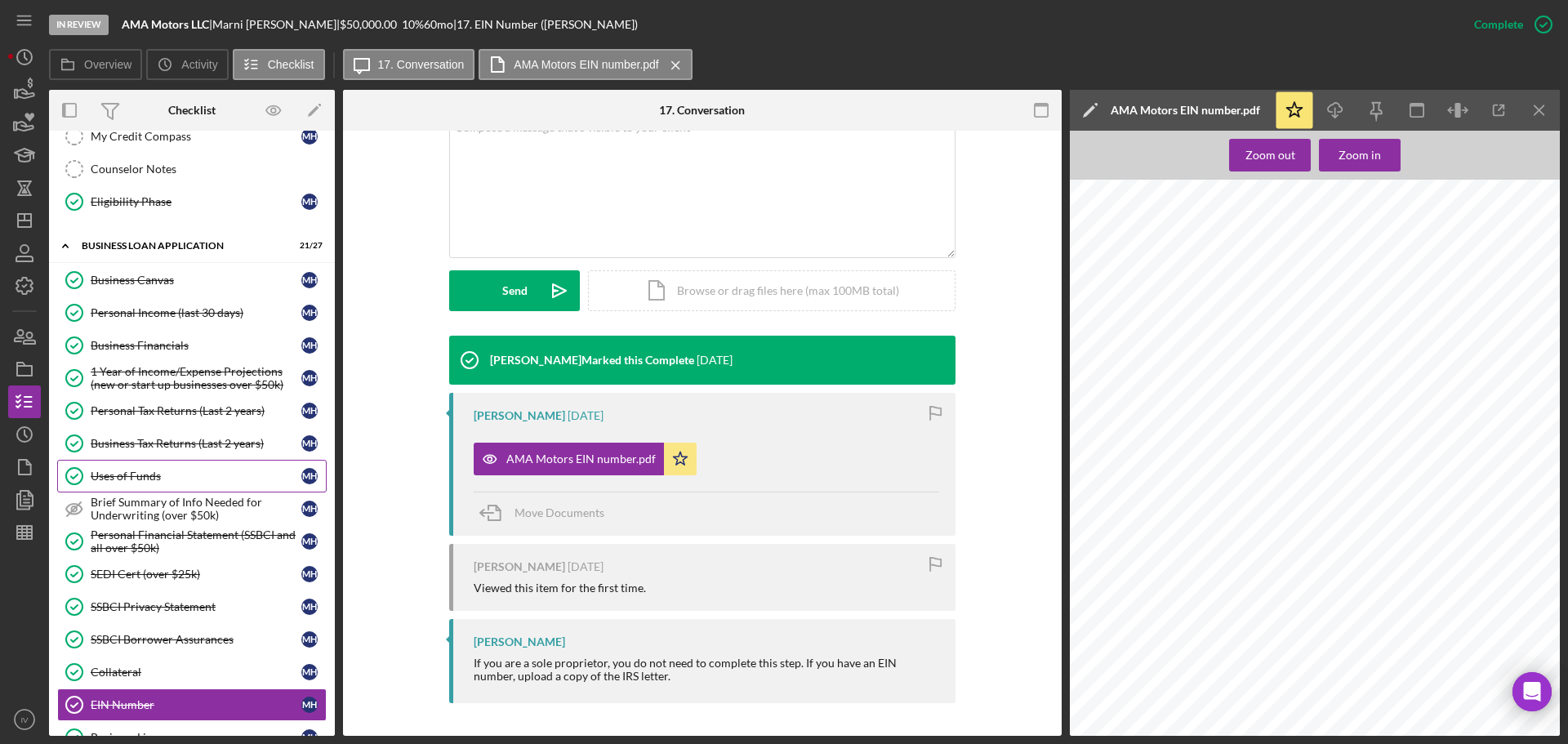
scroll to position [408, 0]
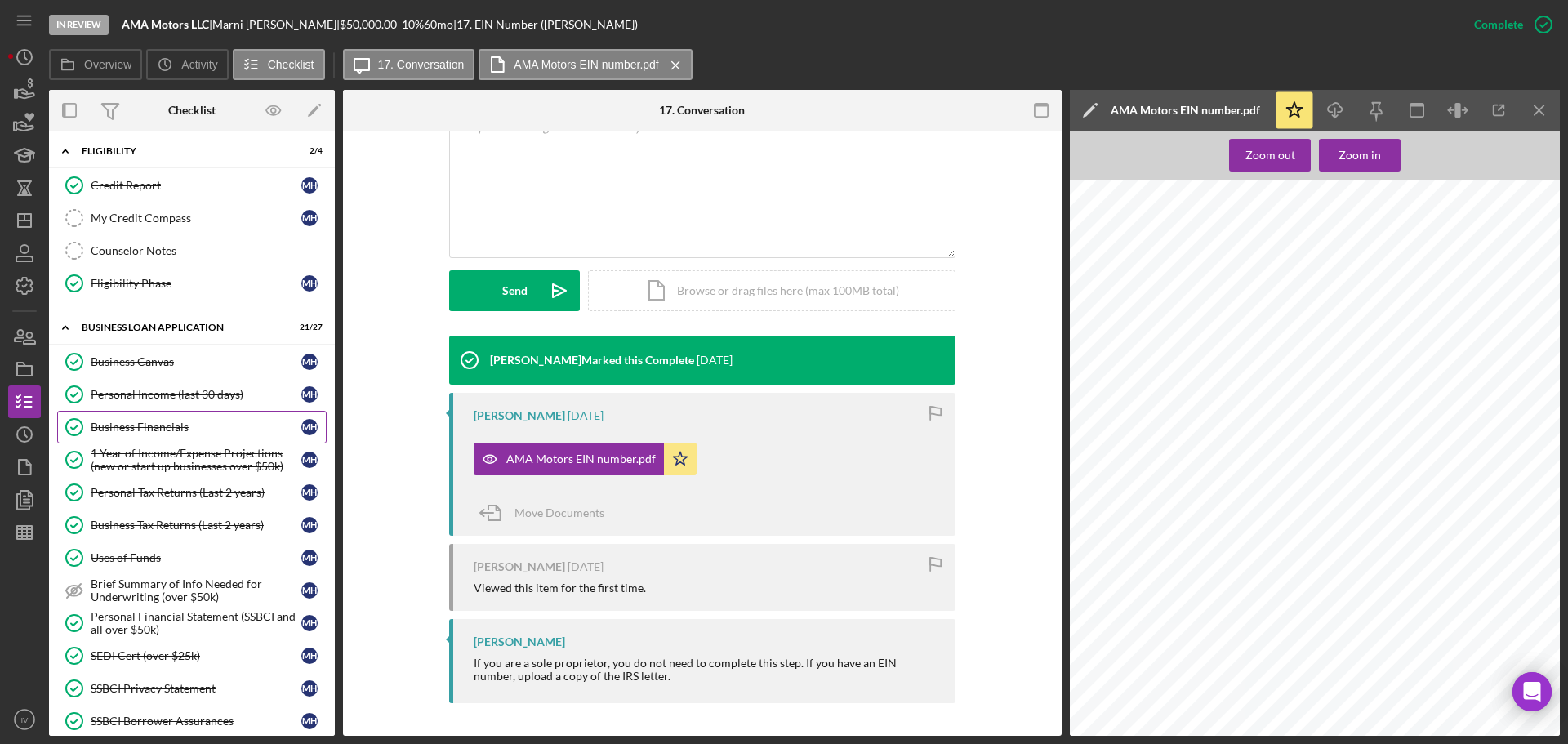
click at [178, 425] on div "Business Financials" at bounding box center [196, 427] width 211 height 13
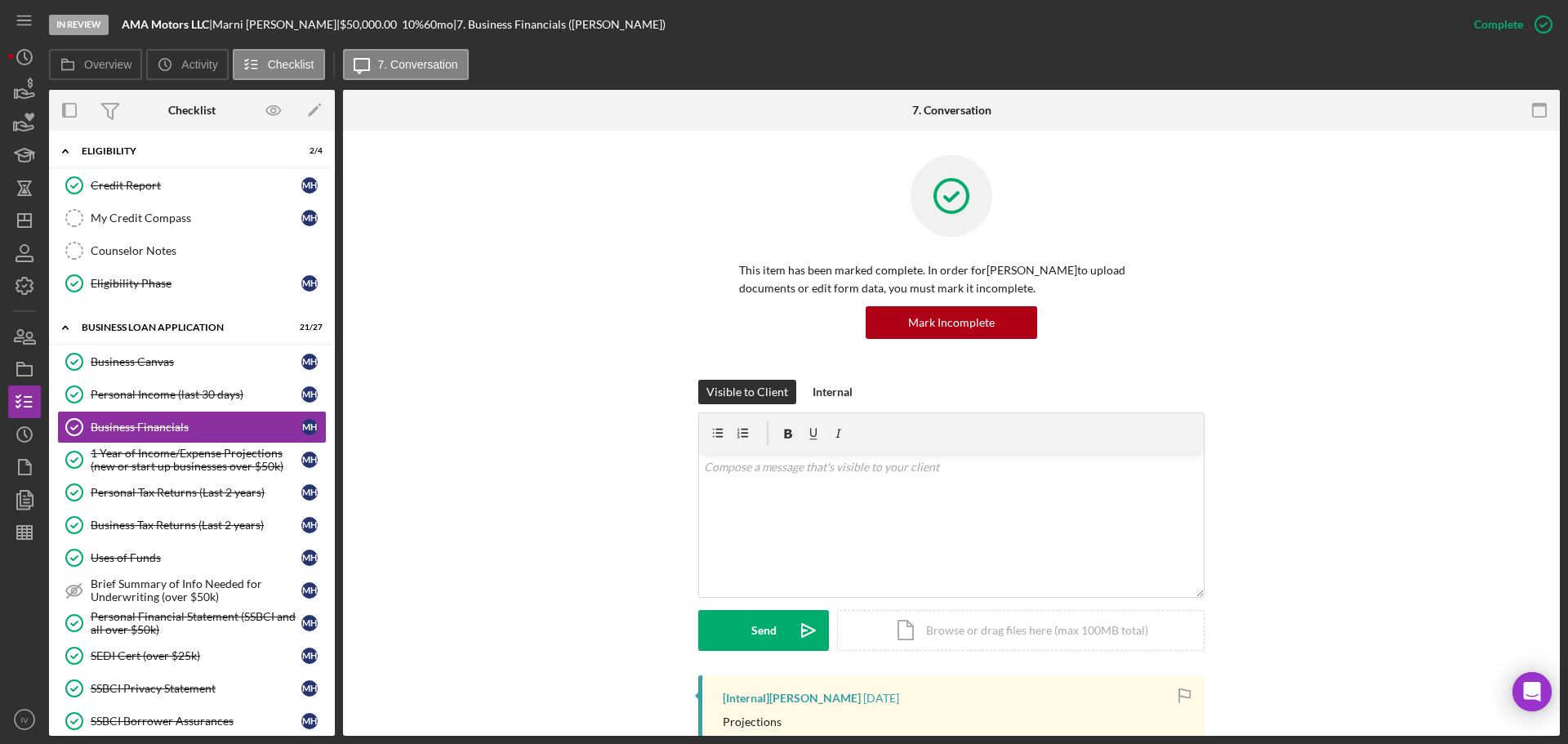
scroll to position [274, 0]
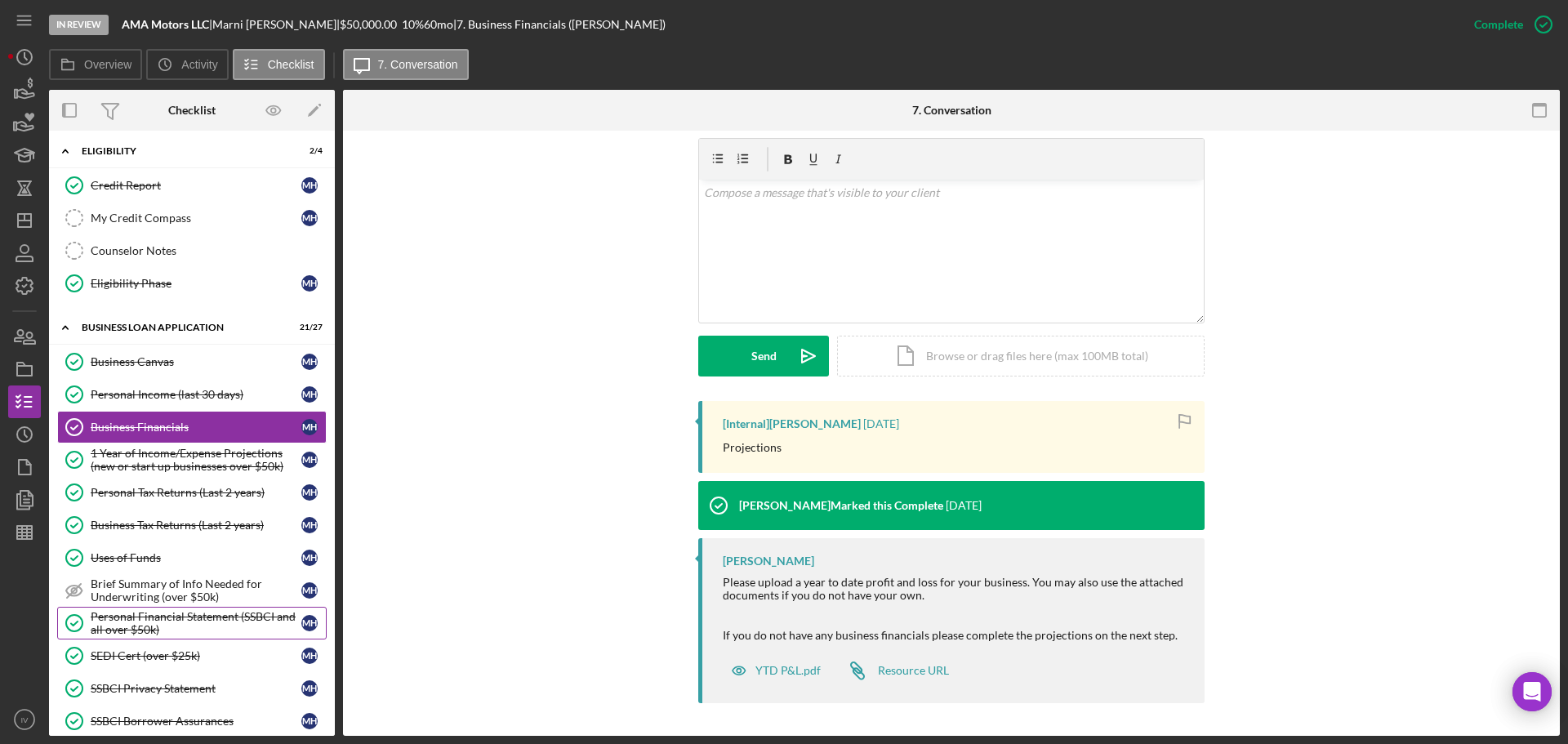
click at [227, 615] on div "Personal Financial Statement (SSBCI and all over $50k)" at bounding box center [196, 624] width 211 height 26
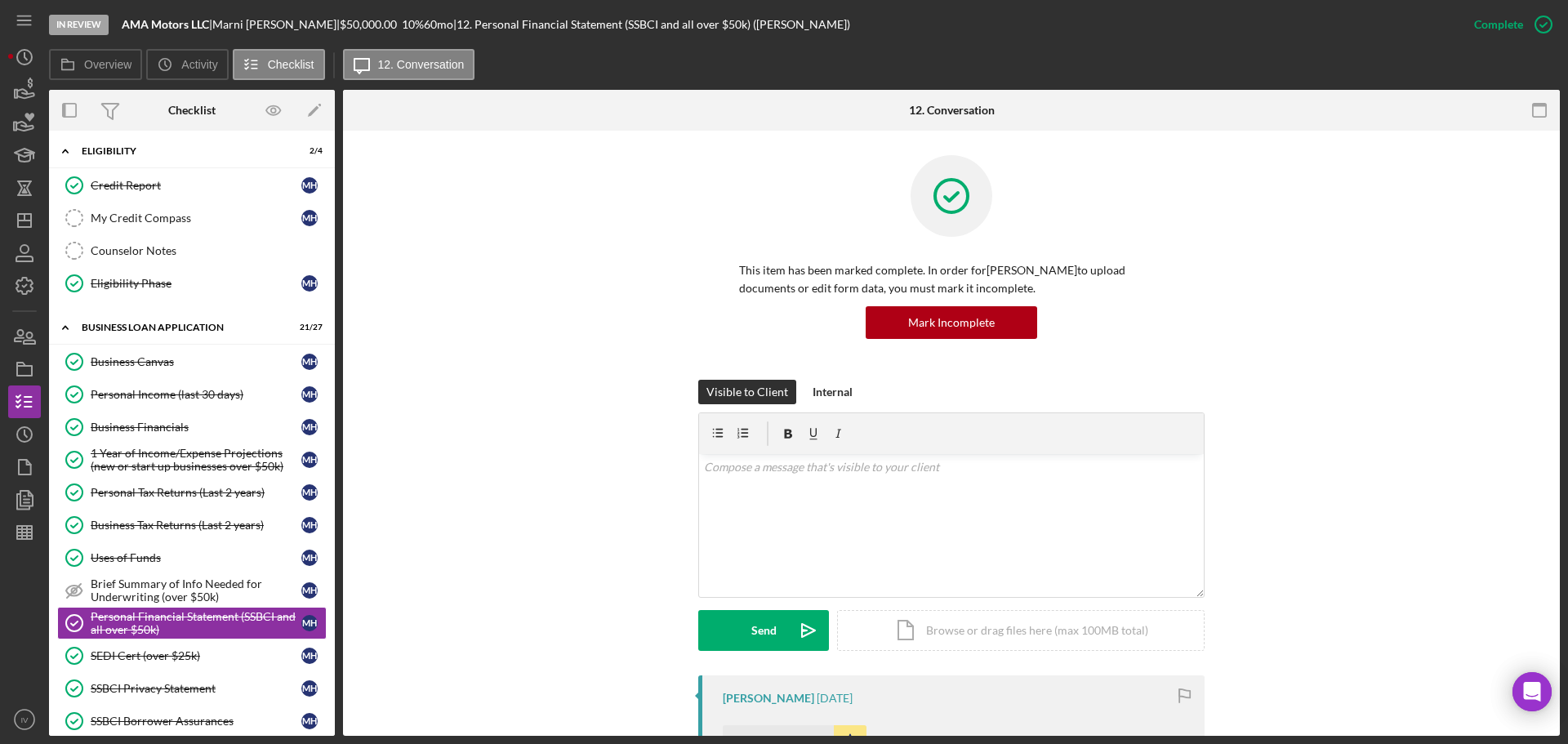
scroll to position [408, 0]
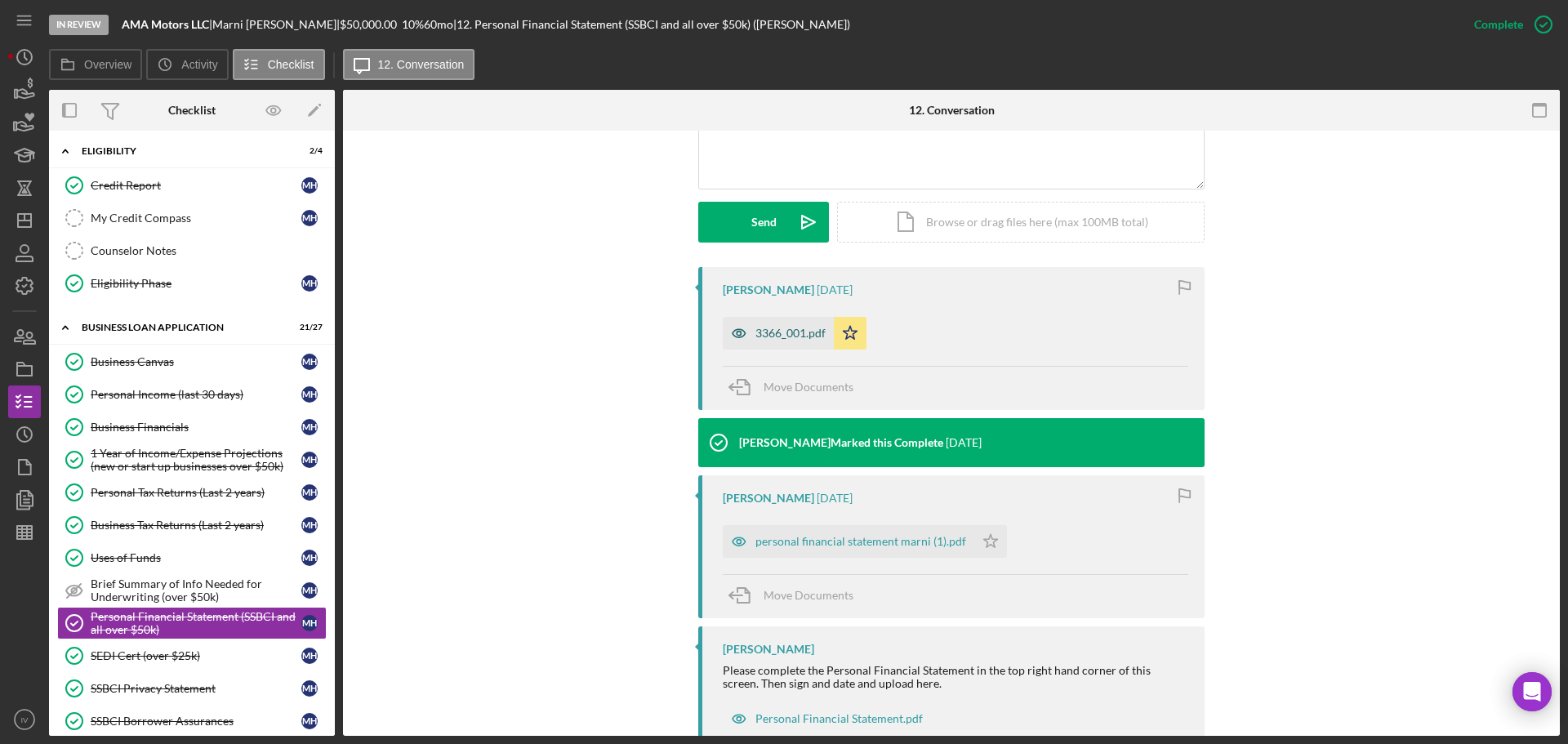
click at [778, 332] on div "3366_001.pdf" at bounding box center [790, 334] width 70 height 13
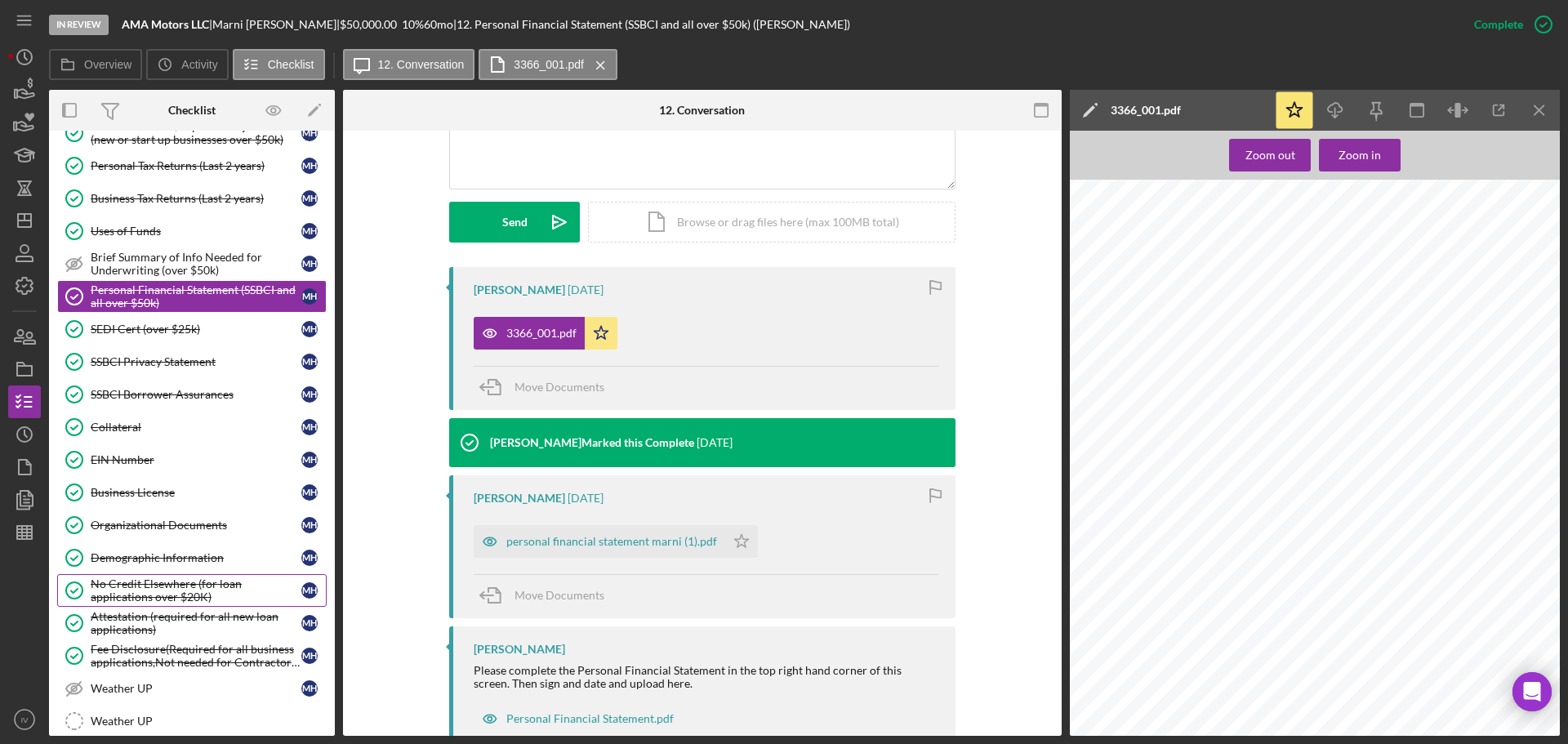
scroll to position [817, 0]
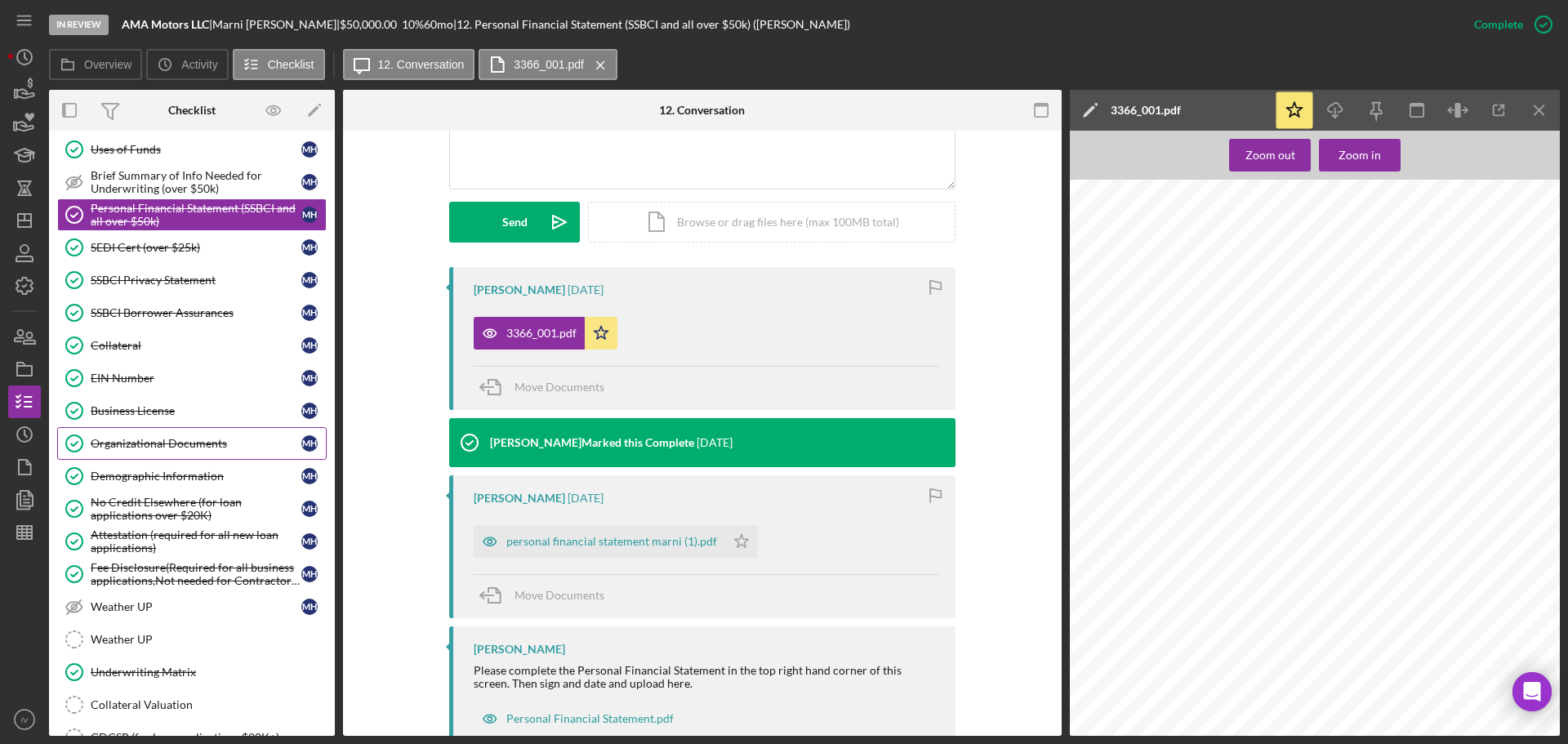
click at [152, 441] on div "Organizational Documents" at bounding box center [196, 443] width 211 height 13
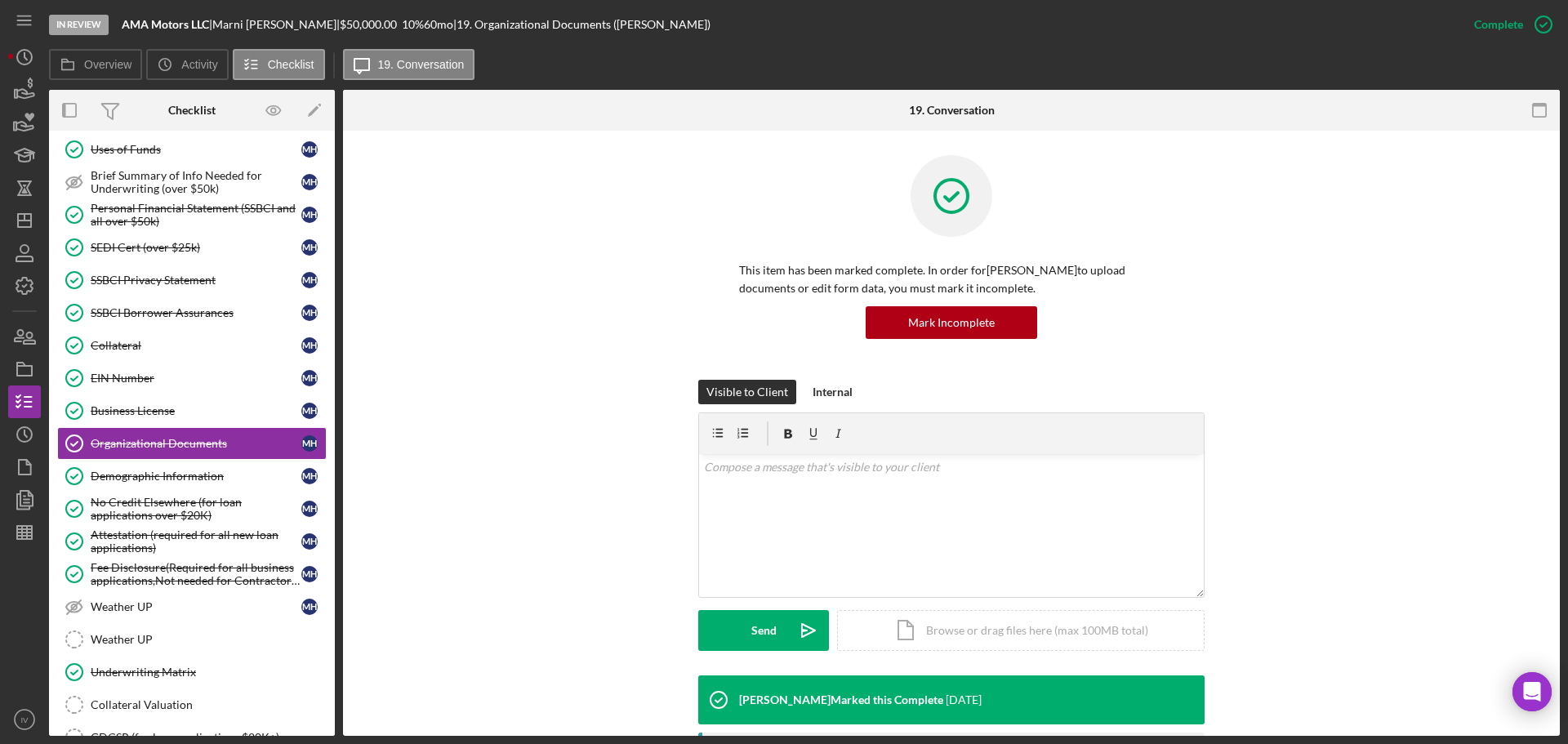
scroll to position [408, 0]
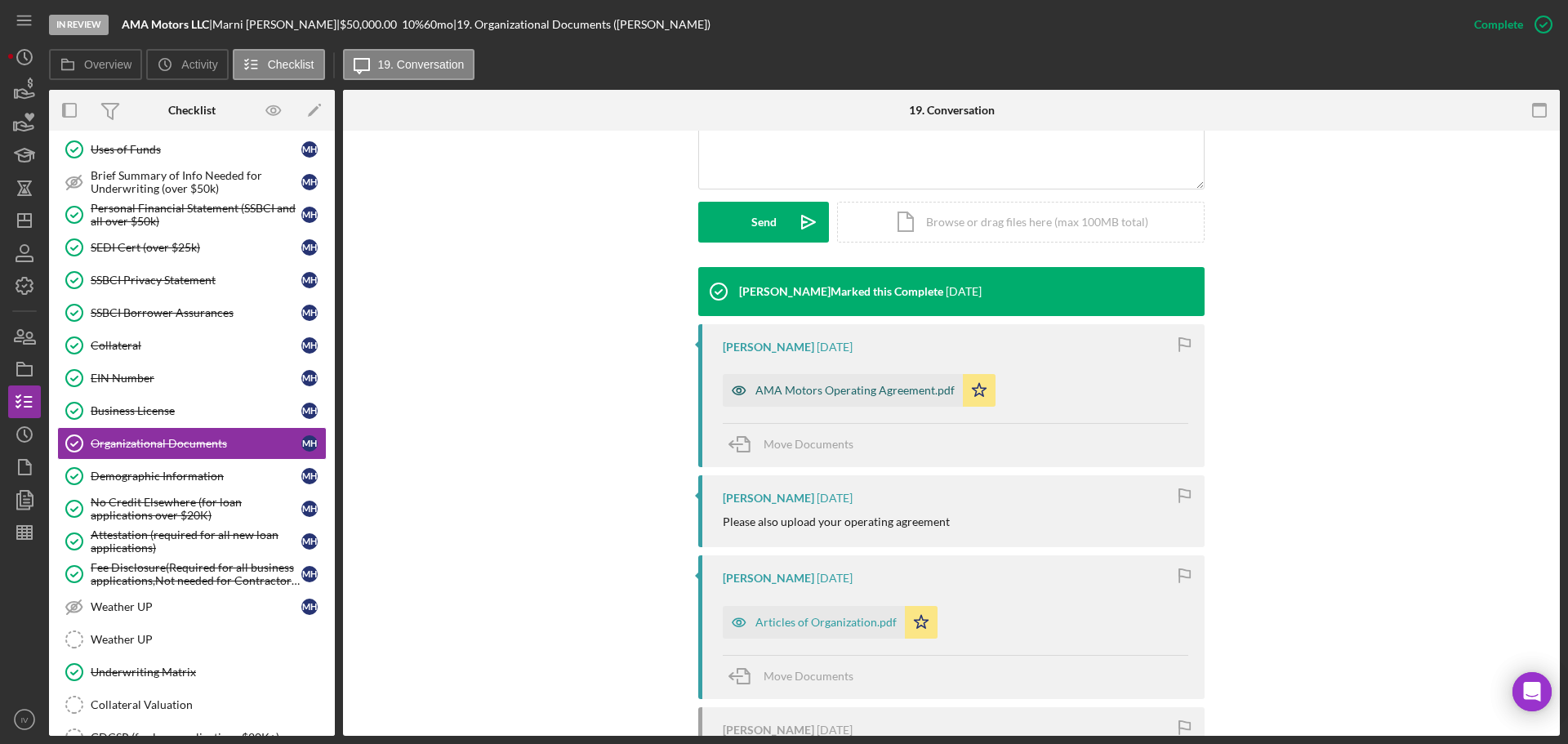
click at [813, 384] on div "AMA Motors Operating Agreement.pdf" at bounding box center [854, 390] width 199 height 13
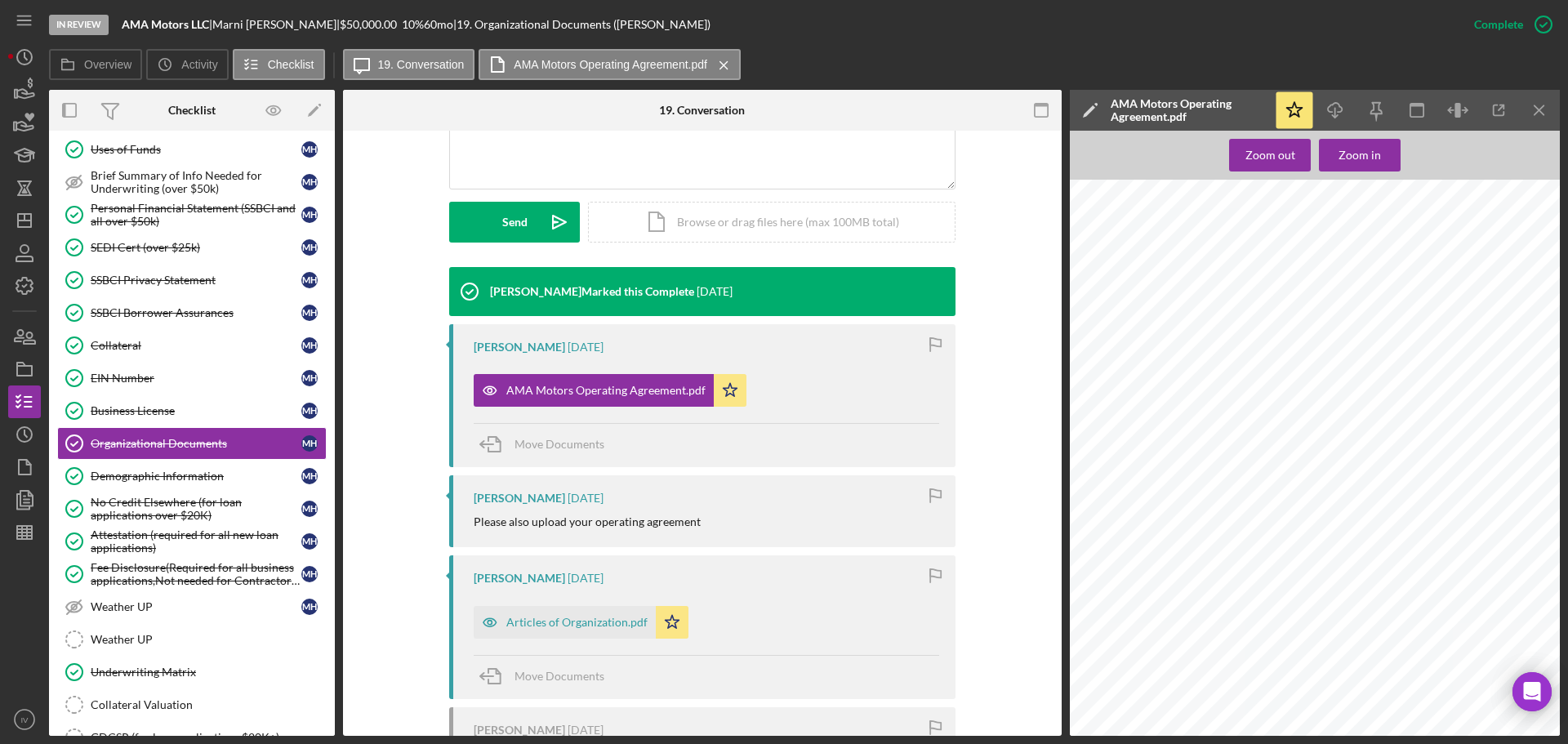
scroll to position [572, 0]
click at [543, 619] on div "Articles of Organization.pdf" at bounding box center [577, 623] width 142 height 13
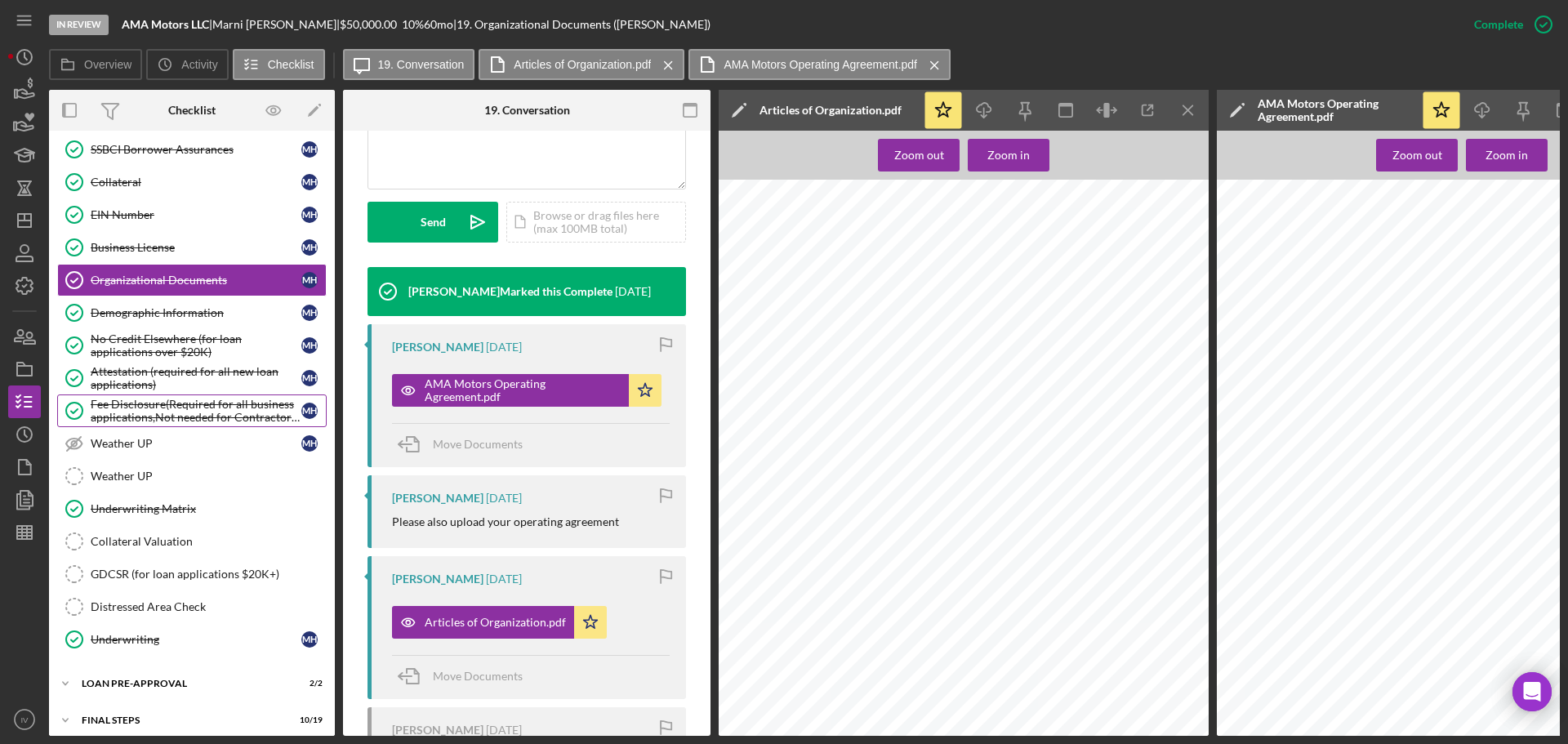
scroll to position [1031, 0]
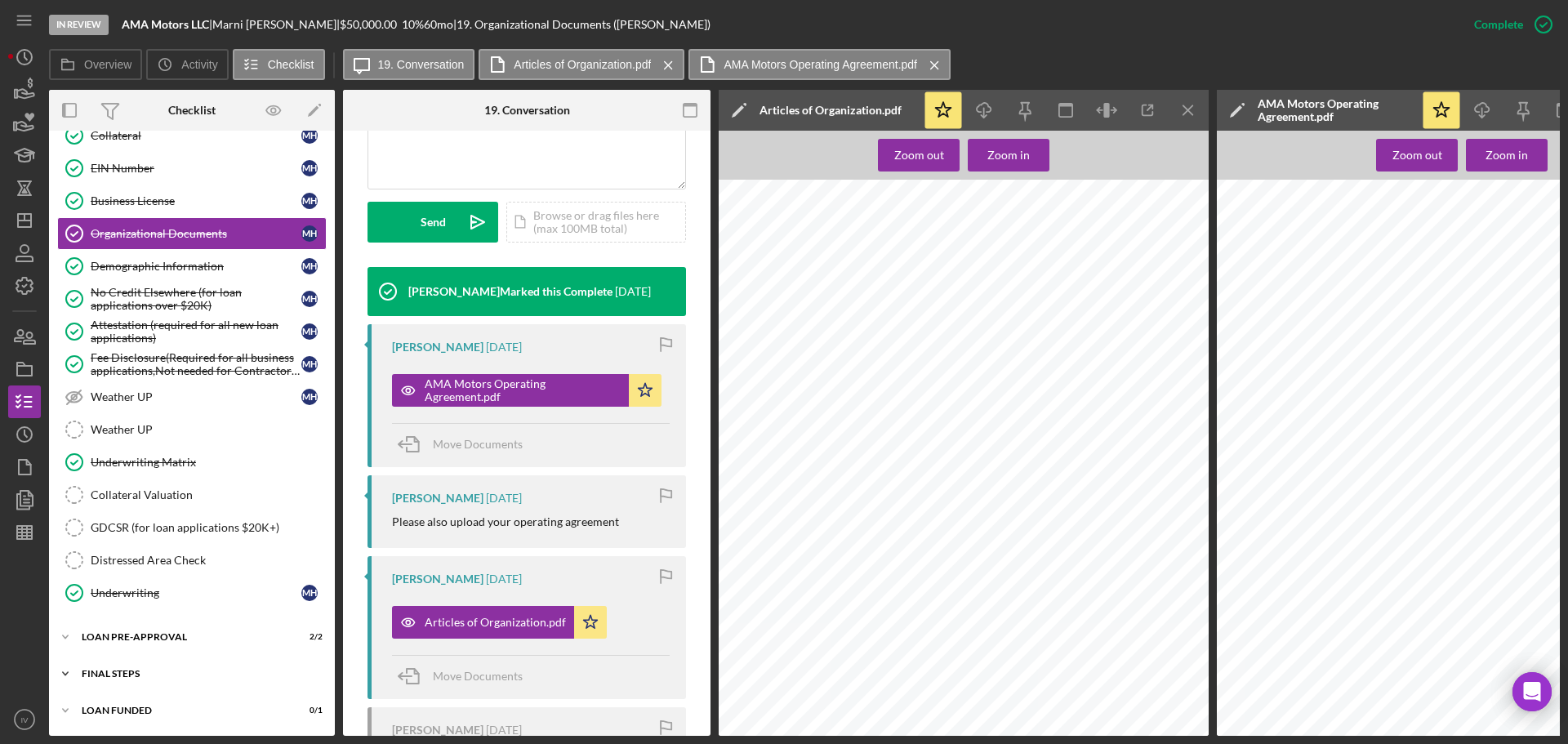
click at [130, 661] on div "Icon/Expander FINAL STEPS 10 / 19" at bounding box center [192, 674] width 285 height 33
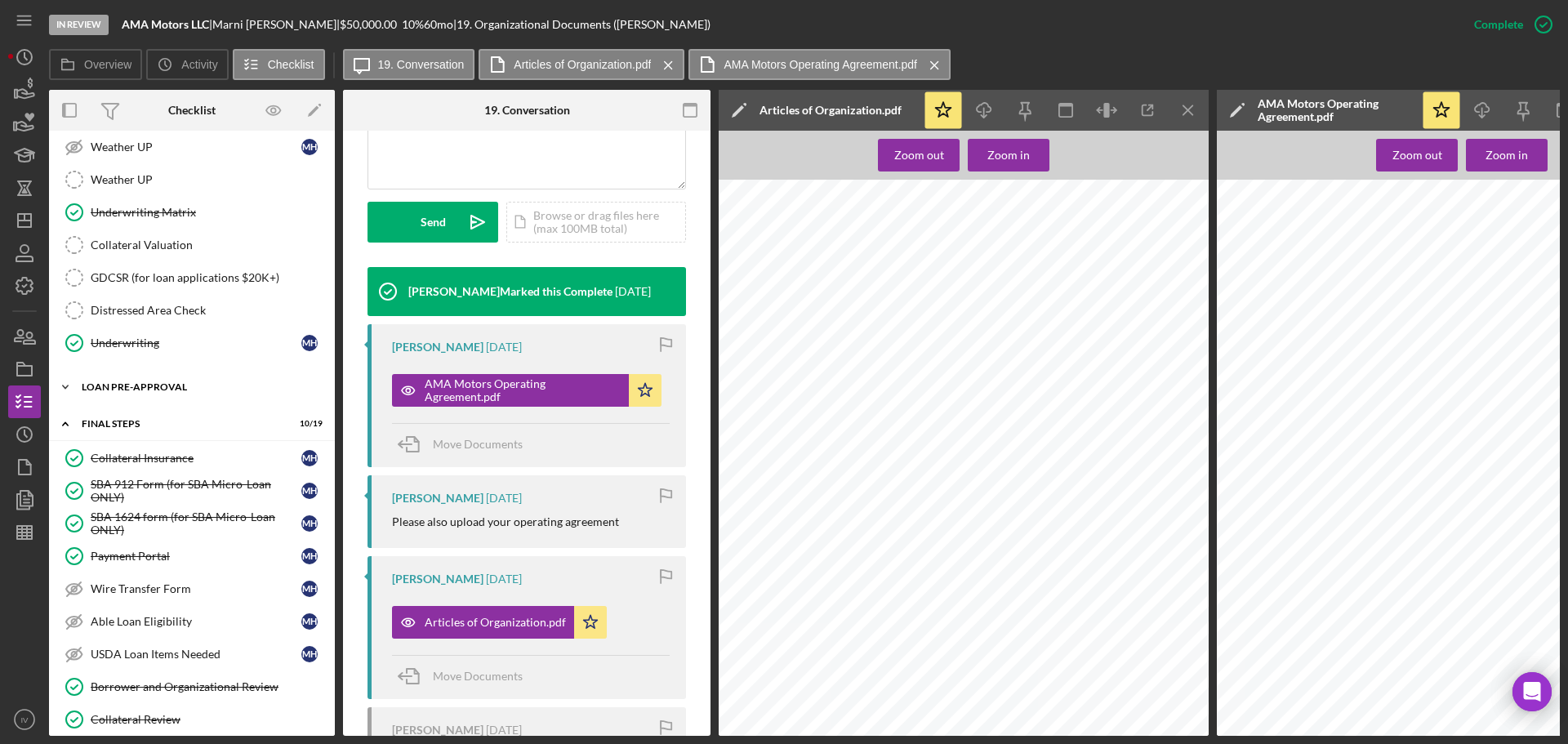
scroll to position [1358, 0]
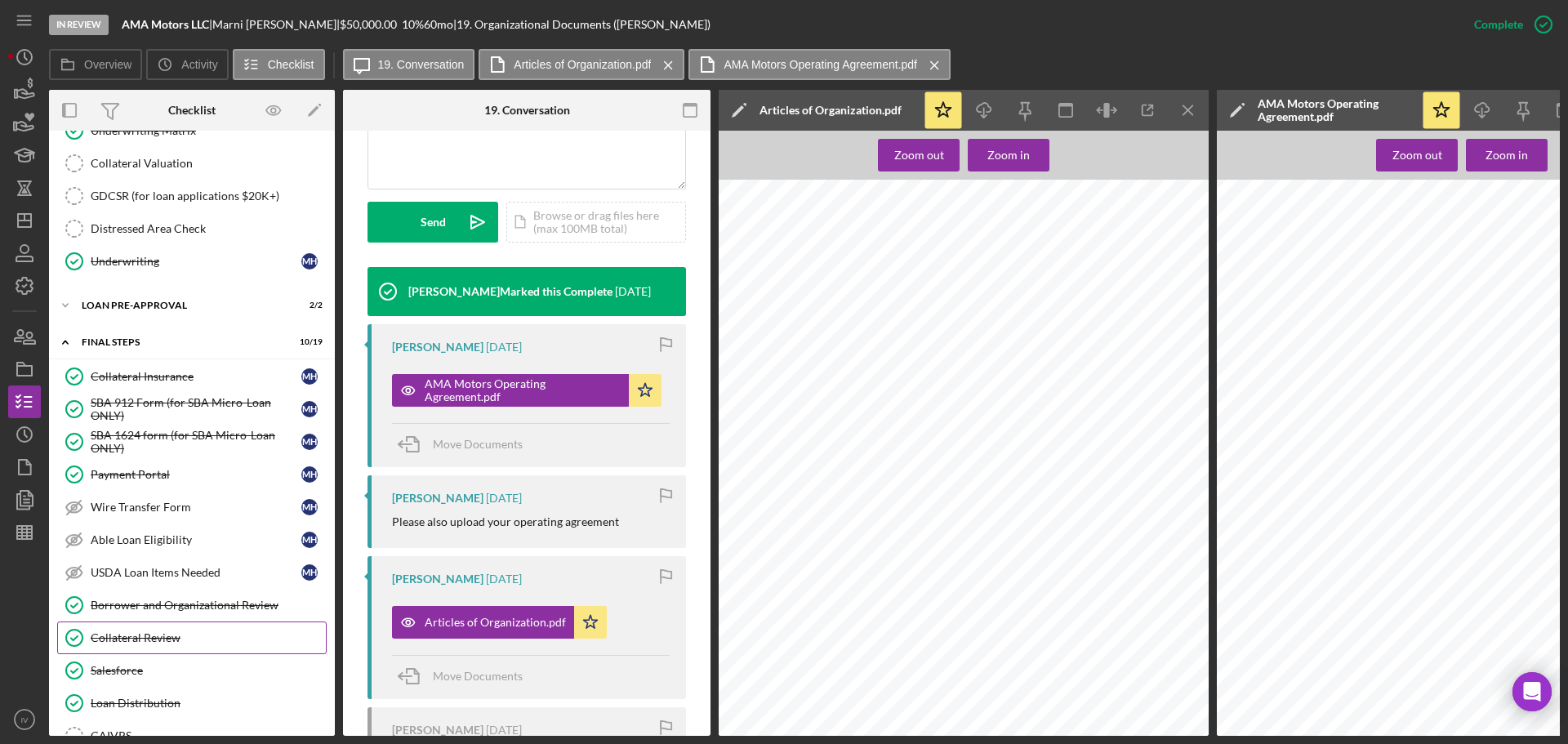
click at [147, 642] on div "Collateral Review" at bounding box center [208, 638] width 235 height 13
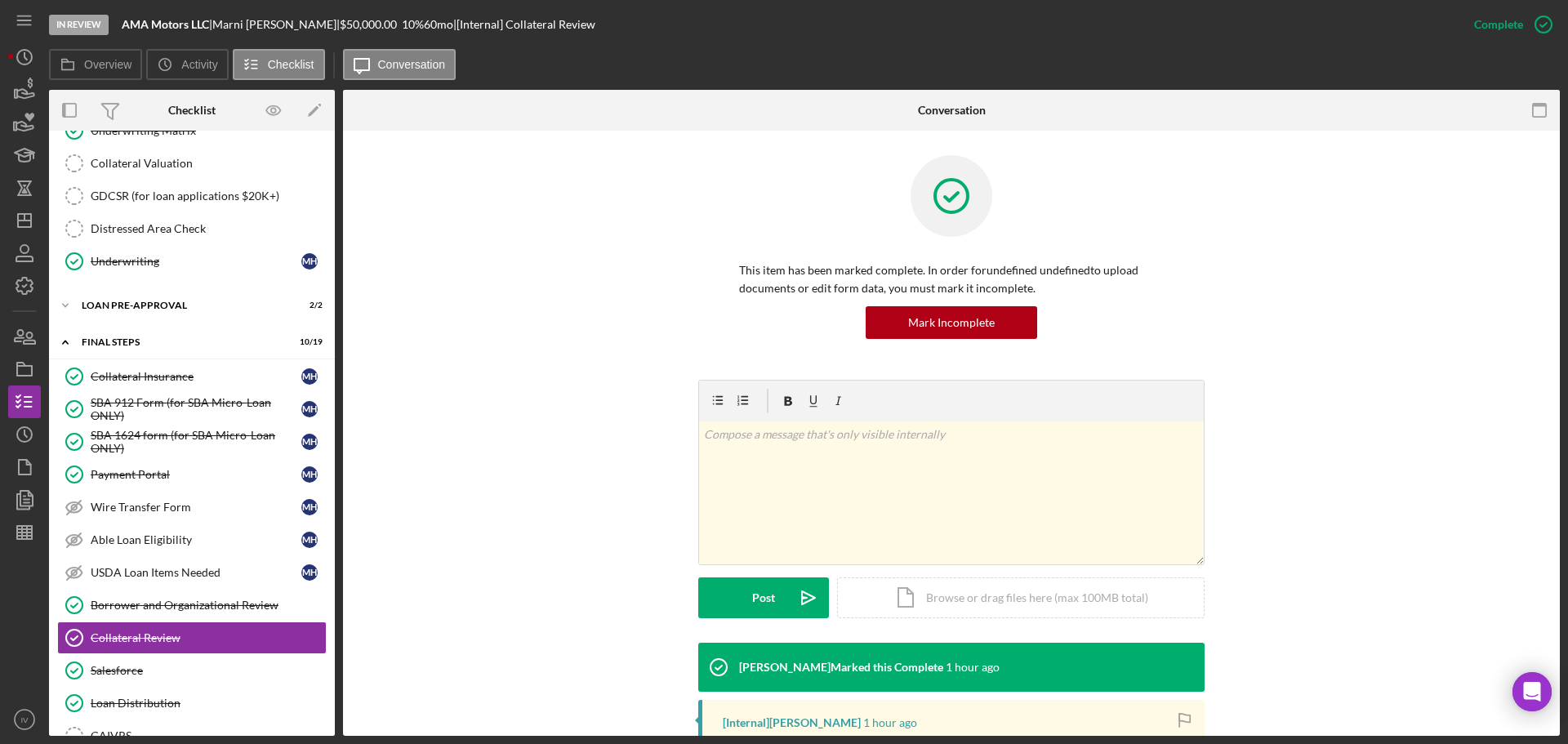
scroll to position [260, 0]
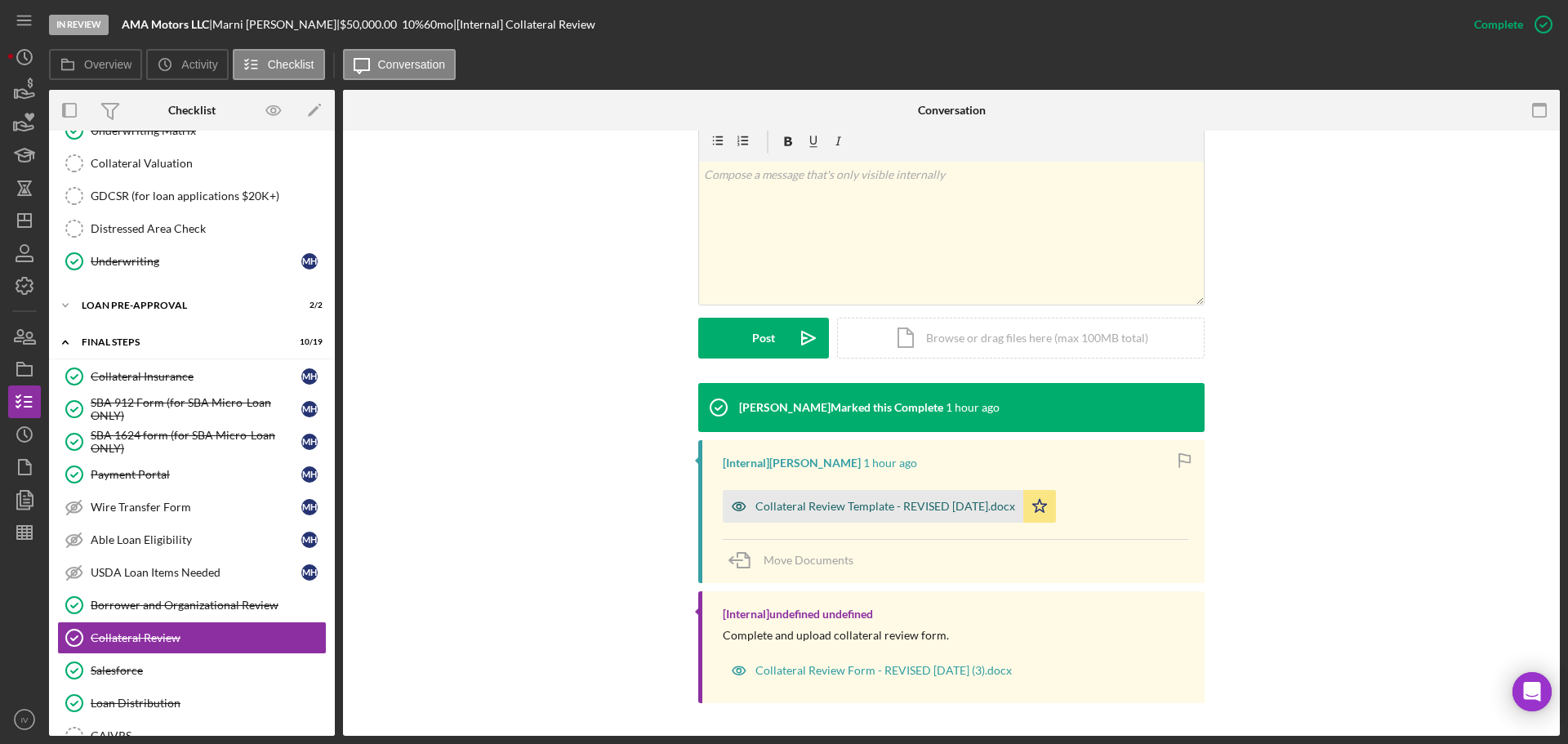
click at [785, 505] on div "Collateral Review Template - REVISED [DATE].docx" at bounding box center [885, 507] width 260 height 13
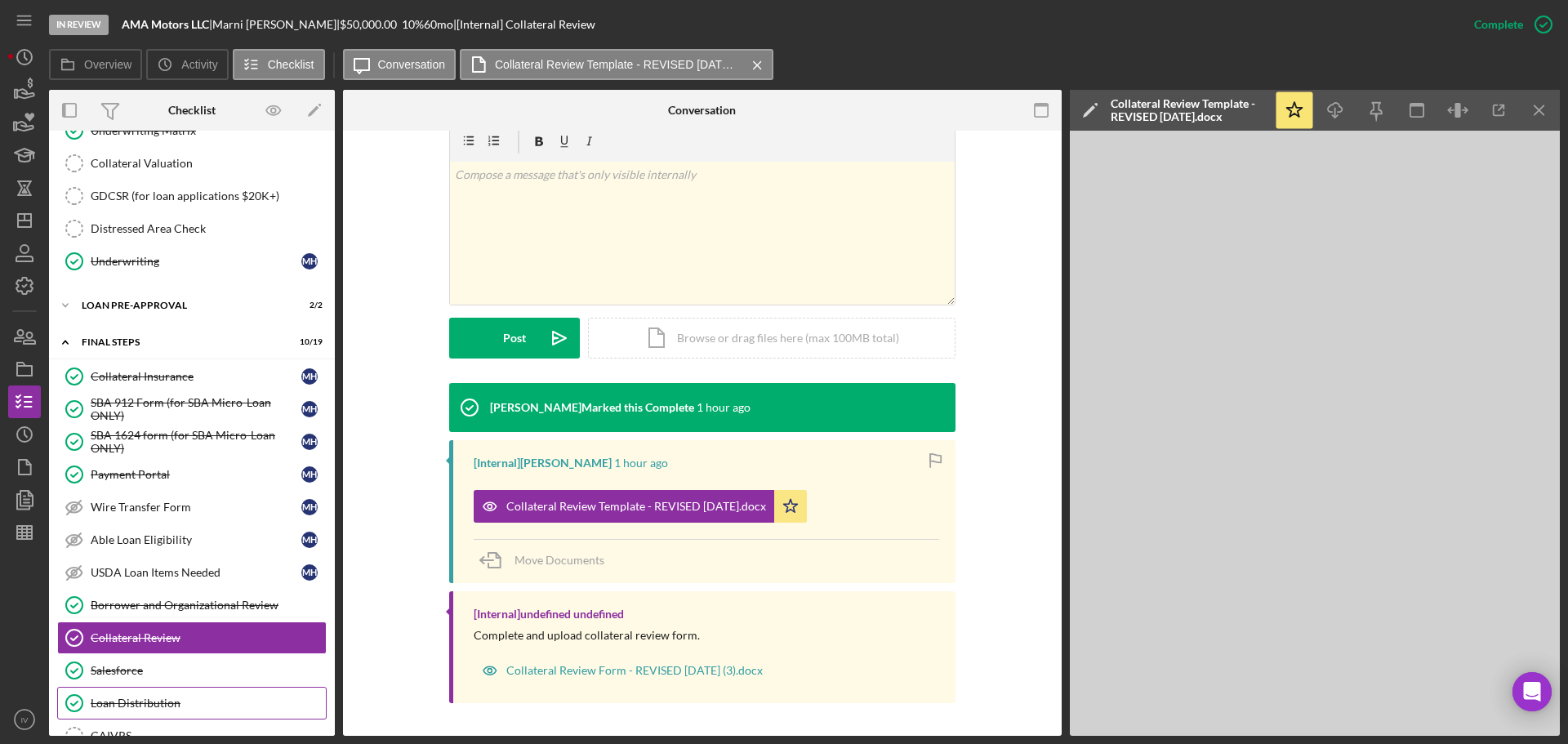
click at [113, 704] on div "Loan Distribution" at bounding box center [208, 703] width 235 height 13
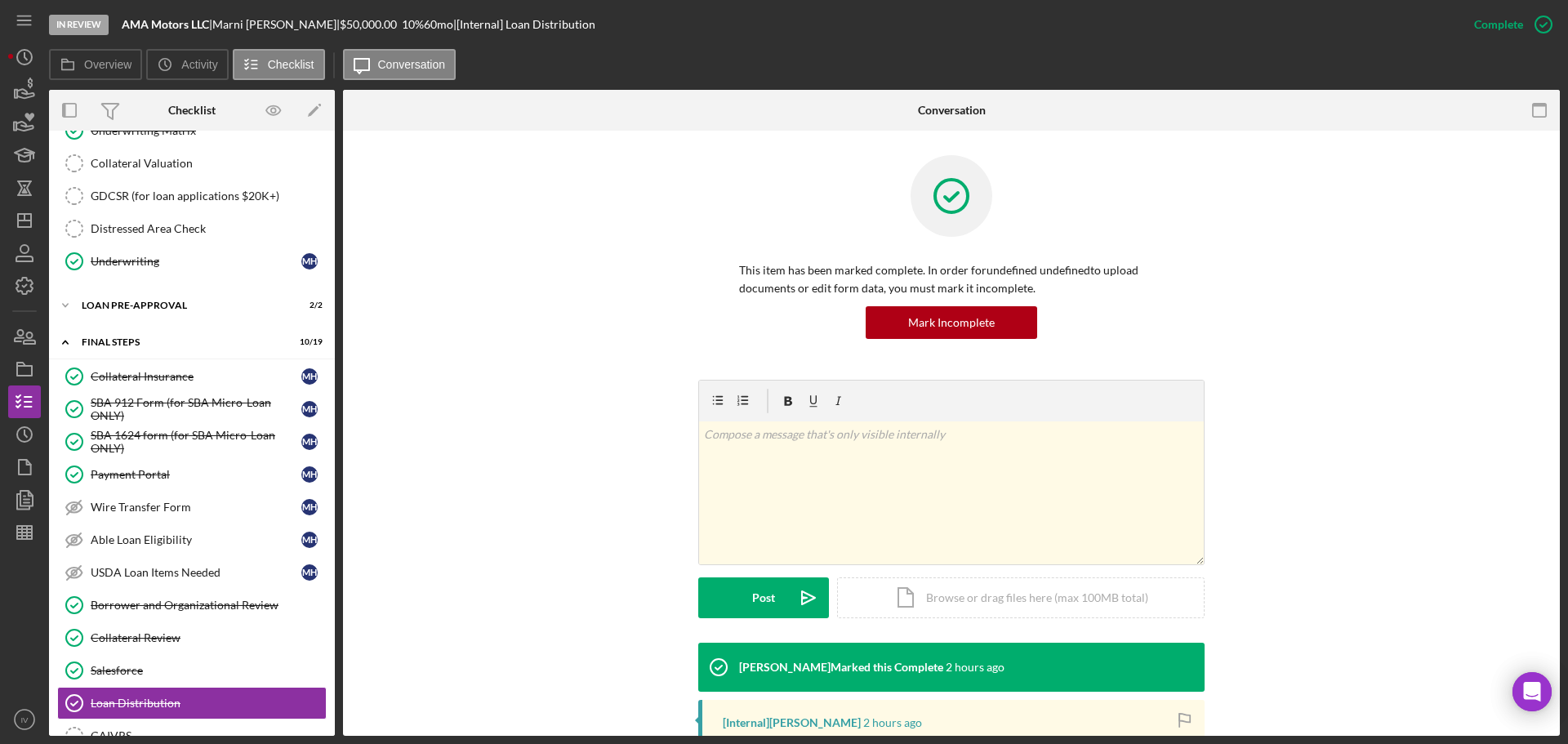
scroll to position [245, 0]
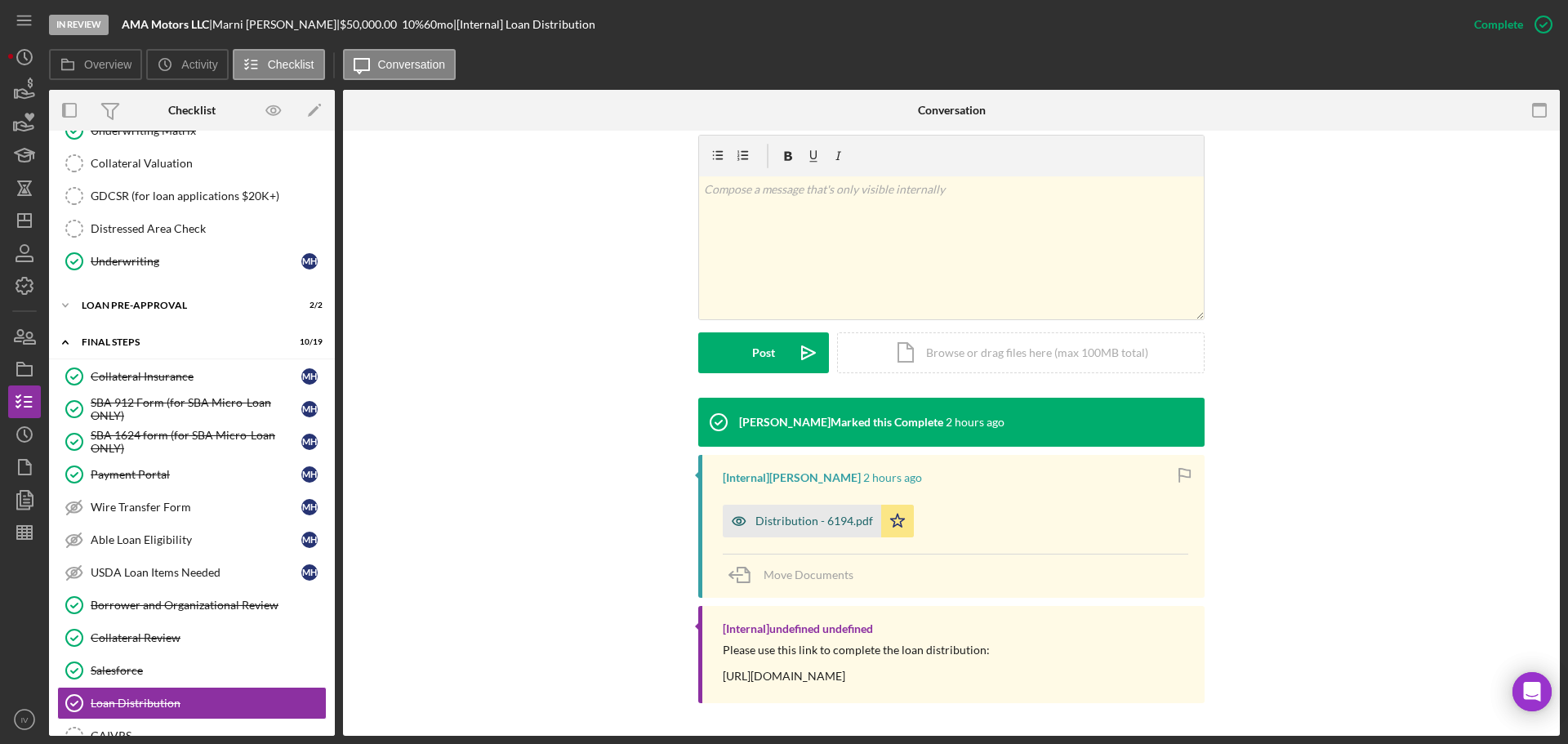
click at [772, 522] on div "Distribution - 6194.pdf" at bounding box center [814, 521] width 117 height 13
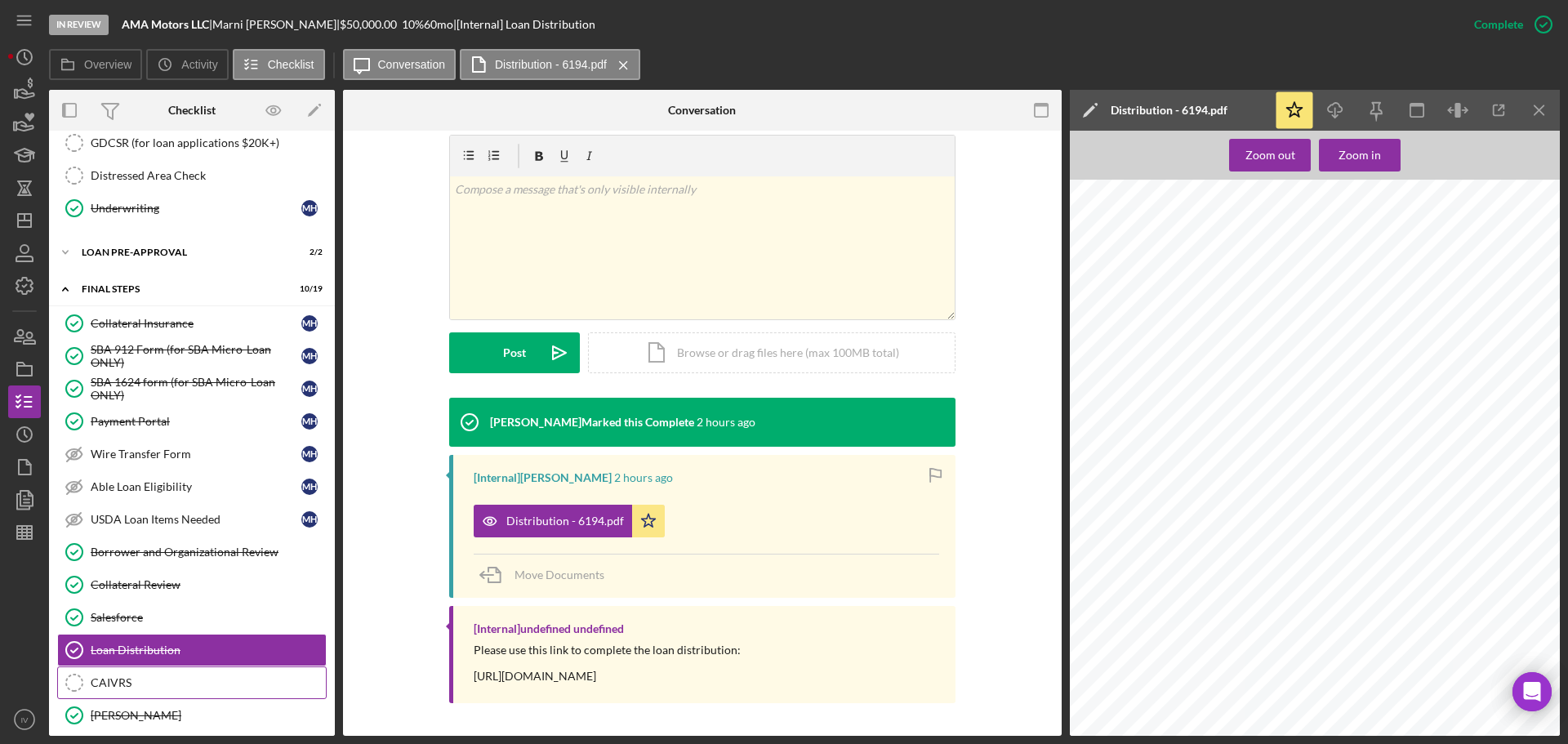
scroll to position [1248, 0]
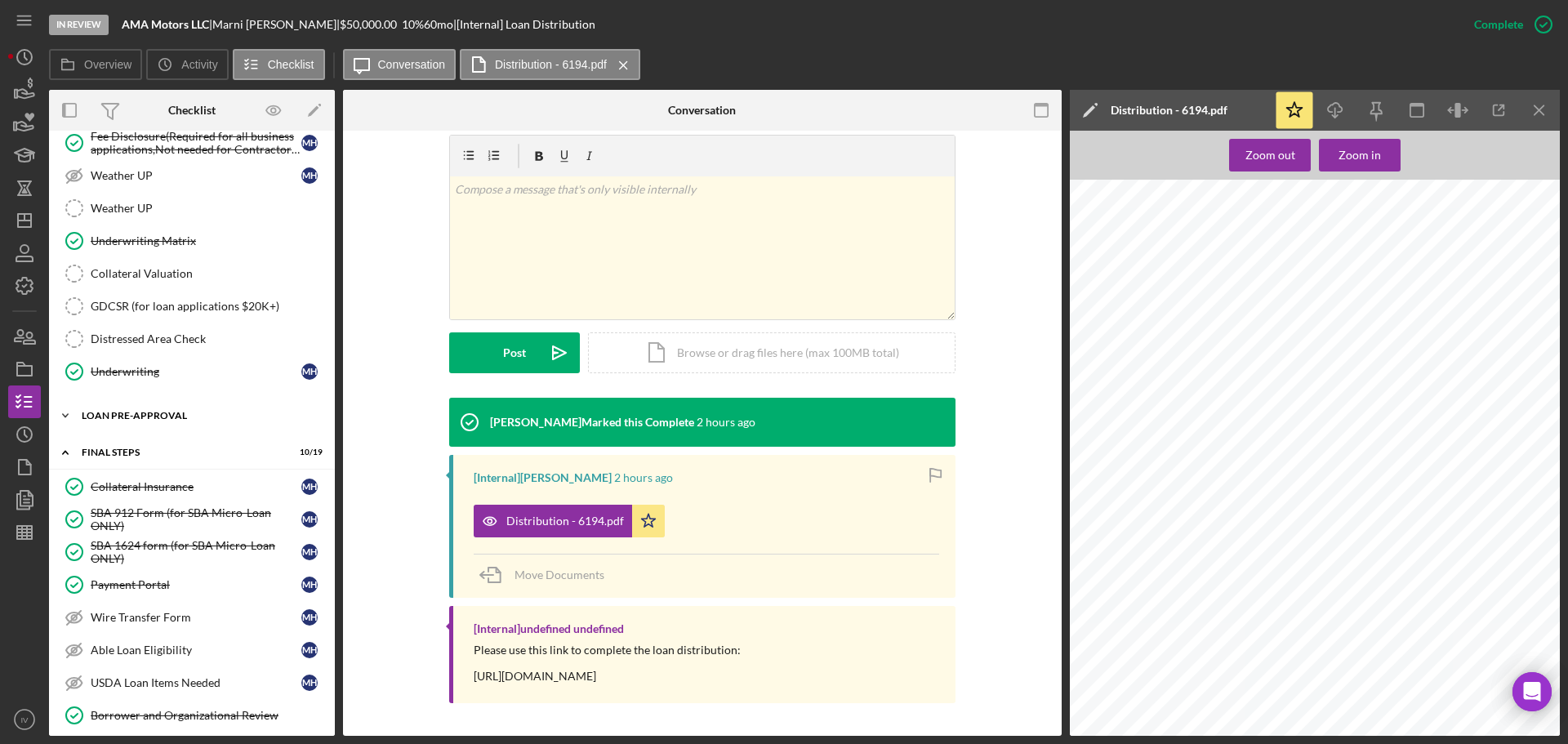
click at [111, 413] on div "LOAN PRE-APPROVAL" at bounding box center [198, 416] width 233 height 9
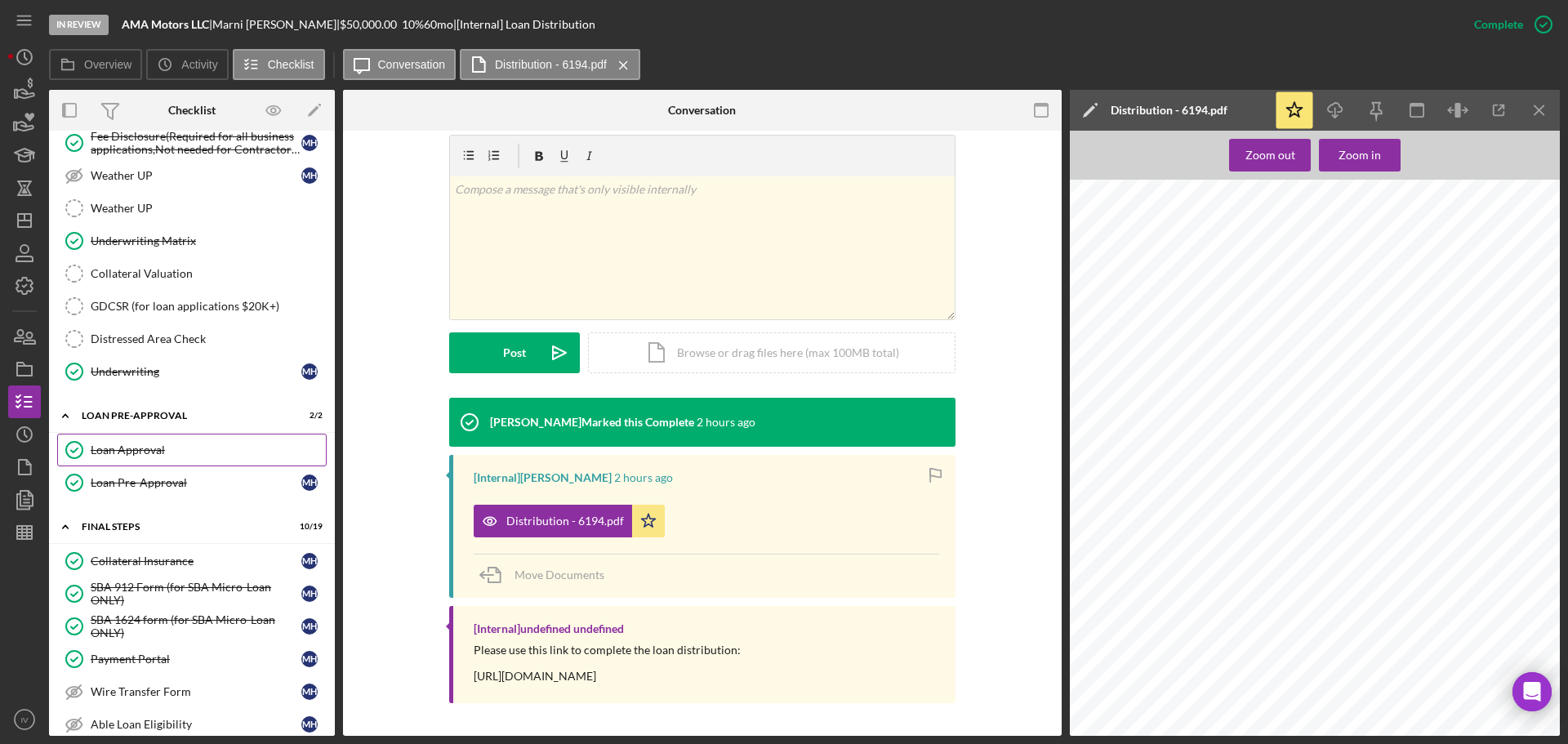
click at [113, 443] on div "Loan Approval" at bounding box center [208, 450] width 235 height 13
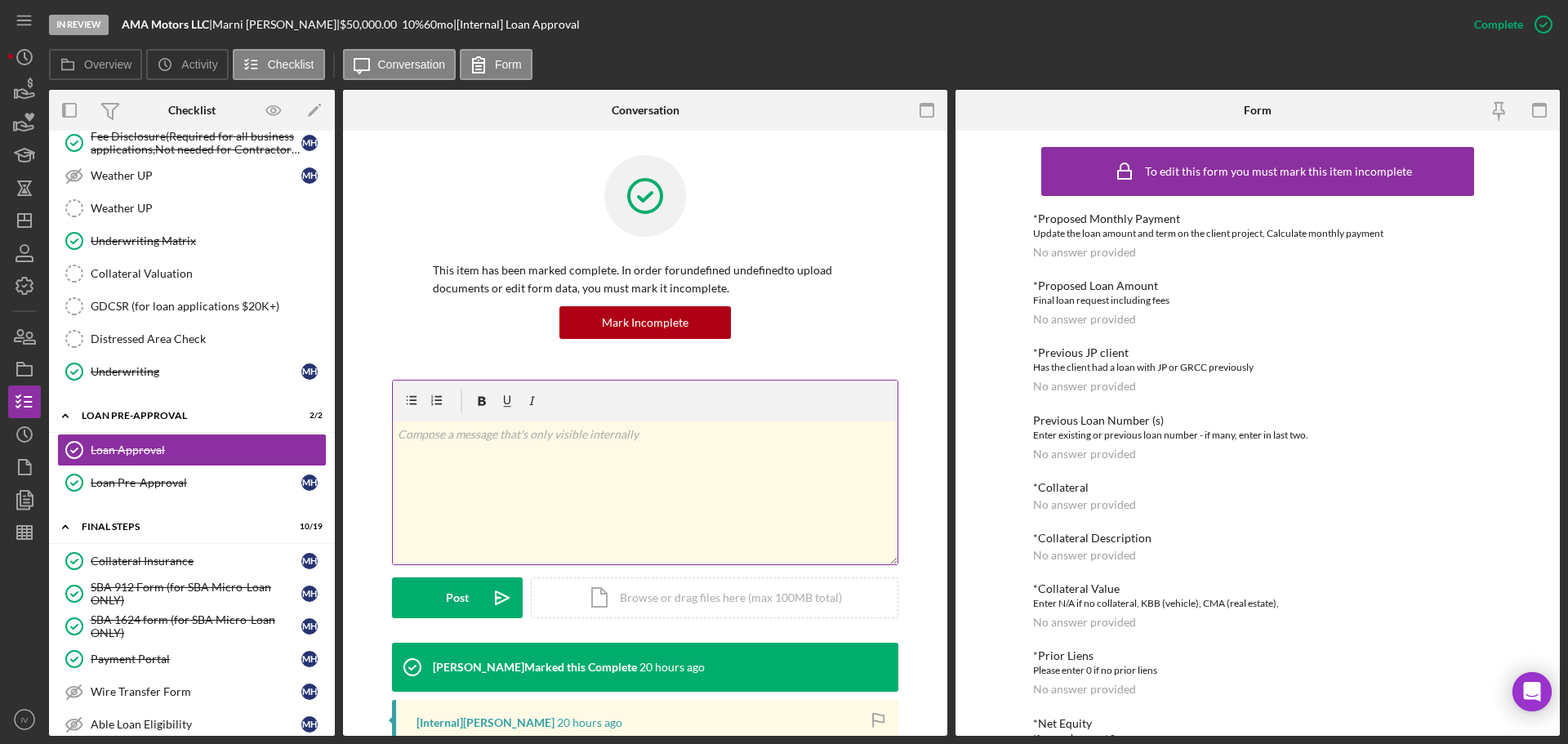
scroll to position [378, 0]
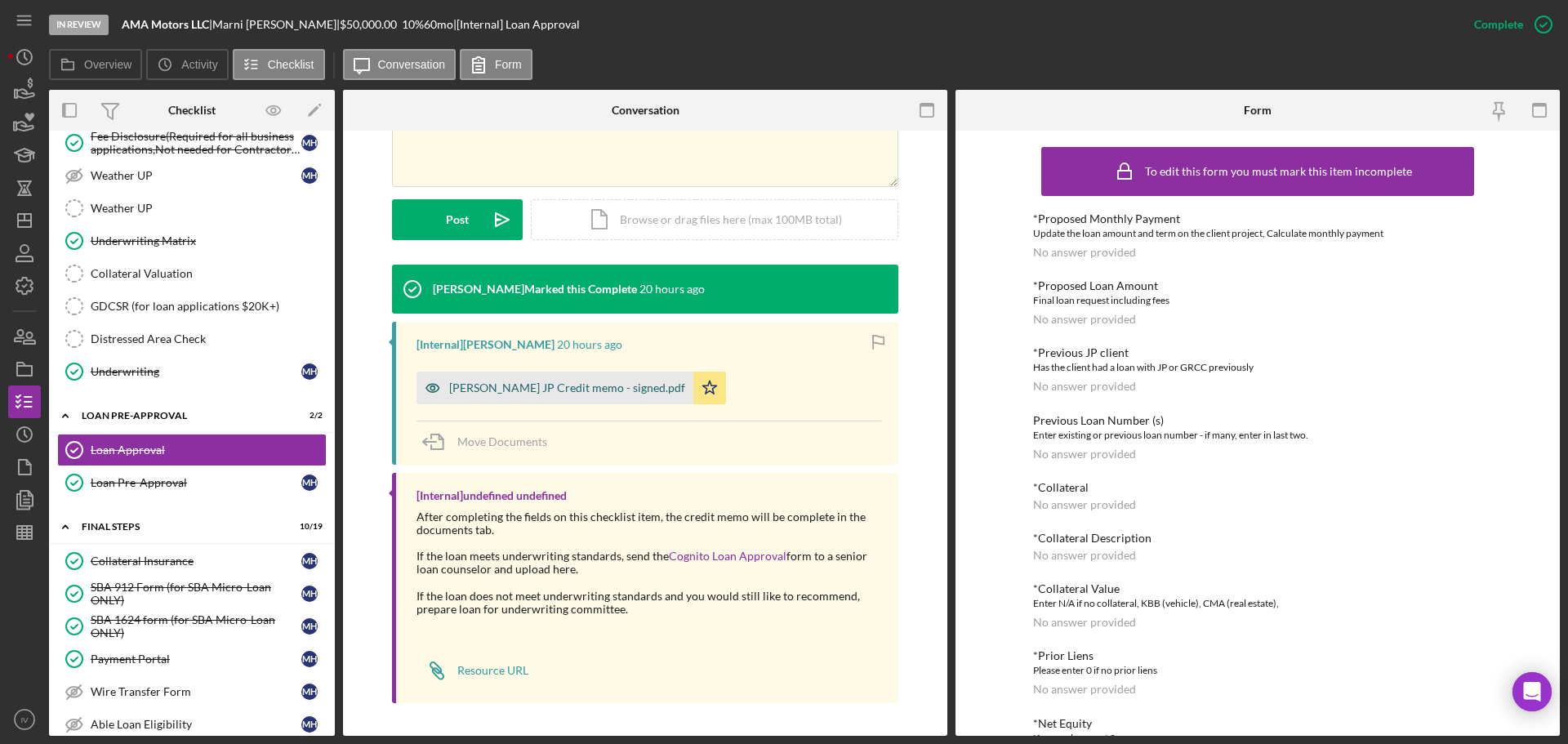
click at [580, 386] on div "[PERSON_NAME] JP Credit memo - signed.pdf" at bounding box center [567, 389] width 236 height 13
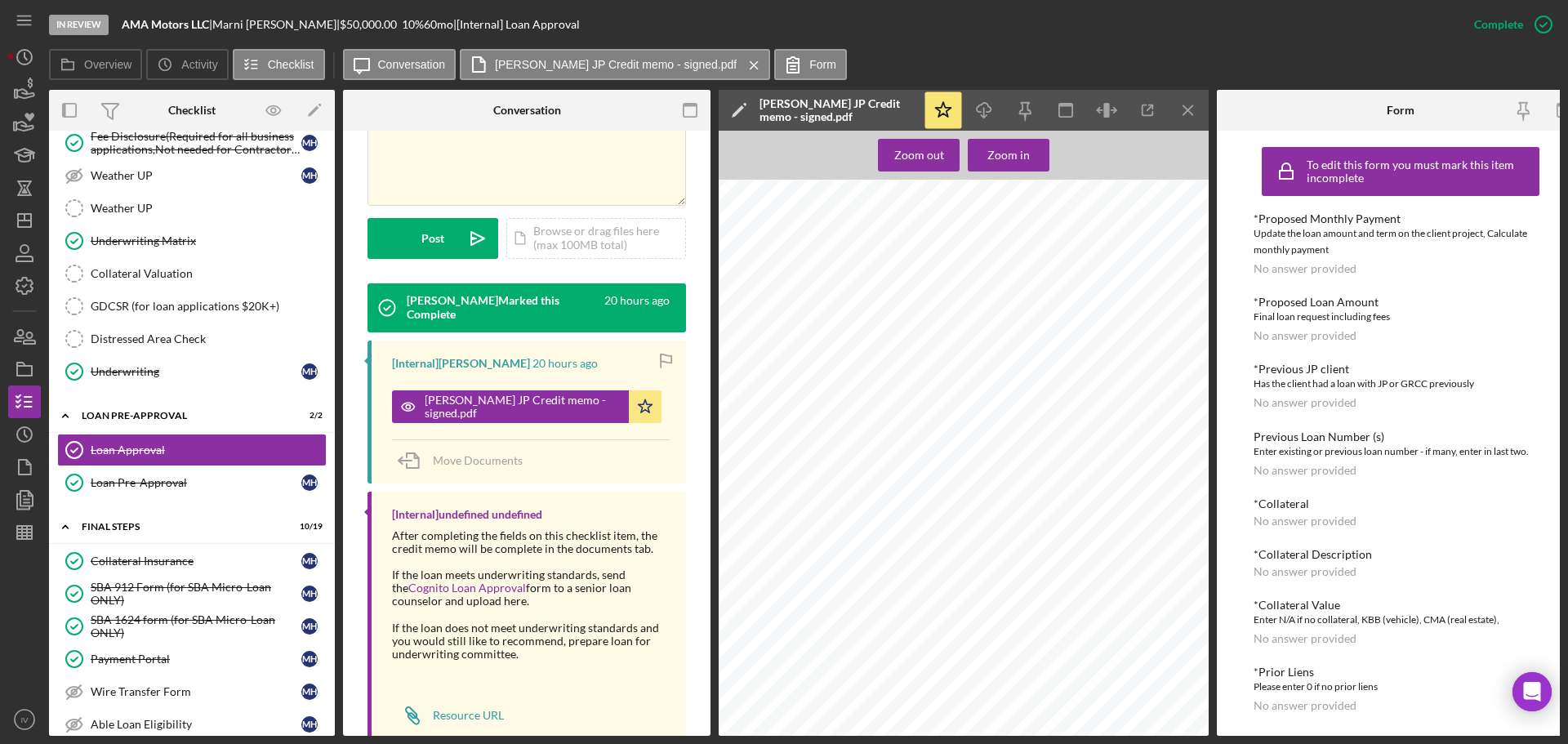
scroll to position [1736, 0]
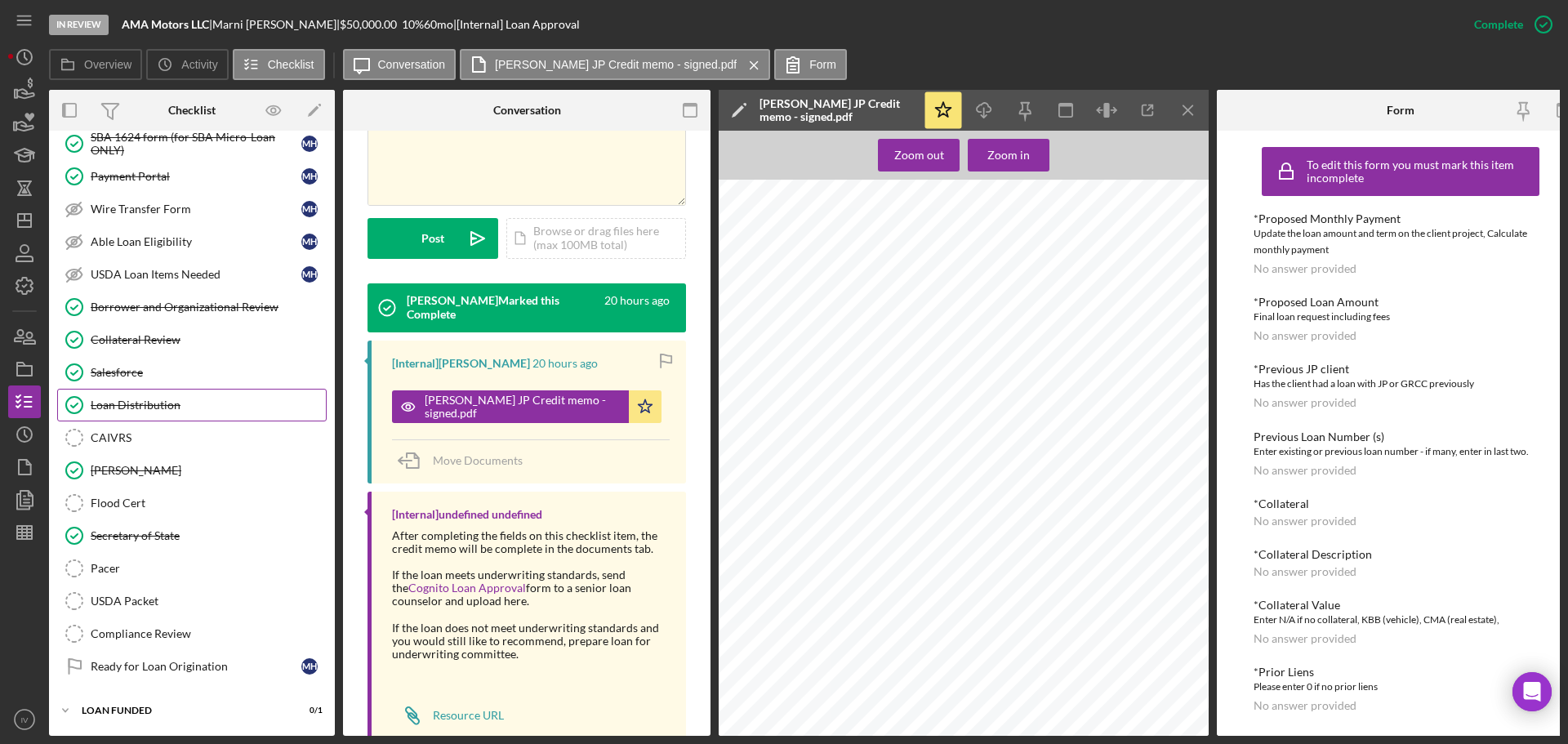
click at [154, 399] on div "Loan Distribution" at bounding box center [208, 406] width 235 height 13
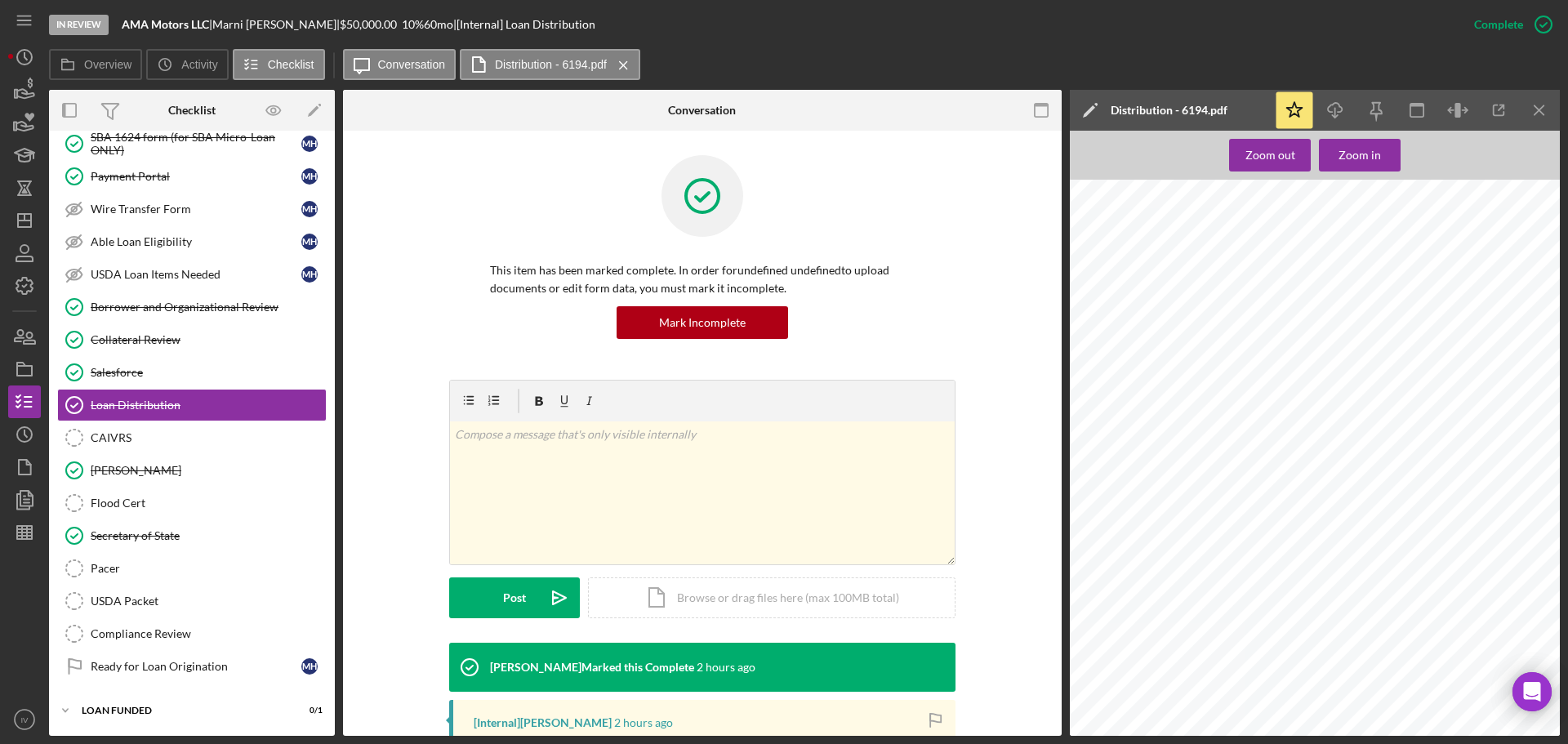
scroll to position [3186, 0]
click at [20, 226] on icon "Icon/Dashboard" at bounding box center [24, 220] width 41 height 41
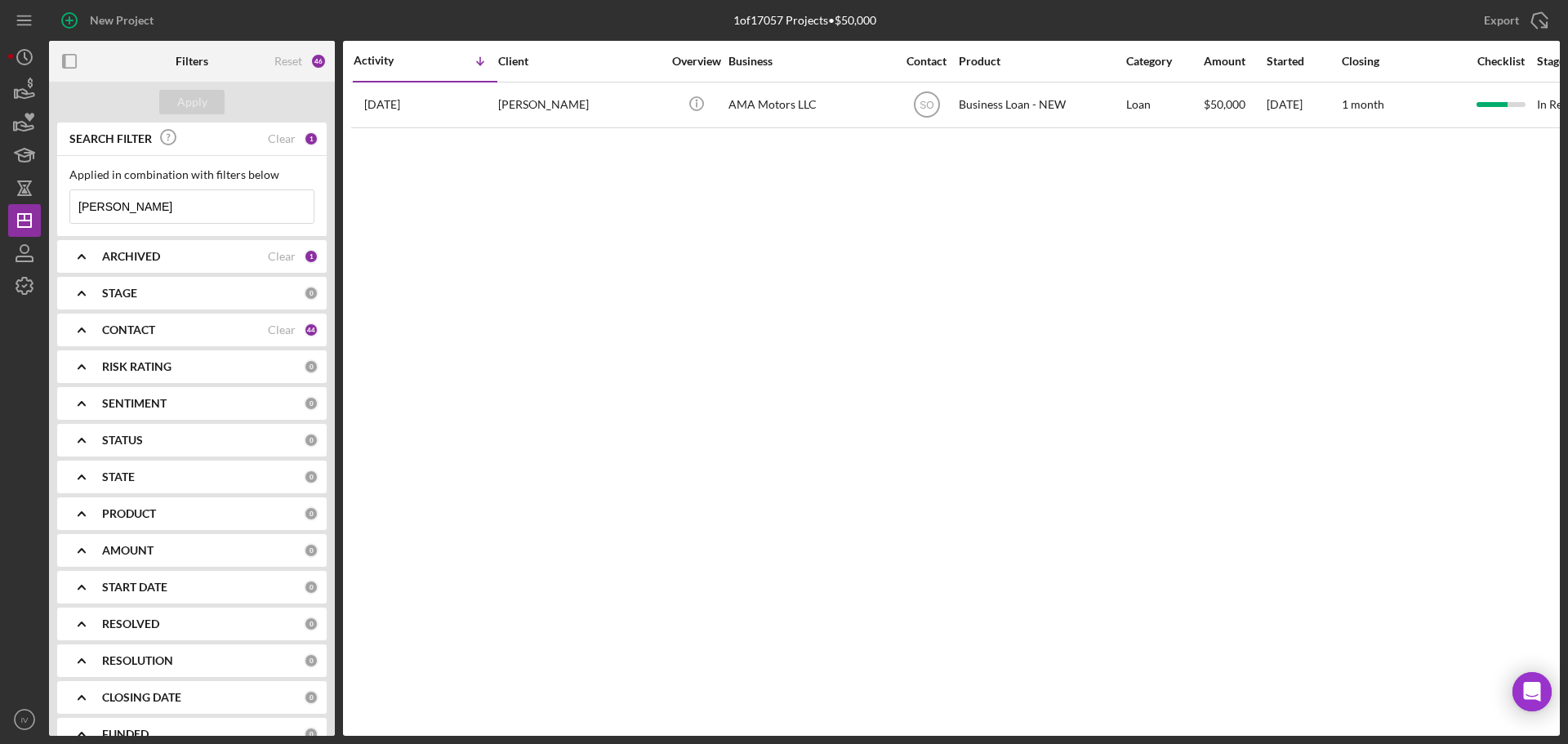
click at [125, 209] on input "[PERSON_NAME]" at bounding box center [192, 206] width 244 height 33
click at [120, 204] on input "[PERSON_NAME]" at bounding box center [192, 206] width 244 height 33
drag, startPoint x: 129, startPoint y: 206, endPoint x: 73, endPoint y: 207, distance: 56.0
click at [73, 207] on input "[PERSON_NAME]" at bounding box center [192, 206] width 244 height 33
paste input "[PERSON_NAME]"
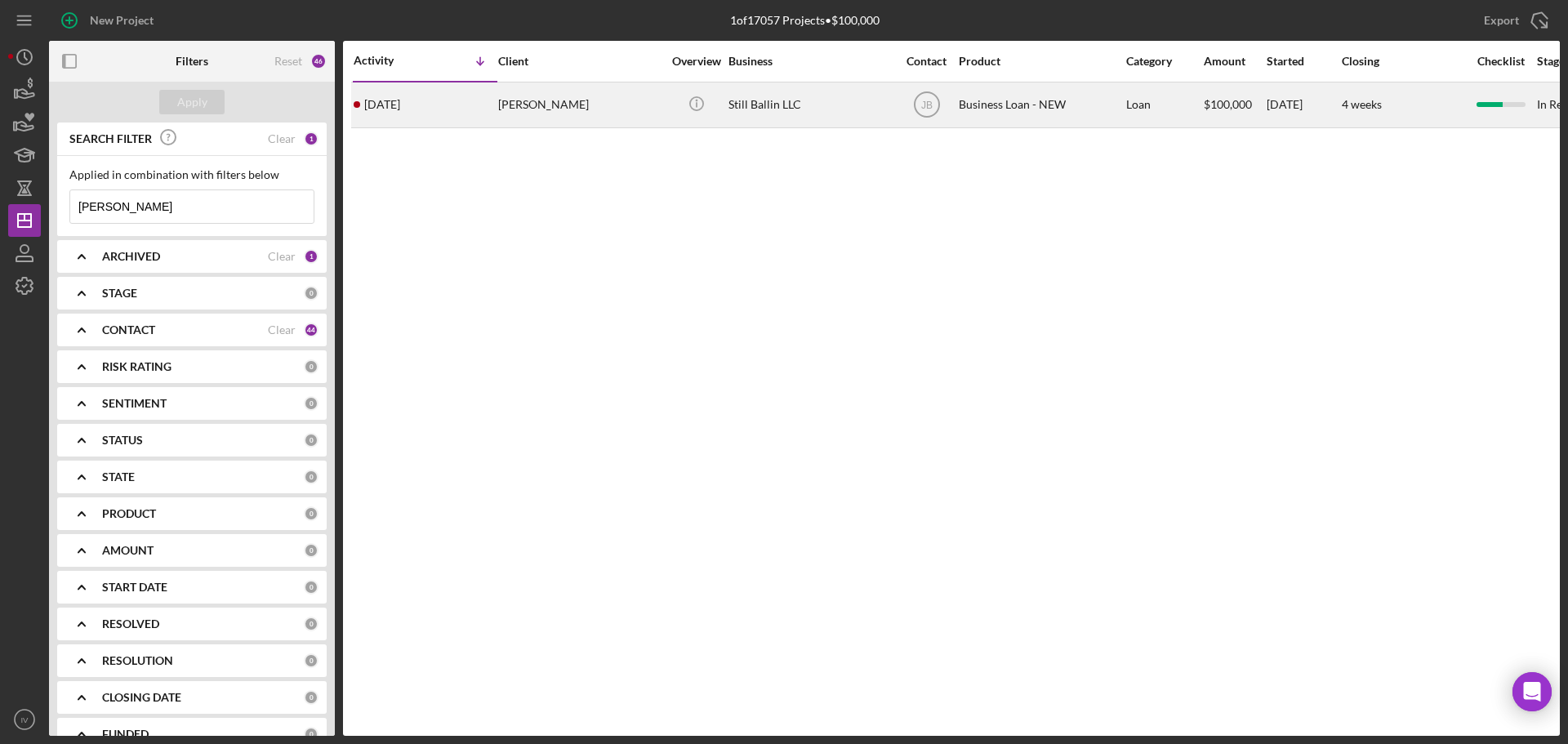
type input "[PERSON_NAME]"
click at [540, 100] on div "[PERSON_NAME]" at bounding box center [579, 105] width 164 height 43
